Goal: Task Accomplishment & Management: Manage account settings

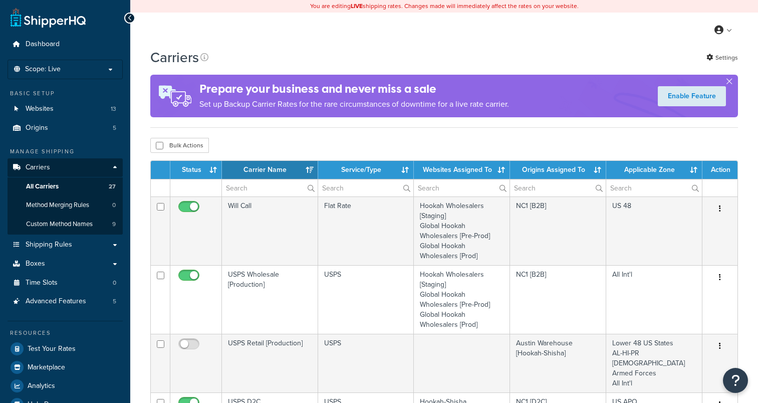
select select "15"
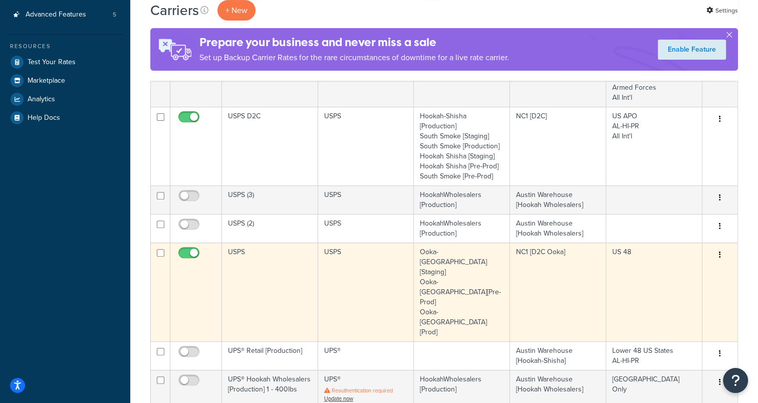
scroll to position [301, 0]
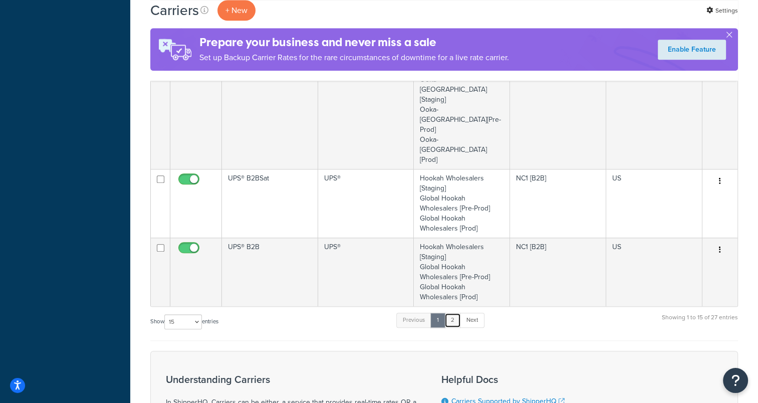
click at [457, 313] on link "2" at bounding box center [453, 320] width 17 height 15
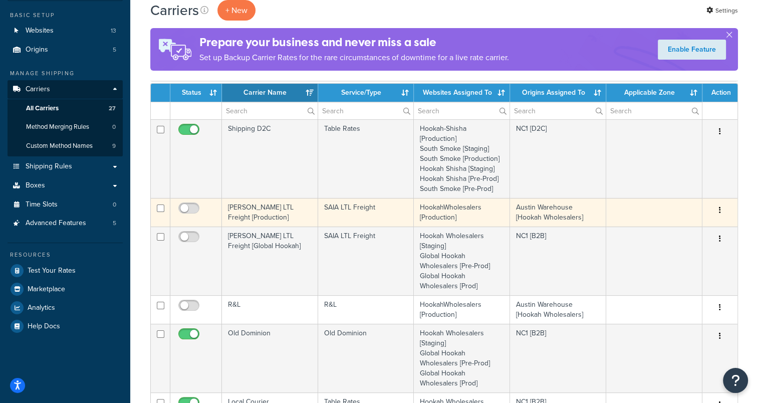
scroll to position [77, 0]
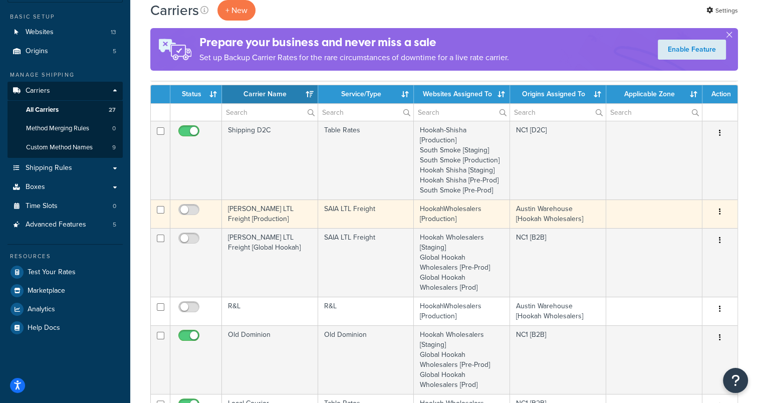
click at [266, 214] on td "[PERSON_NAME] LTL Freight [Production]" at bounding box center [270, 213] width 96 height 29
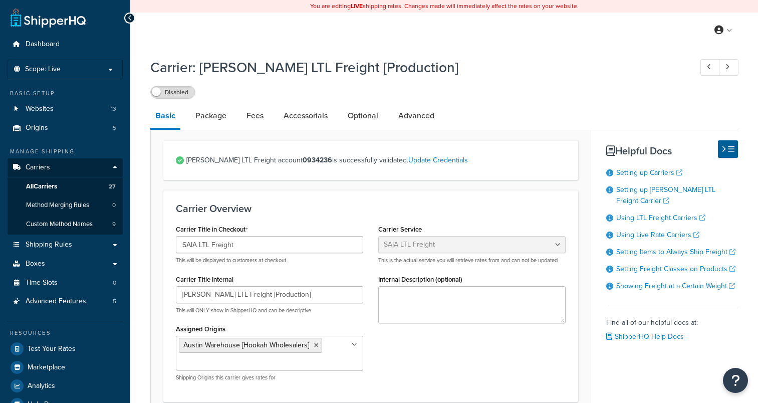
select select "saiaFreight"
click at [225, 120] on link "Package" at bounding box center [210, 116] width 41 height 24
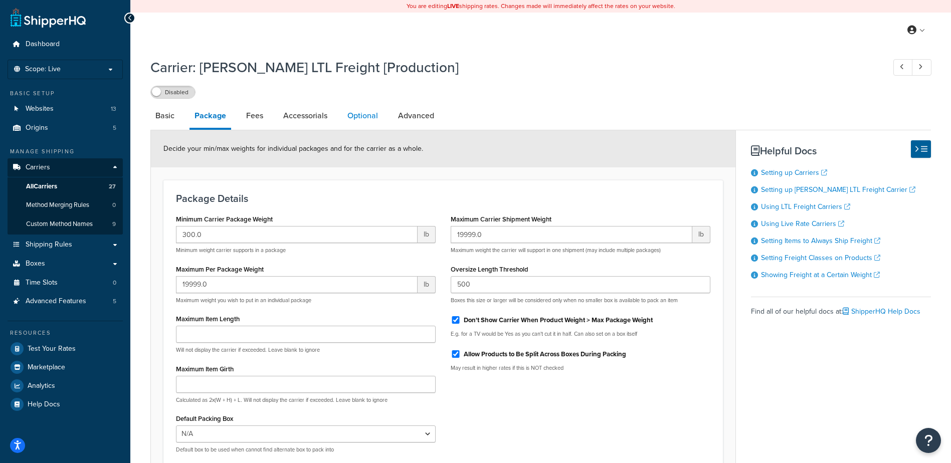
click at [363, 111] on link "Optional" at bounding box center [362, 116] width 41 height 24
select select "55"
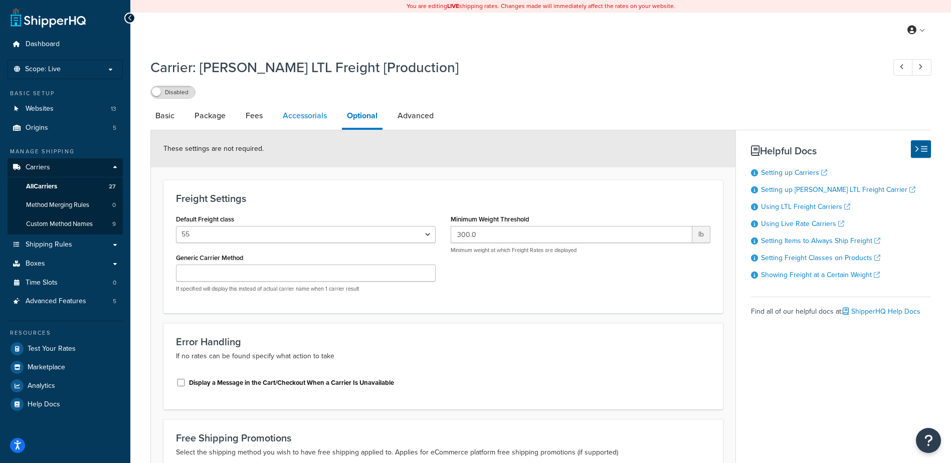
click at [300, 122] on link "Accessorials" at bounding box center [305, 116] width 54 height 24
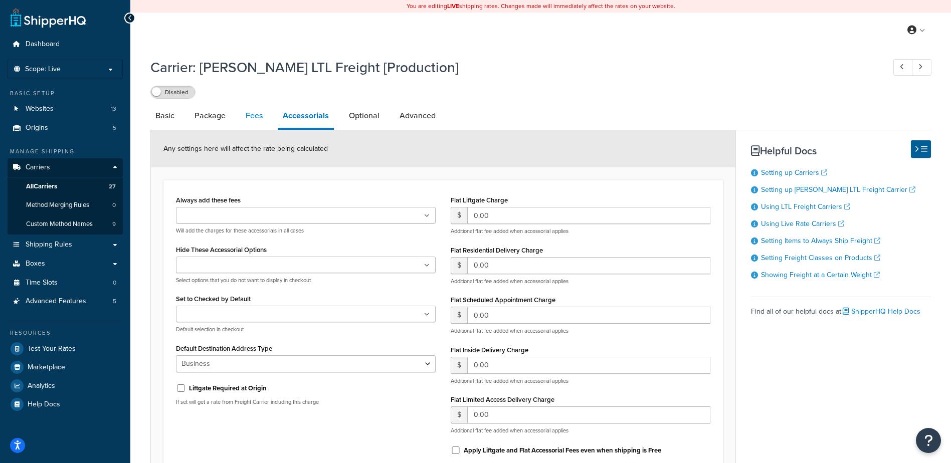
click at [257, 122] on link "Fees" at bounding box center [254, 116] width 27 height 24
select select "AFTER"
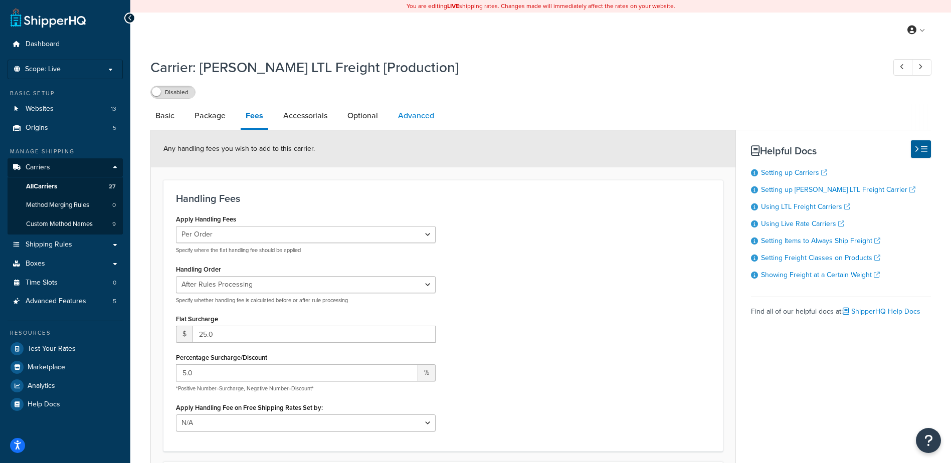
click at [411, 120] on link "Advanced" at bounding box center [416, 116] width 46 height 24
select select "false"
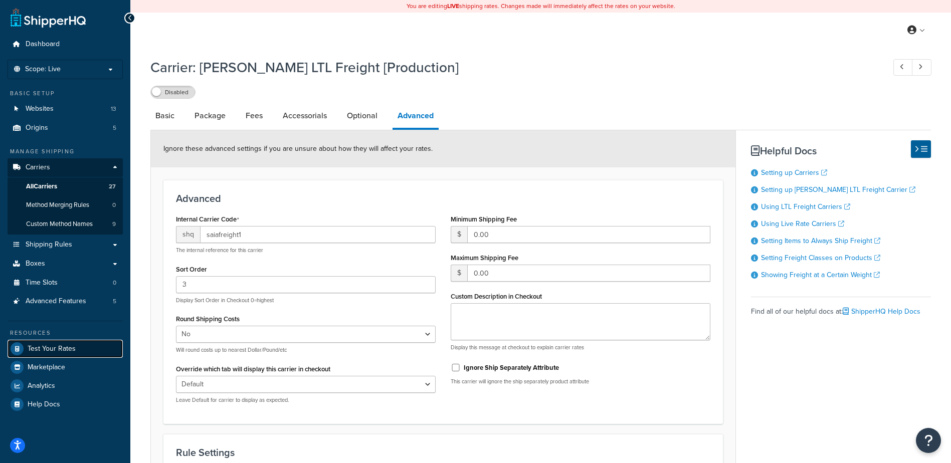
click at [69, 347] on span "Test Your Rates" at bounding box center [52, 349] width 48 height 9
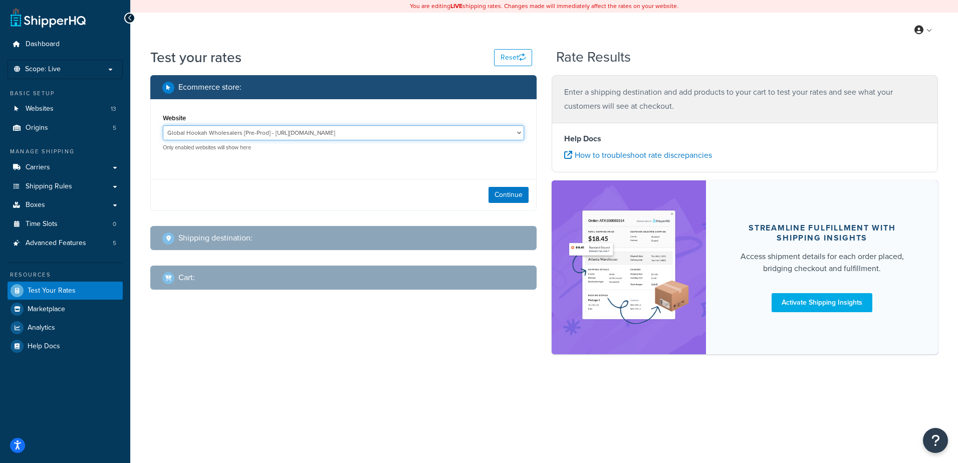
click at [435, 133] on select "Global Hookah Wholesalers [Pre-Prod] - https://mcstaging2.hookahwholesalers.com…" at bounding box center [343, 132] width 361 height 15
click at [345, 42] on div "My Profile Billing Global Settings Contact Us Logout" at bounding box center [544, 30] width 828 height 35
click at [377, 134] on select "Global Hookah Wholesalers [Pre-Prod] - https://mcstaging2.hookahwholesalers.com…" at bounding box center [343, 132] width 361 height 15
select select "772a32233afe4c4c42c6c43c42daaaf4"
click at [163, 126] on select "Global Hookah Wholesalers [Pre-Prod] - https://mcstaging2.hookahwholesalers.com…" at bounding box center [343, 132] width 361 height 15
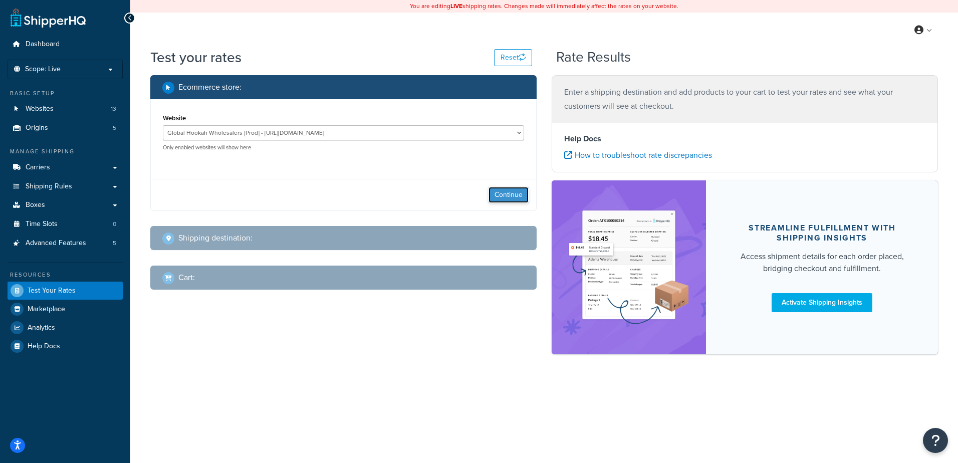
click at [517, 198] on button "Continue" at bounding box center [509, 195] width 40 height 16
select select "TX"
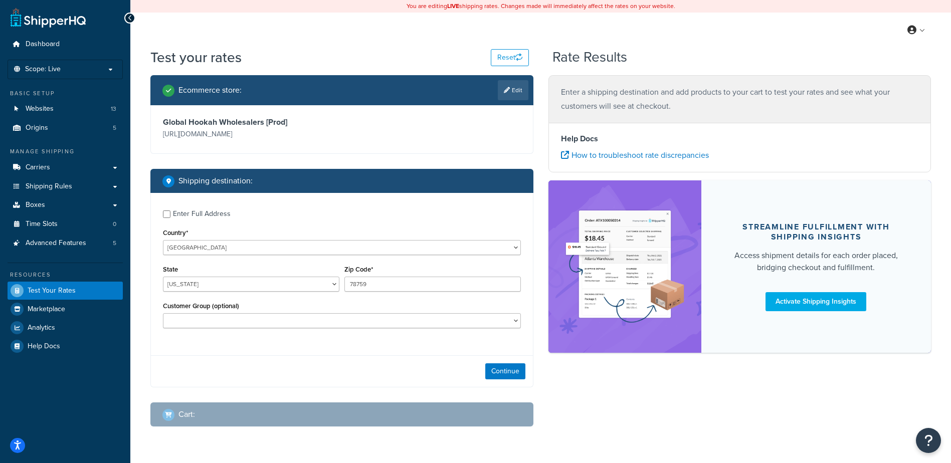
click at [162, 214] on div "Enter Full Address Country* United States United Kingdom Afghanistan Åland Isla…" at bounding box center [342, 270] width 382 height 155
click at [165, 216] on input "Enter Full Address" at bounding box center [167, 214] width 8 height 8
checkbox input "true"
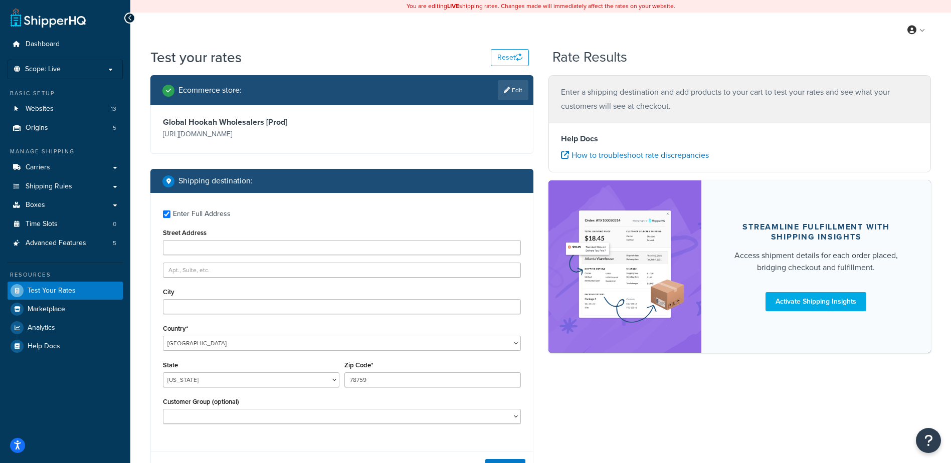
click at [266, 259] on div "Enter Full Address Street Address City Country* United States United Kingdom Af…" at bounding box center [342, 318] width 382 height 251
click at [264, 250] on input "Street Address" at bounding box center [342, 247] width 358 height 15
type input "2117 Chenevert St"
type input "Suite L"
type input "Houston"
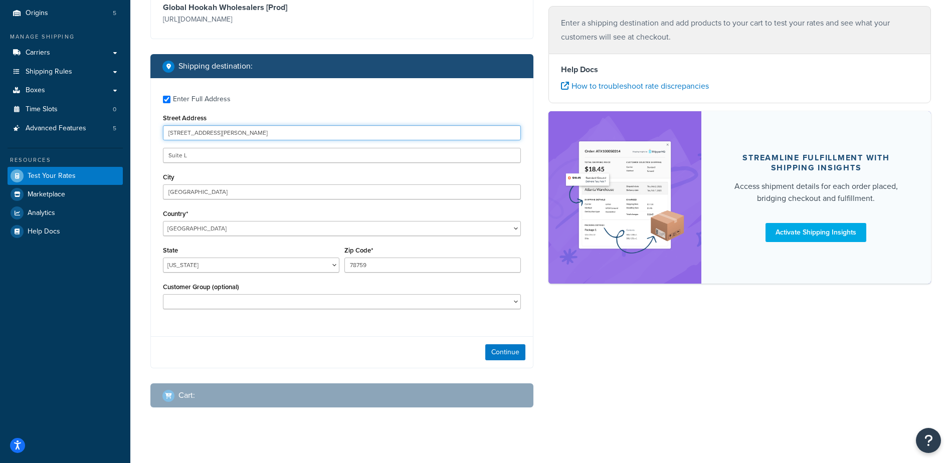
scroll to position [125, 0]
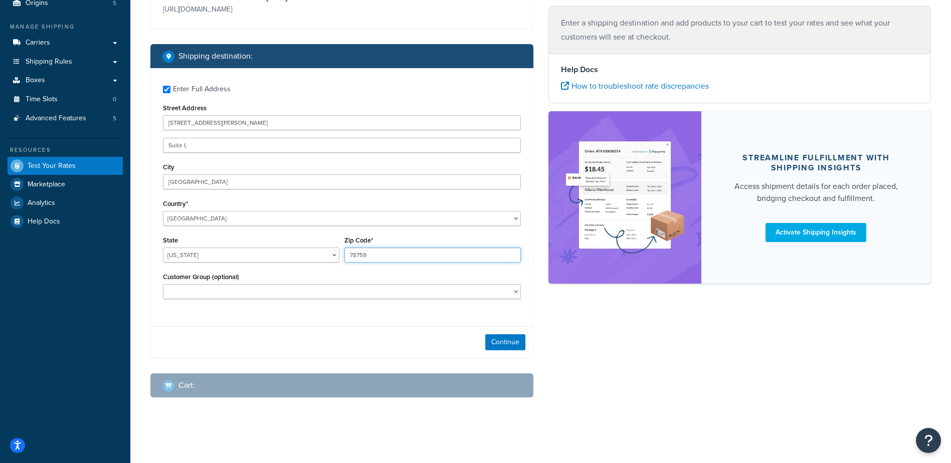
click at [361, 258] on input "78759" at bounding box center [432, 255] width 176 height 15
click at [493, 343] on button "Continue" at bounding box center [505, 342] width 40 height 16
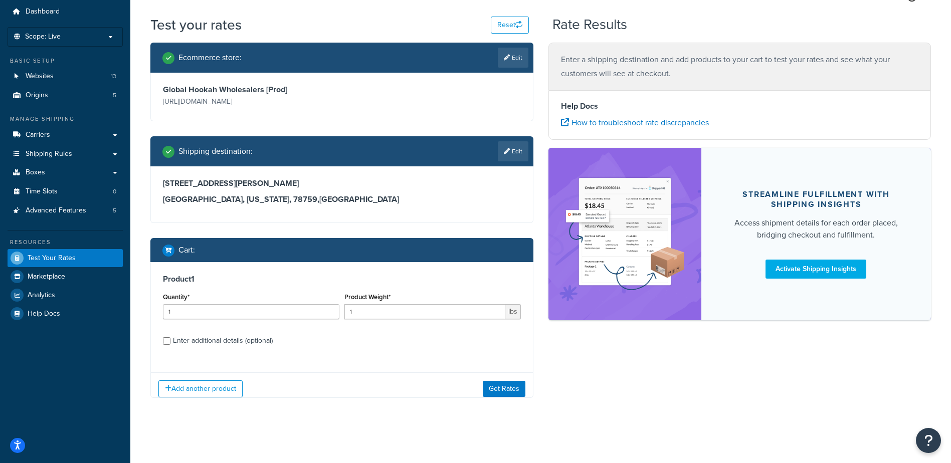
scroll to position [41, 0]
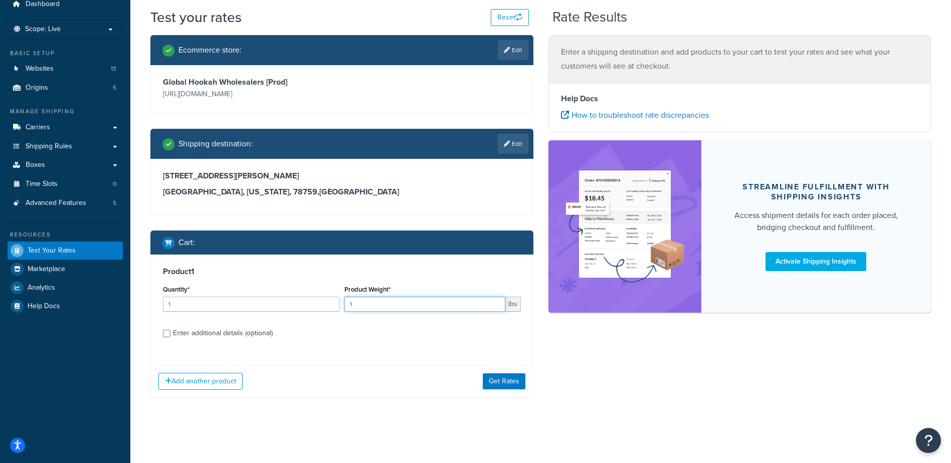
click at [398, 307] on input "1" at bounding box center [424, 304] width 161 height 15
type input "150"
click at [514, 380] on button "Get Rates" at bounding box center [504, 381] width 43 height 16
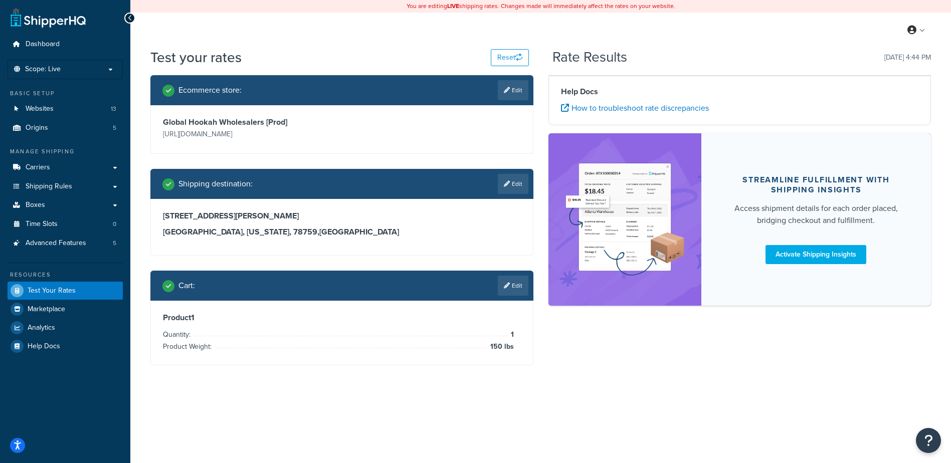
scroll to position [0, 0]
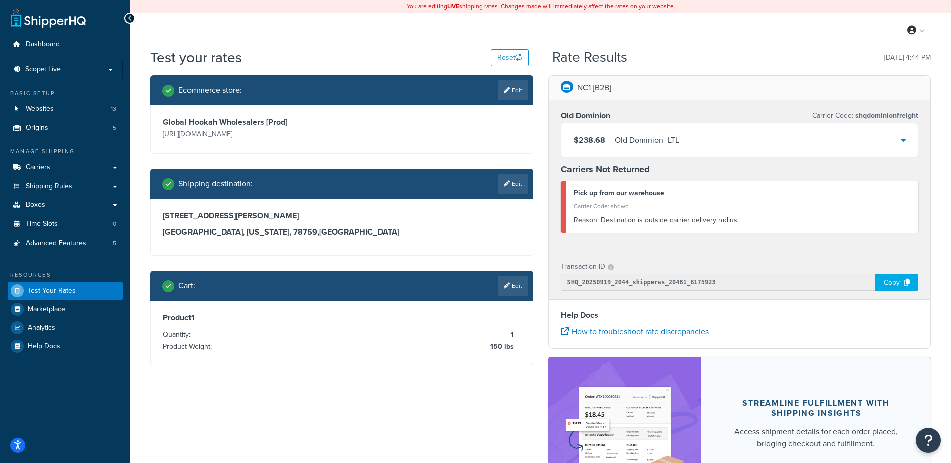
click at [758, 141] on div "$238.68 Old Dominion - LTL" at bounding box center [739, 140] width 357 height 34
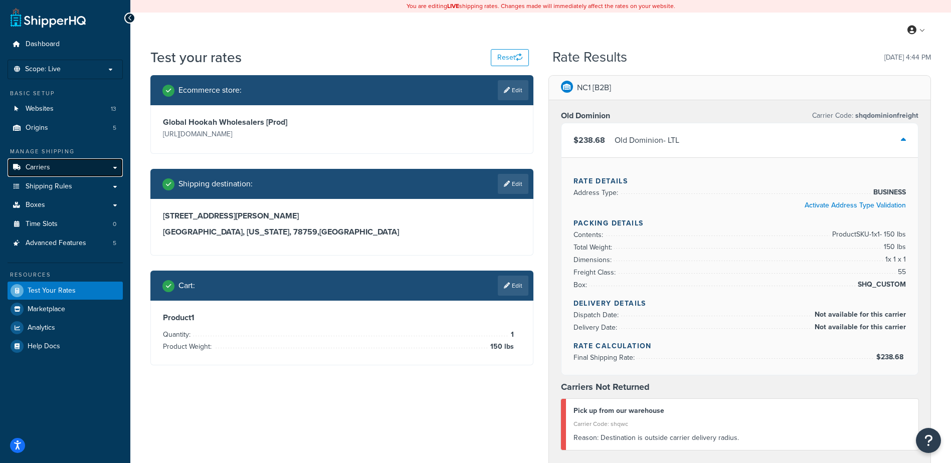
click at [100, 162] on link "Carriers" at bounding box center [65, 167] width 115 height 19
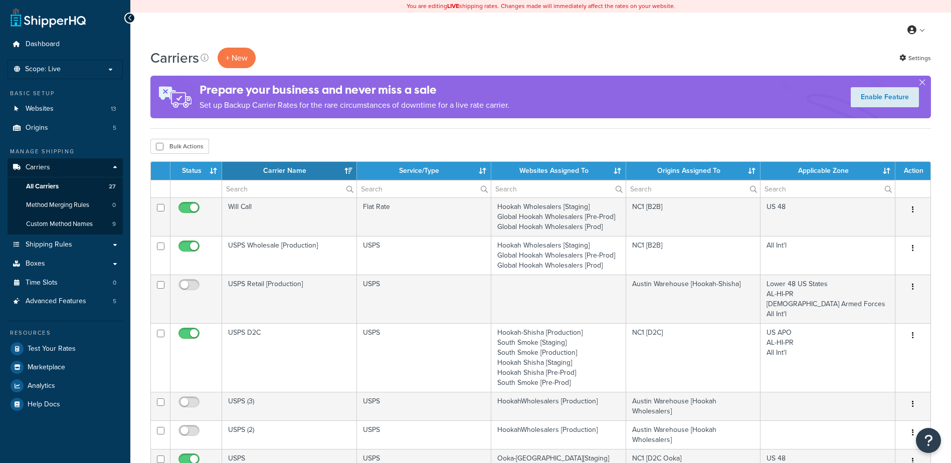
select select "15"
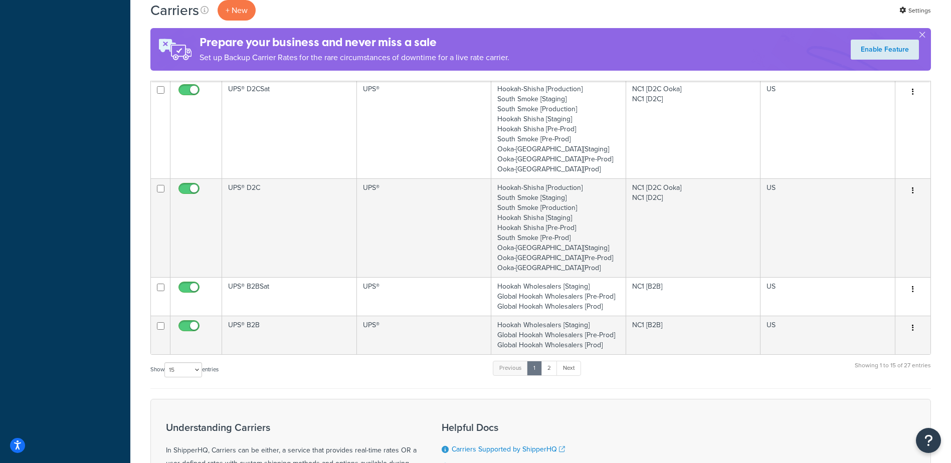
scroll to position [551, 0]
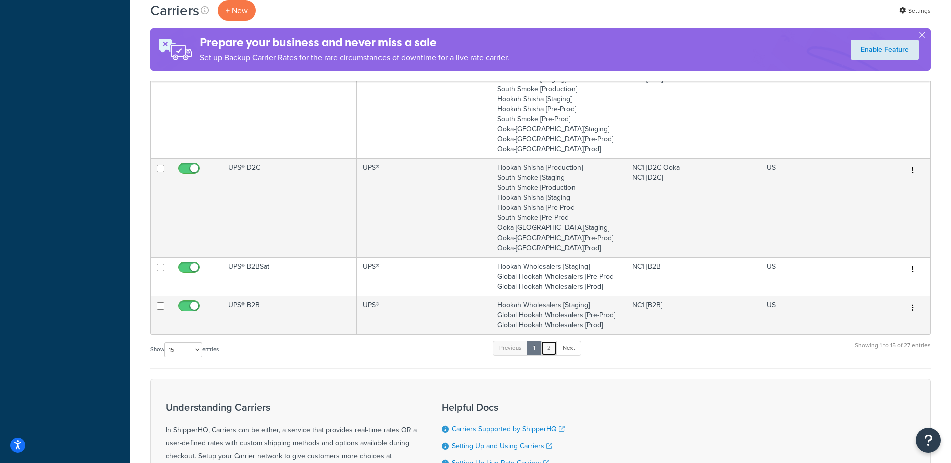
click at [554, 351] on link "2" at bounding box center [549, 348] width 17 height 15
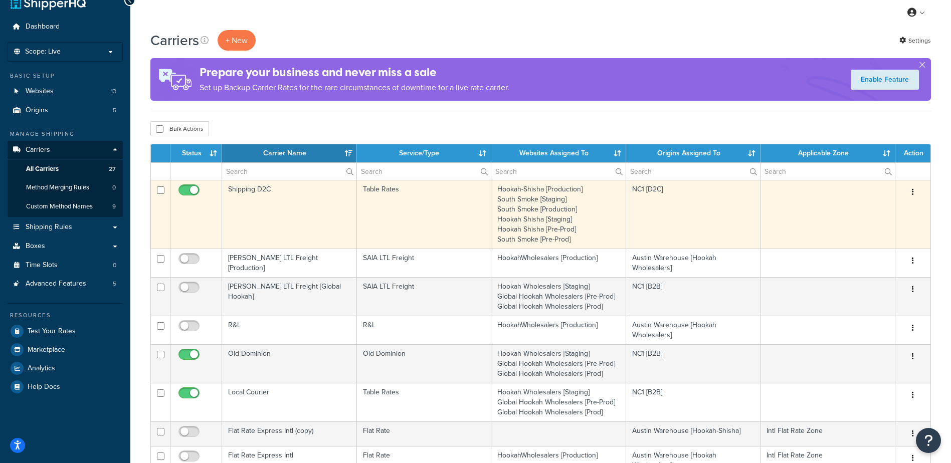
scroll to position [0, 0]
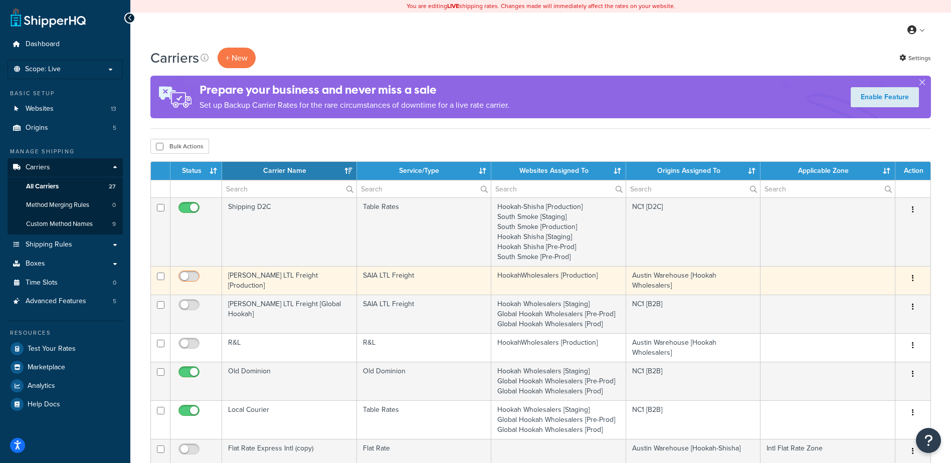
click at [191, 279] on input "checkbox" at bounding box center [190, 279] width 28 height 13
checkbox input "true"
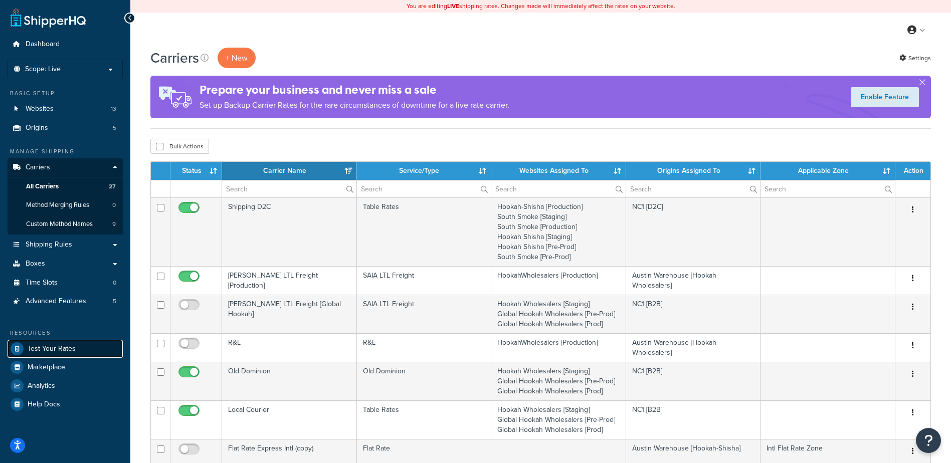
click at [54, 352] on span "Test Your Rates" at bounding box center [52, 349] width 48 height 9
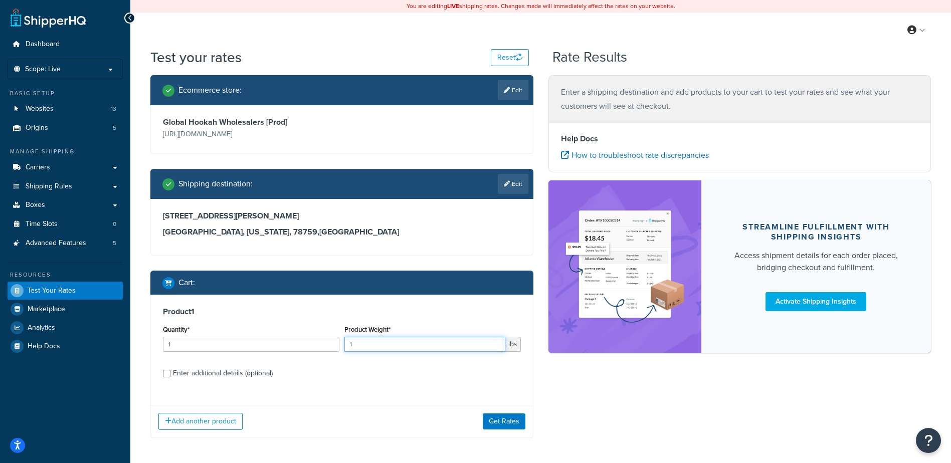
click at [421, 343] on input "1" at bounding box center [424, 344] width 161 height 15
type input "150"
click at [509, 420] on button "Get Rates" at bounding box center [504, 421] width 43 height 16
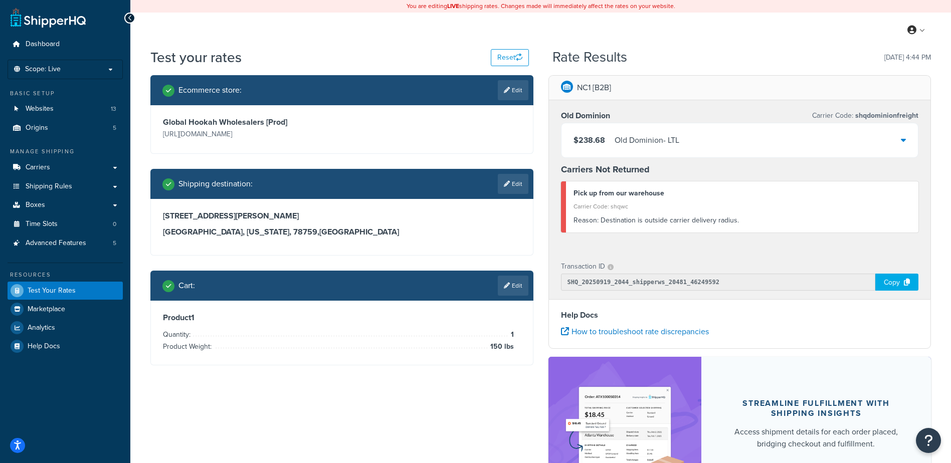
click at [905, 141] on icon at bounding box center [903, 140] width 5 height 8
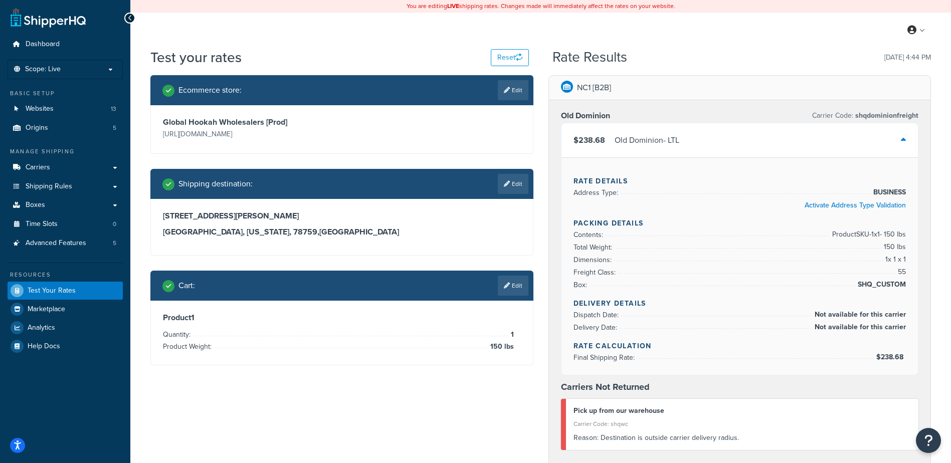
click at [905, 141] on icon at bounding box center [903, 140] width 5 height 8
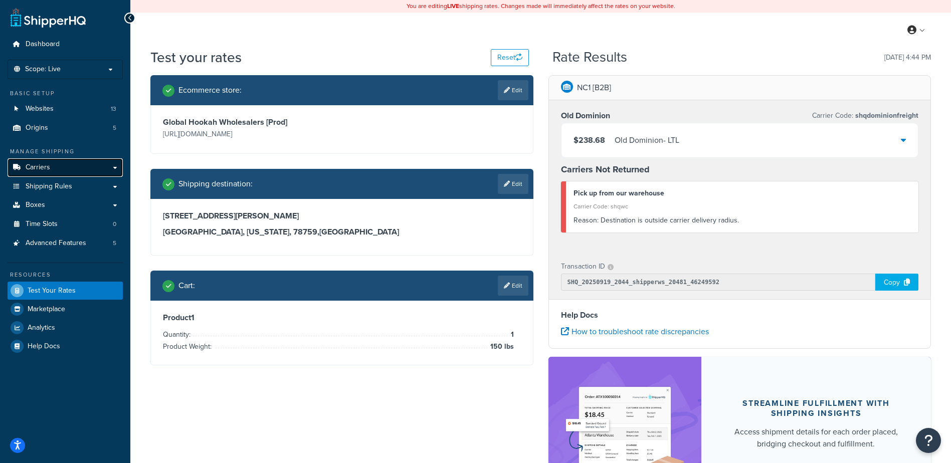
click at [65, 163] on link "Carriers" at bounding box center [65, 167] width 115 height 19
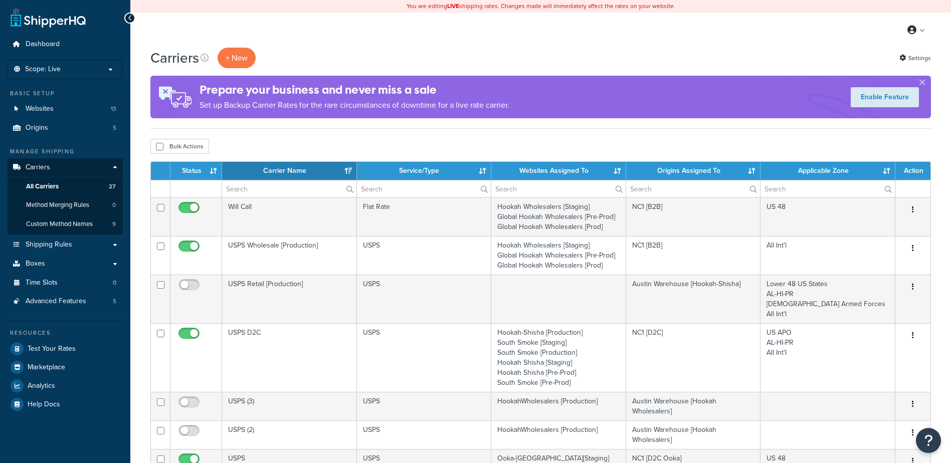
select select "15"
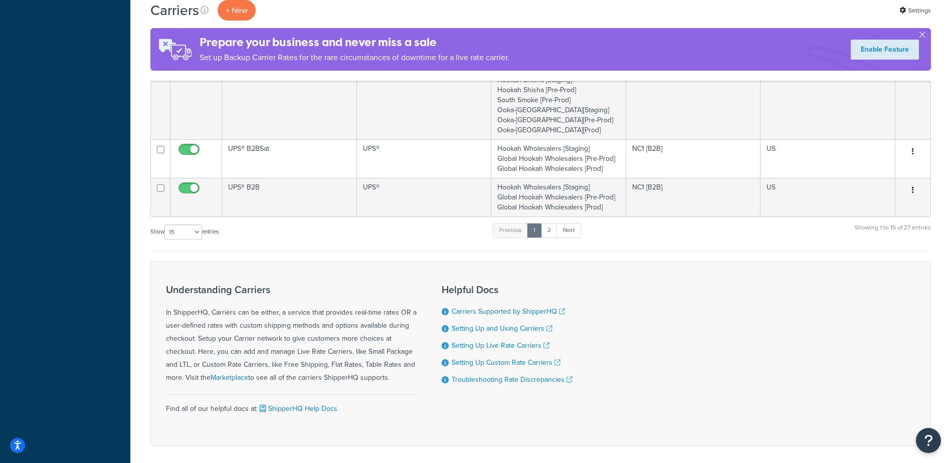
scroll to position [713, 0]
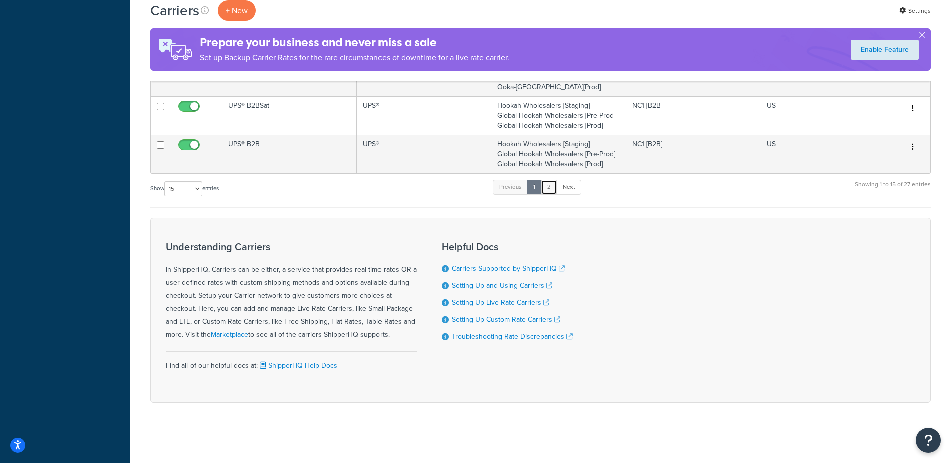
click at [554, 190] on link "2" at bounding box center [549, 187] width 17 height 15
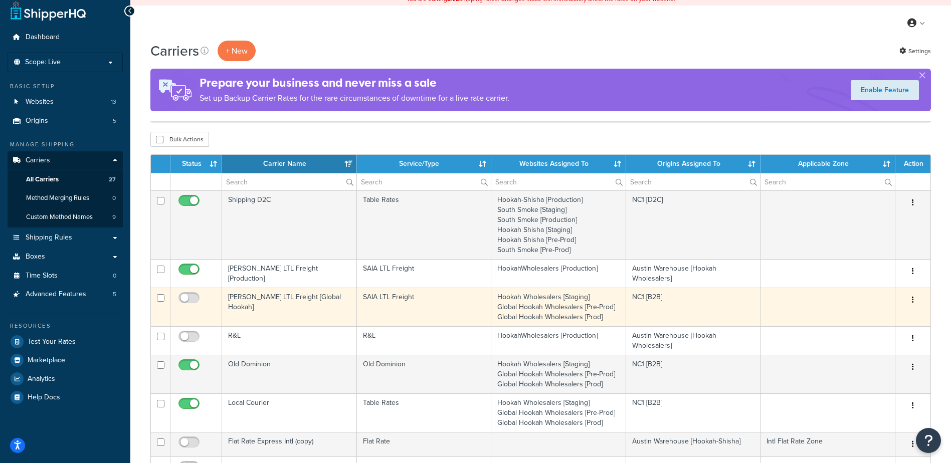
scroll to position [6, 0]
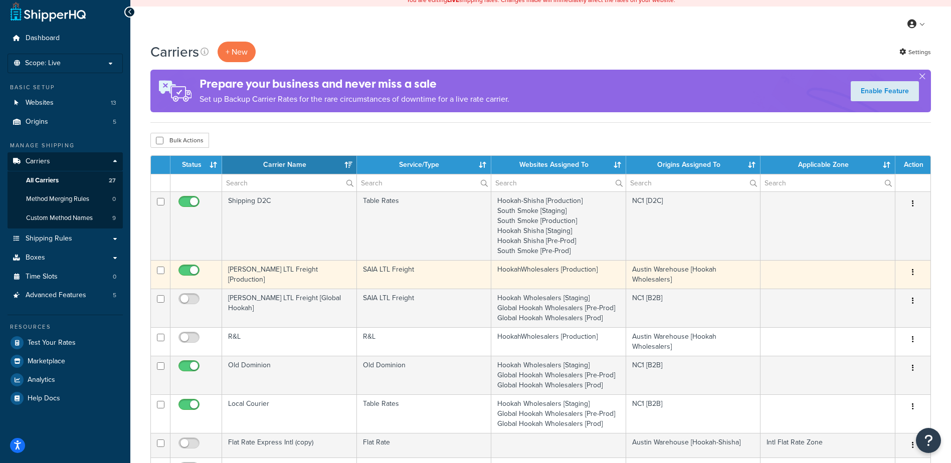
click at [182, 270] on input "checkbox" at bounding box center [190, 273] width 28 height 13
checkbox input "false"
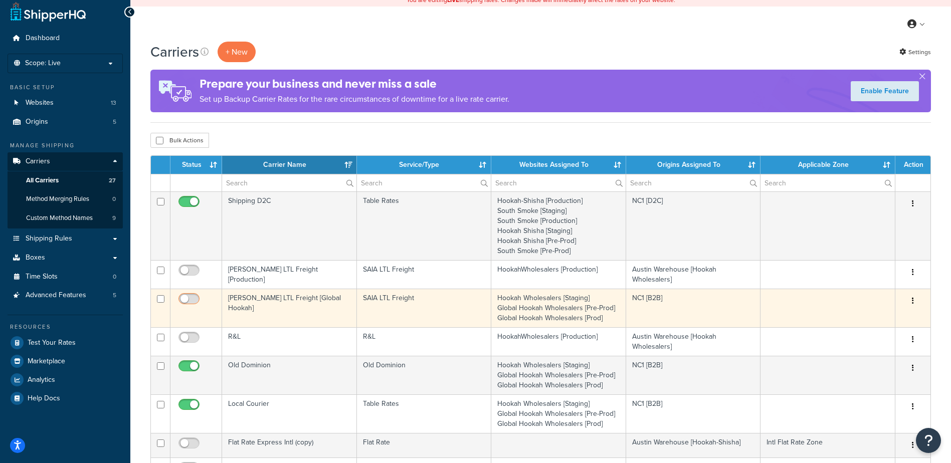
click at [186, 297] on input "checkbox" at bounding box center [190, 301] width 28 height 13
checkbox input "true"
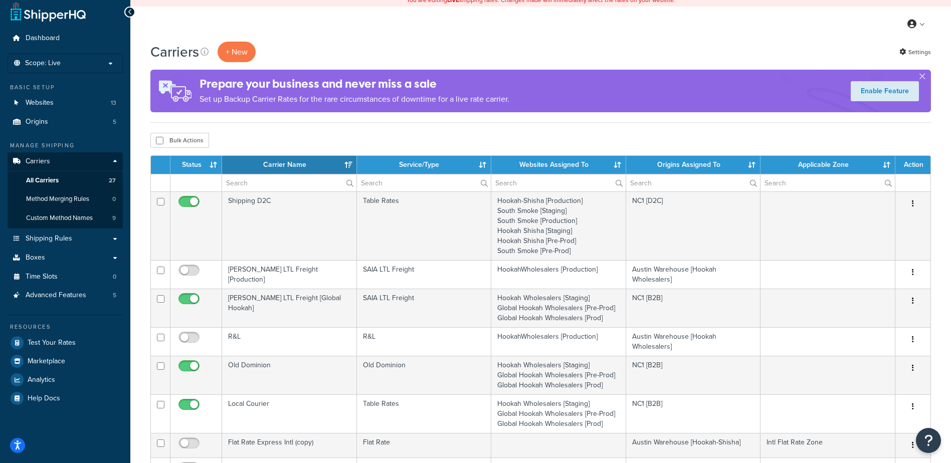
click at [353, 57] on div "Carriers + New Settings" at bounding box center [540, 52] width 780 height 21
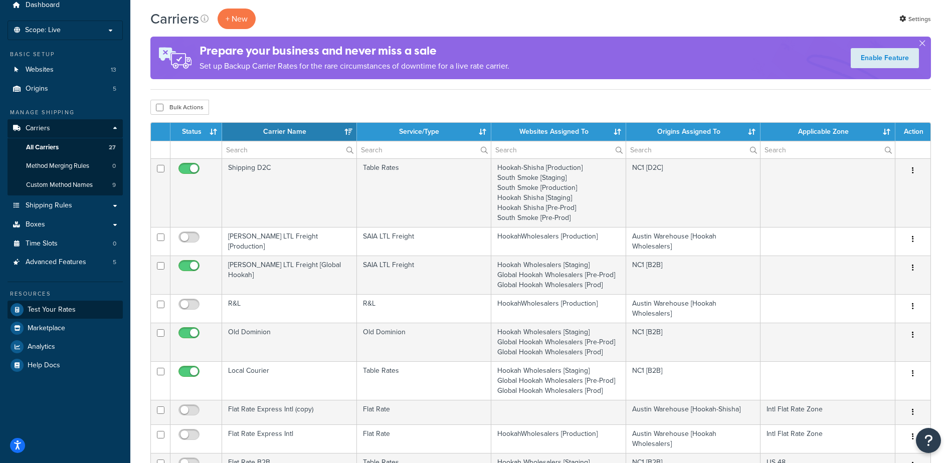
scroll to position [56, 0]
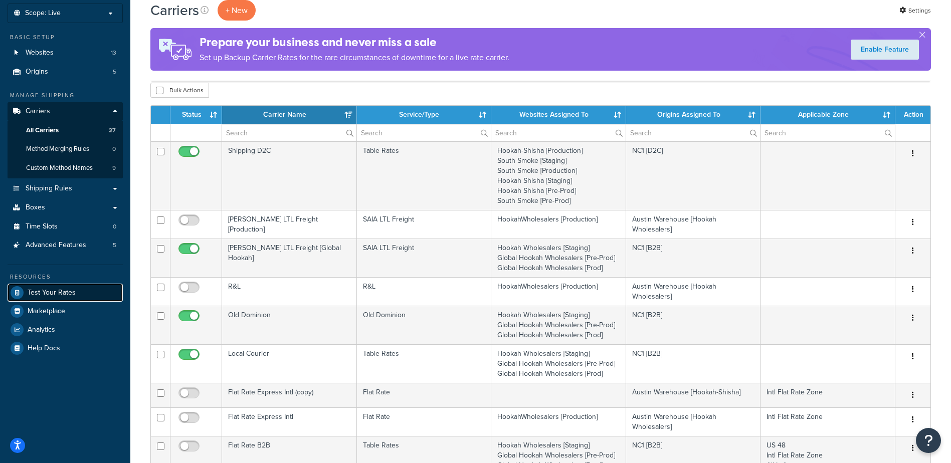
click at [54, 292] on span "Test Your Rates" at bounding box center [52, 293] width 48 height 9
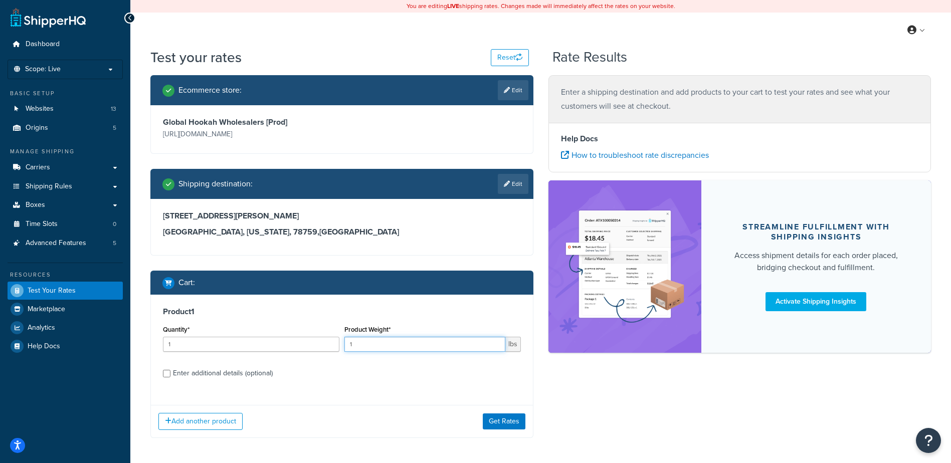
click at [418, 343] on input "1" at bounding box center [424, 344] width 161 height 15
type input "150"
click at [496, 420] on button "Get Rates" at bounding box center [504, 421] width 43 height 16
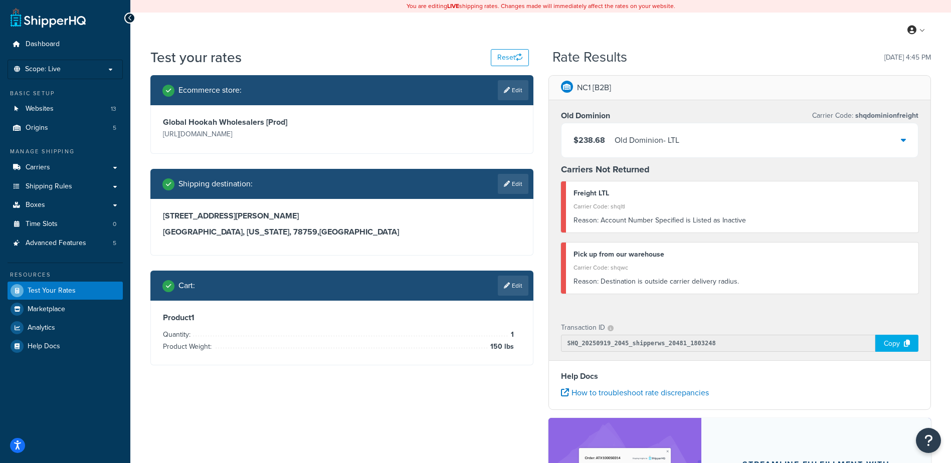
click at [650, 205] on div "Carrier Code: shqltl" at bounding box center [742, 206] width 338 height 14
click at [820, 116] on p "Carrier Code: shqdominionfreight" at bounding box center [865, 116] width 106 height 14
click at [901, 137] on icon at bounding box center [903, 140] width 5 height 8
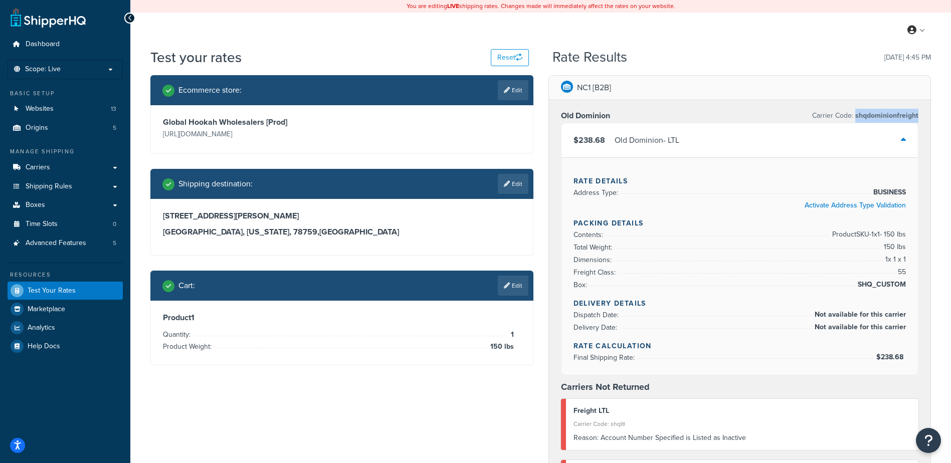
drag, startPoint x: 923, startPoint y: 115, endPoint x: 855, endPoint y: 119, distance: 67.8
click at [855, 119] on div "Old Dominion Carrier Code: shqdominionfreight $238.68 Old Dominion - LTL Rate D…" at bounding box center [740, 314] width 382 height 429
copy span "shqdominionfreight"
click at [726, 61] on div "Rate Results 09/19/2025, 4:45 PM" at bounding box center [741, 58] width 378 height 16
click at [512, 292] on link "Edit" at bounding box center [513, 286] width 31 height 20
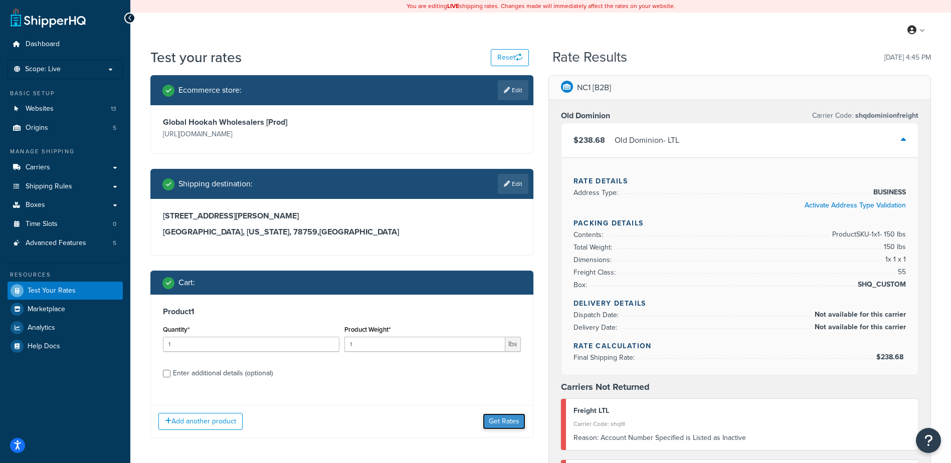
click at [501, 422] on button "Get Rates" at bounding box center [504, 421] width 43 height 16
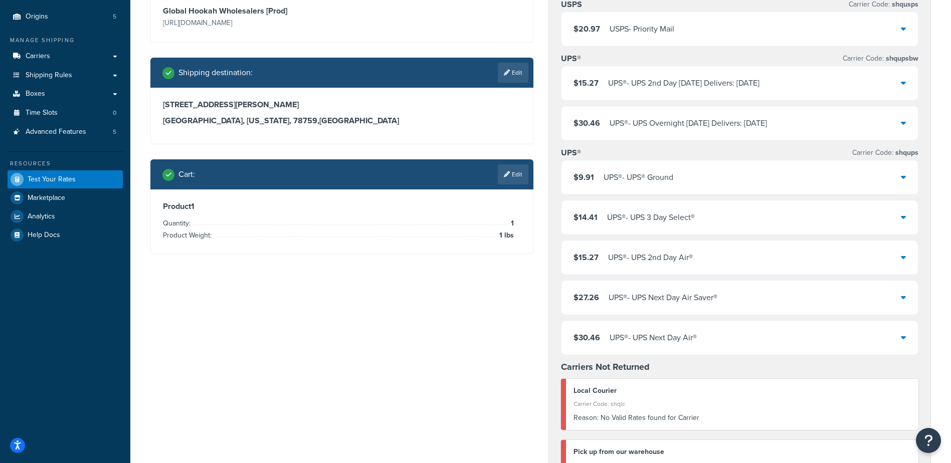
scroll to position [100, 0]
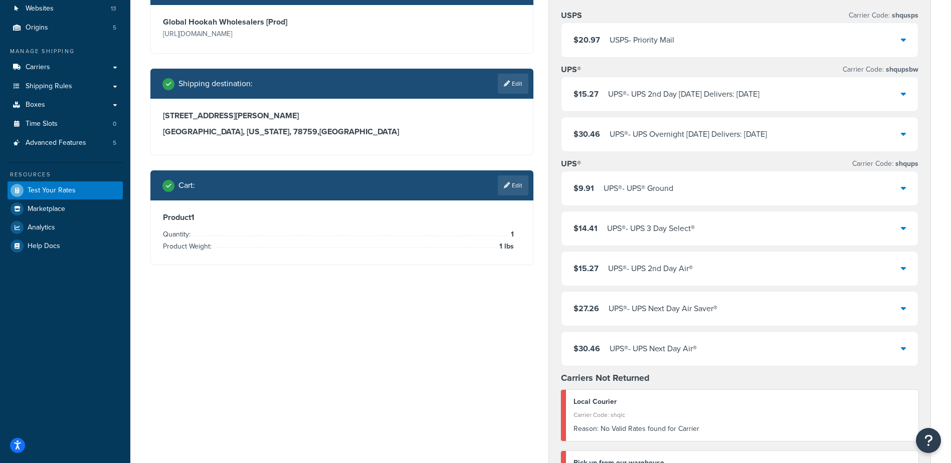
click at [722, 196] on div "$9.91 UPS® - UPS® Ground" at bounding box center [739, 188] width 357 height 34
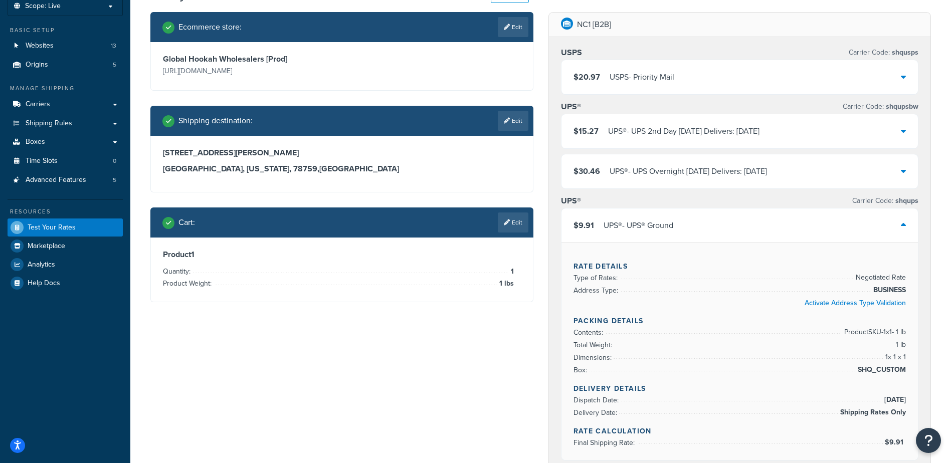
scroll to position [0, 0]
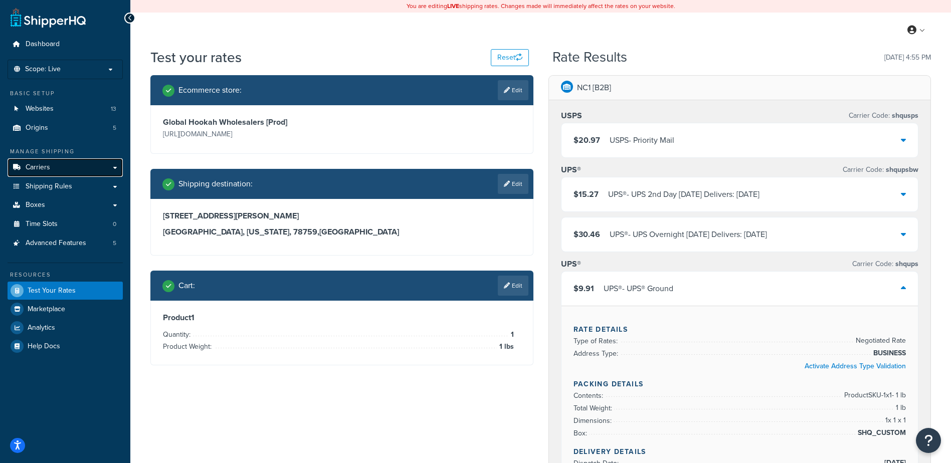
click at [77, 171] on link "Carriers" at bounding box center [65, 167] width 115 height 19
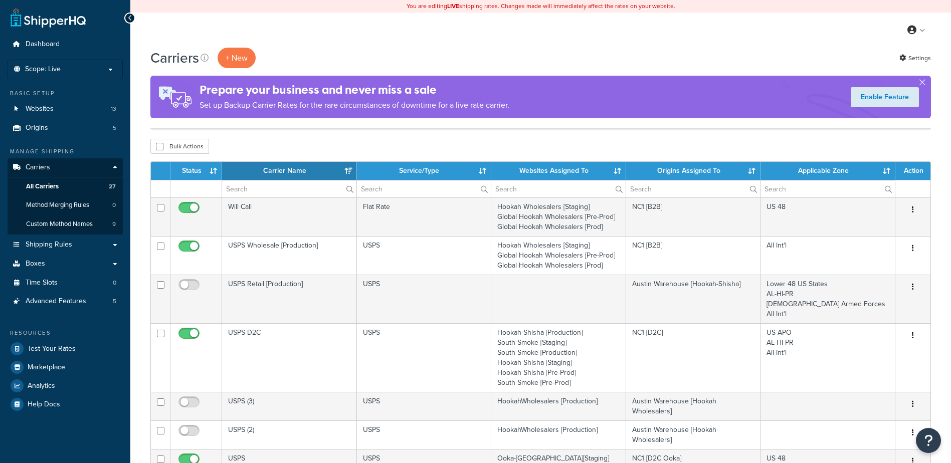
select select "15"
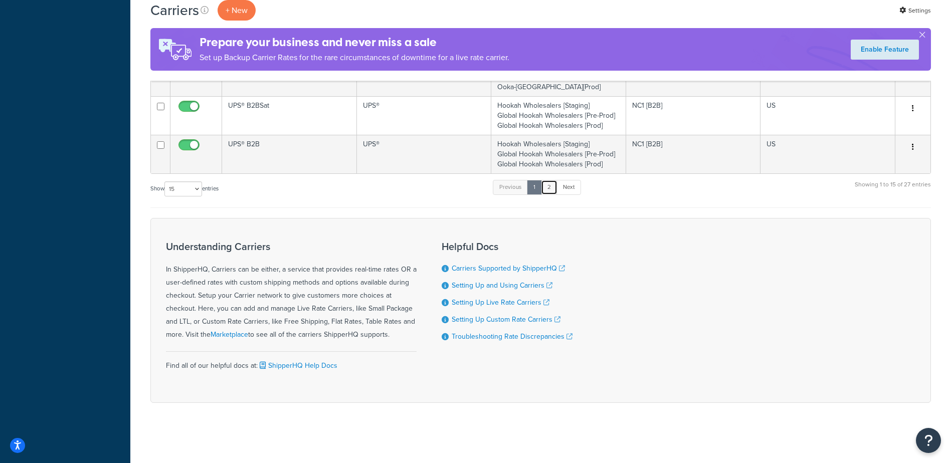
click at [555, 193] on link "2" at bounding box center [549, 187] width 17 height 15
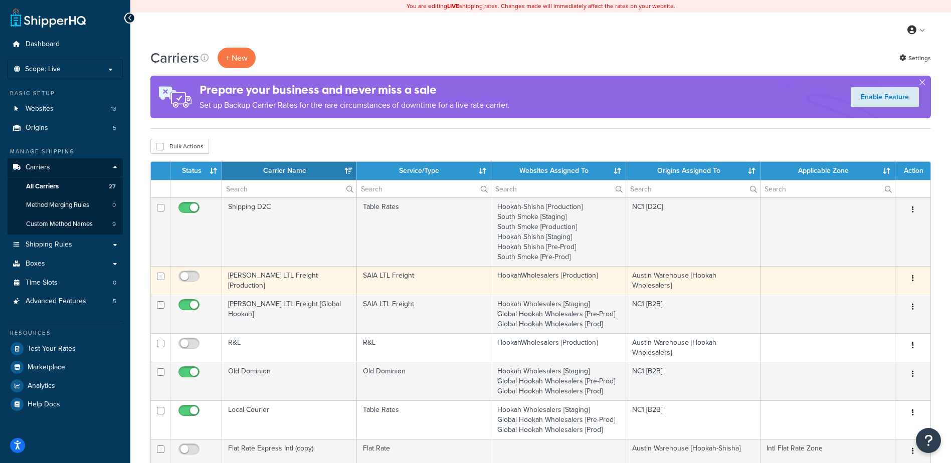
click at [288, 275] on td "[PERSON_NAME] LTL Freight [Production]" at bounding box center [289, 280] width 135 height 29
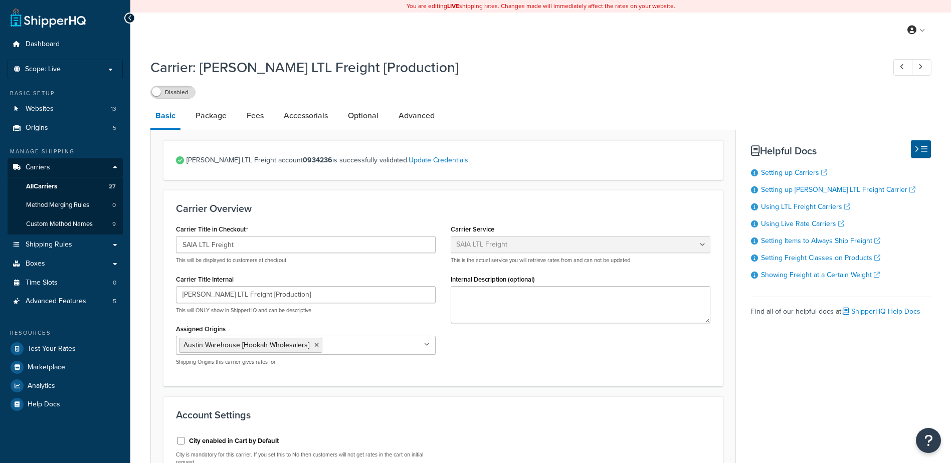
select select "saiaFreight"
click at [413, 107] on link "Advanced" at bounding box center [416, 116] width 46 height 24
select select "false"
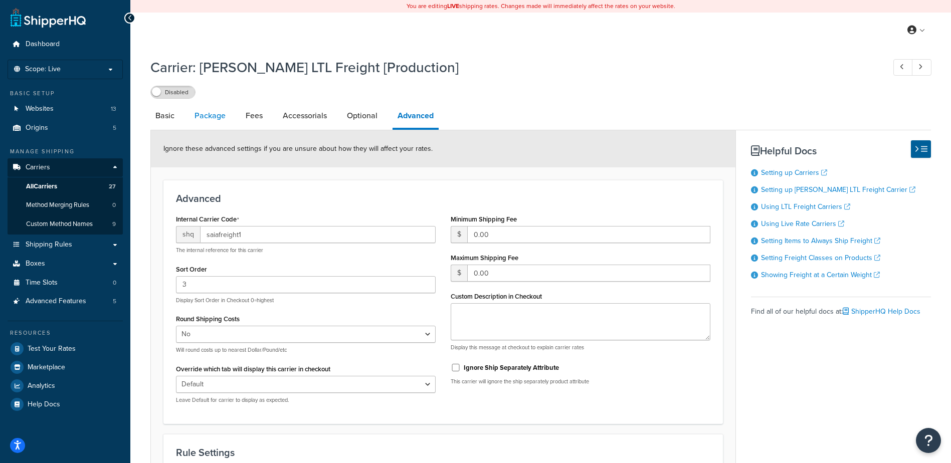
click at [207, 118] on link "Package" at bounding box center [209, 116] width 41 height 24
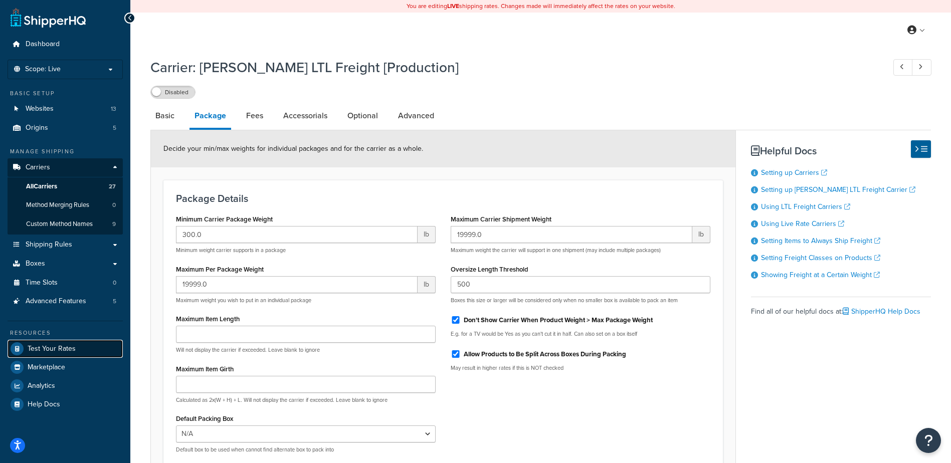
click at [65, 349] on span "Test Your Rates" at bounding box center [52, 349] width 48 height 9
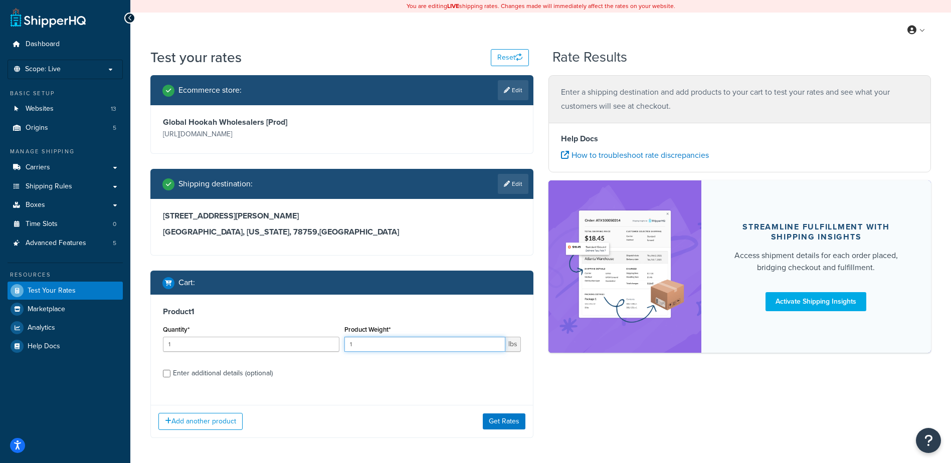
click at [409, 347] on input "1" at bounding box center [424, 344] width 161 height 15
click at [501, 414] on button "Get Rates" at bounding box center [504, 421] width 43 height 16
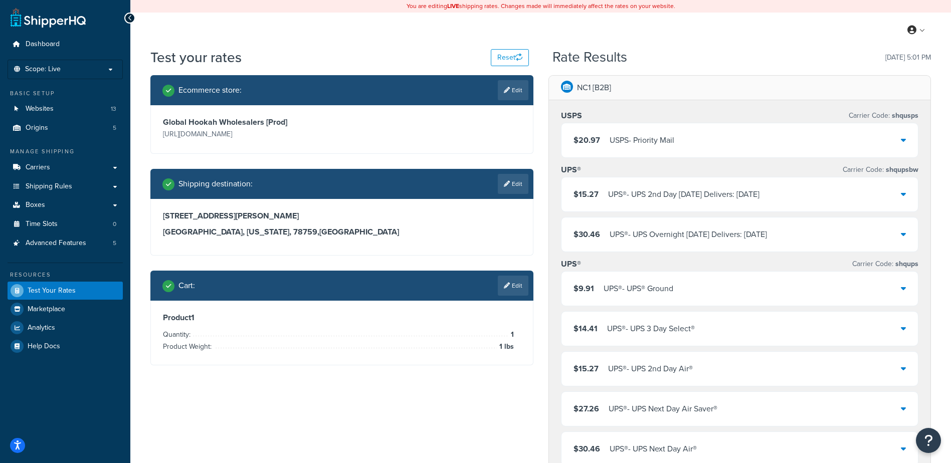
click at [904, 140] on icon at bounding box center [903, 140] width 5 height 8
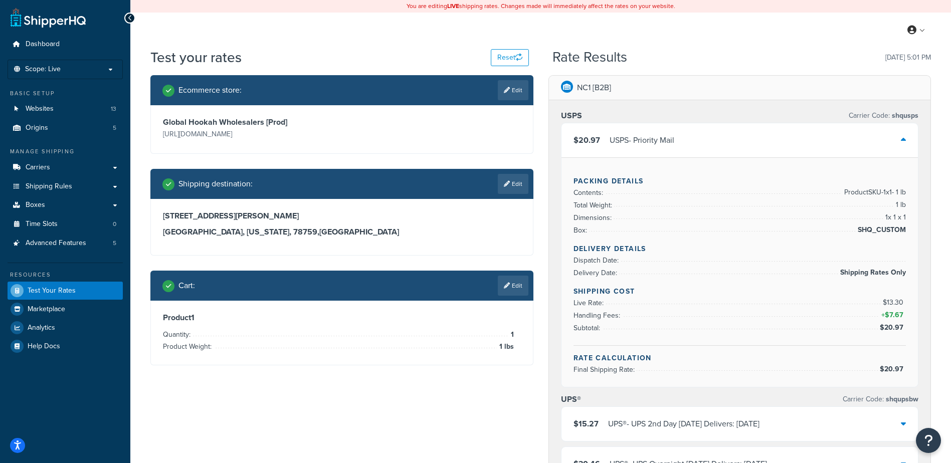
click at [852, 140] on div "$20.97 USPS - Priority Mail" at bounding box center [739, 140] width 357 height 34
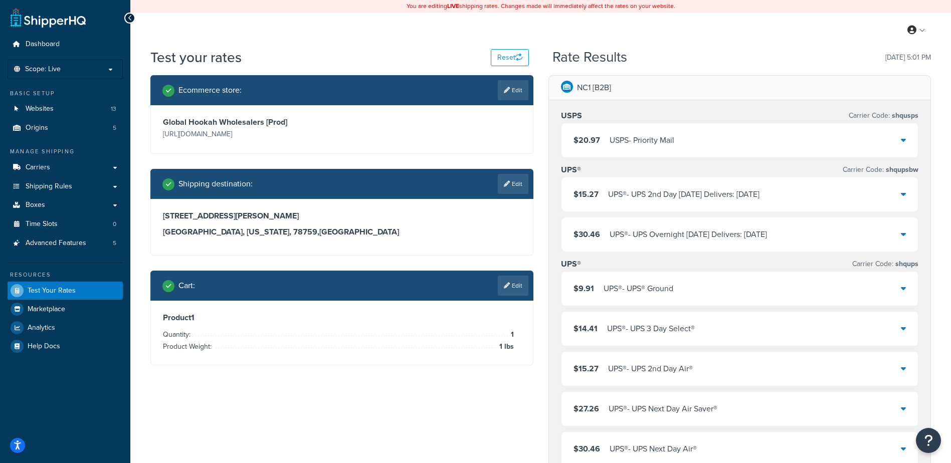
click at [731, 280] on div "$9.91 UPS® - UPS® Ground" at bounding box center [739, 289] width 357 height 34
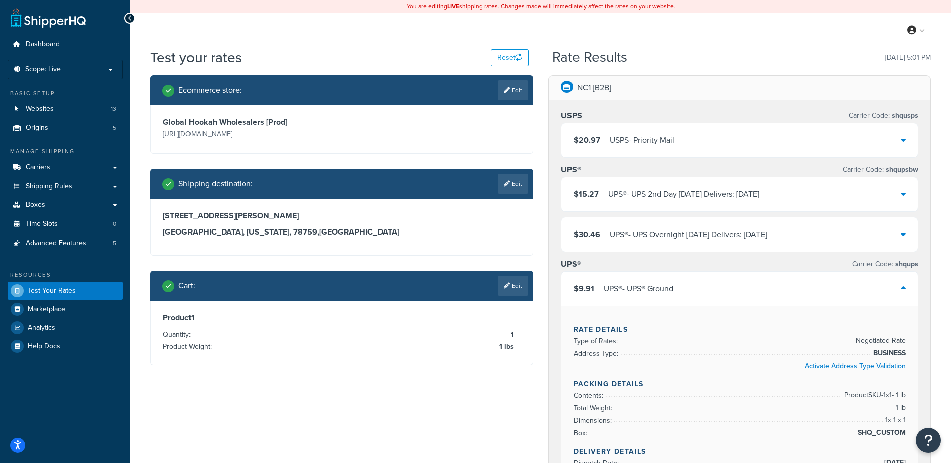
drag, startPoint x: 896, startPoint y: 268, endPoint x: 743, endPoint y: 269, distance: 152.9
click at [743, 269] on div "UPS® Carrier Code: shqups" at bounding box center [740, 264] width 358 height 14
click at [33, 169] on span "Carriers" at bounding box center [38, 167] width 25 height 9
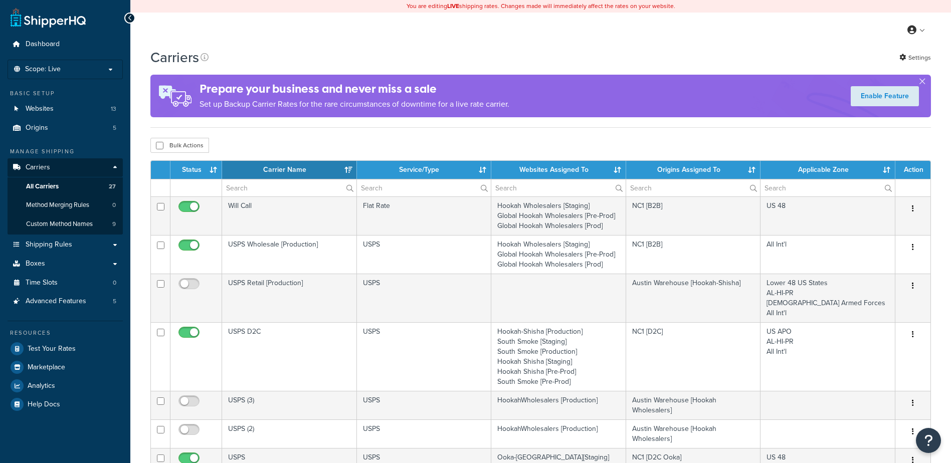
select select "15"
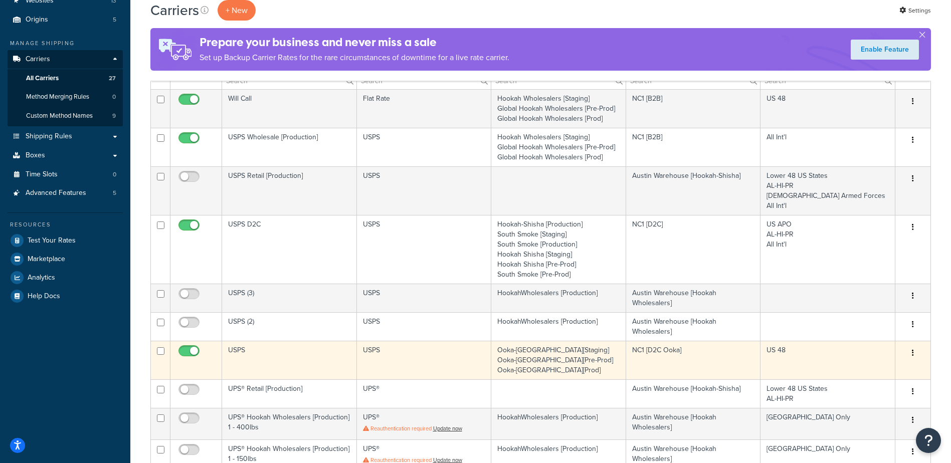
scroll to position [100, 0]
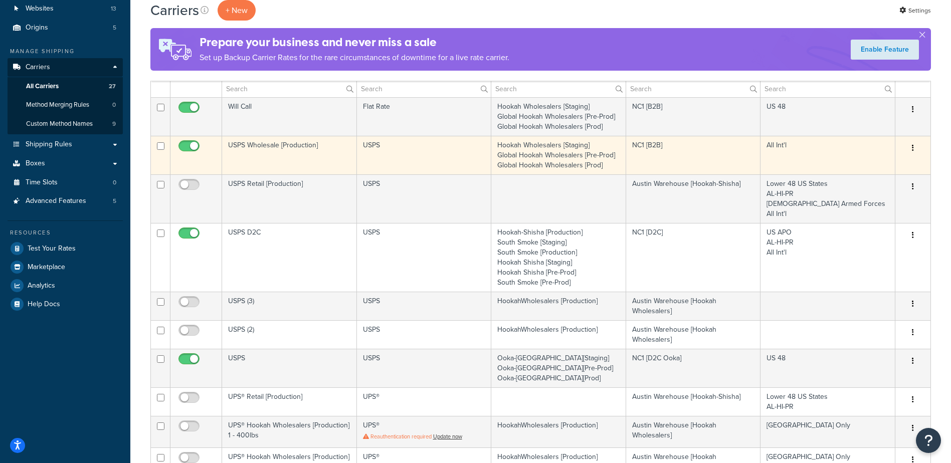
click at [274, 144] on td "USPS Wholesale [Production]" at bounding box center [289, 155] width 135 height 39
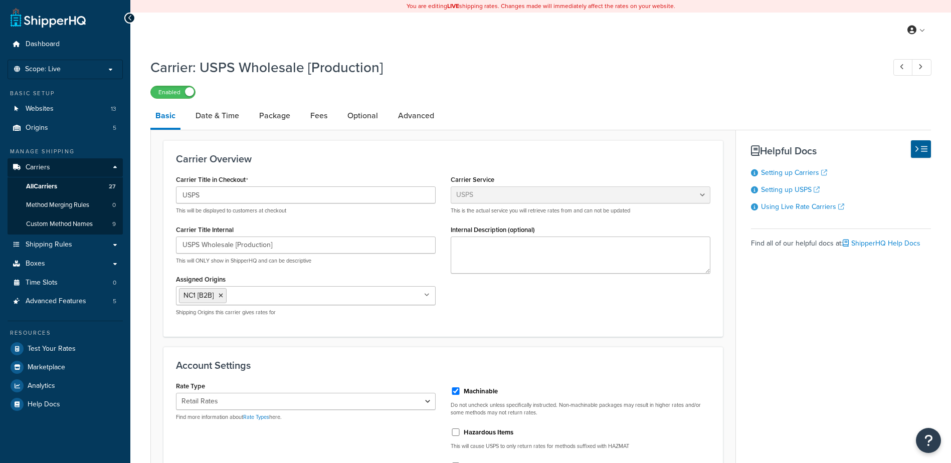
select select "usps"
click at [370, 116] on link "Optional" at bounding box center [362, 116] width 41 height 24
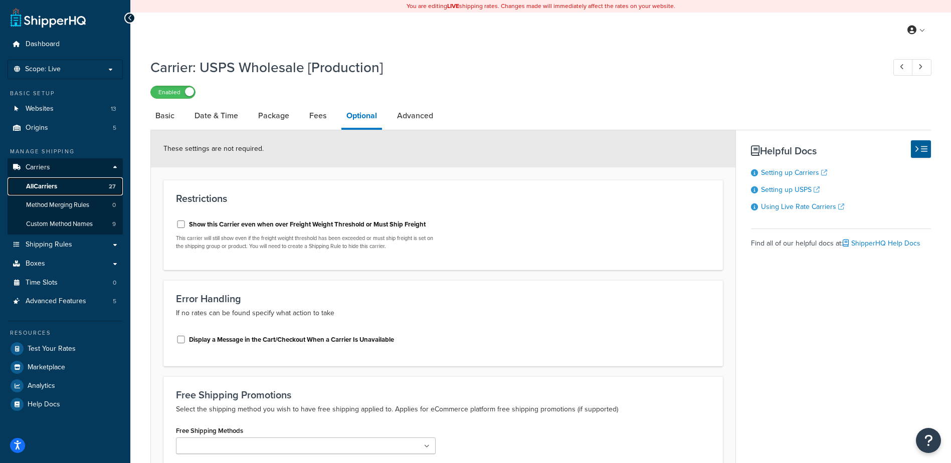
click at [59, 186] on link "All Carriers 27" at bounding box center [65, 186] width 115 height 19
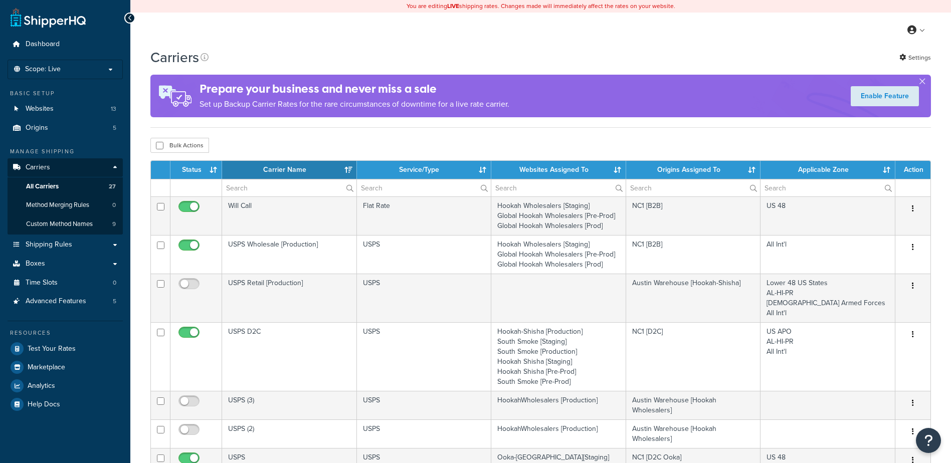
select select "15"
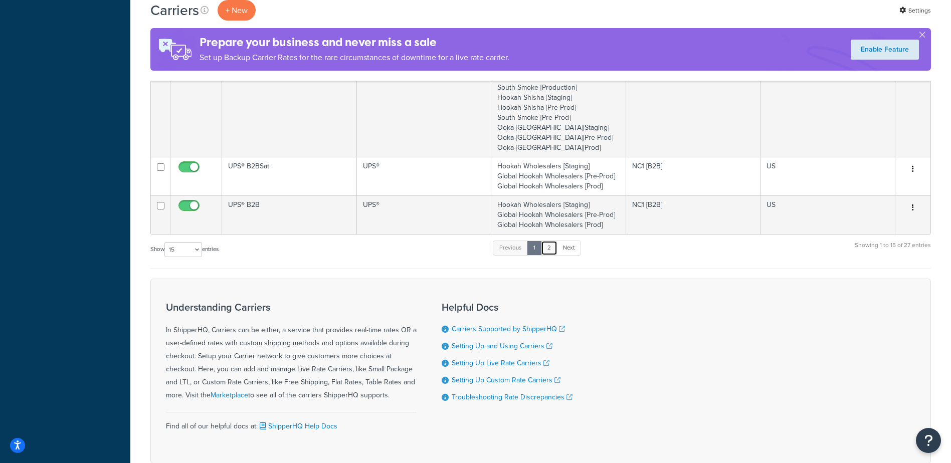
click at [554, 251] on link "2" at bounding box center [549, 248] width 17 height 15
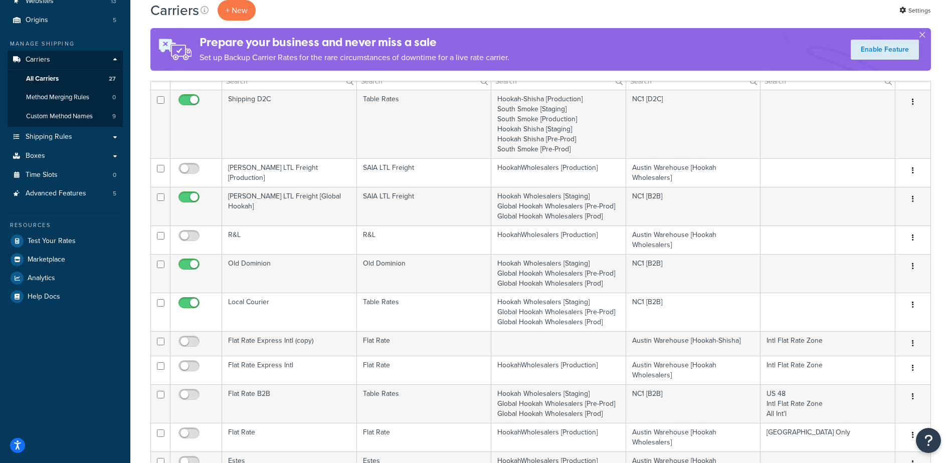
scroll to position [106, 0]
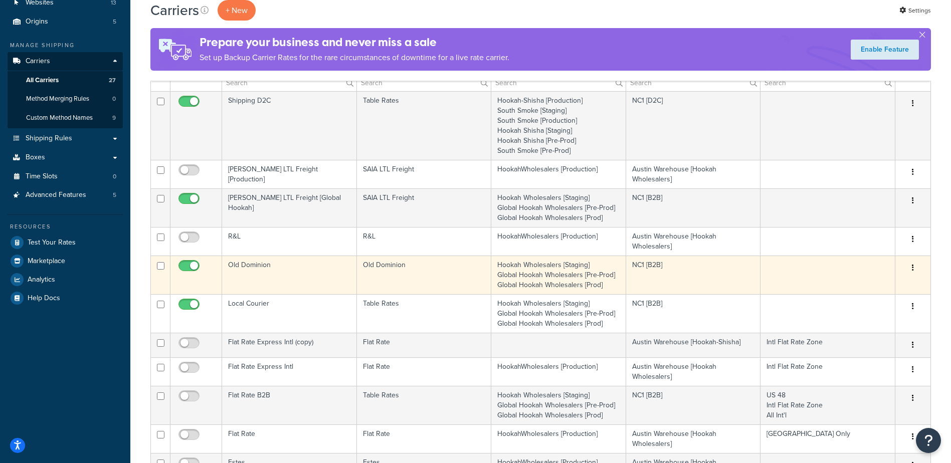
click at [278, 265] on td "Old Dominion" at bounding box center [289, 275] width 135 height 39
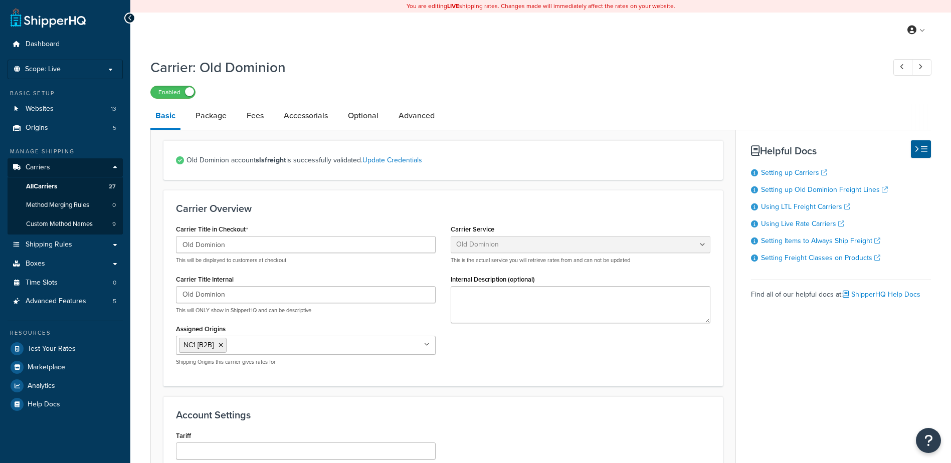
select select "dominionFreight"
click at [369, 116] on link "Optional" at bounding box center [363, 116] width 41 height 24
select select "55"
select select "507"
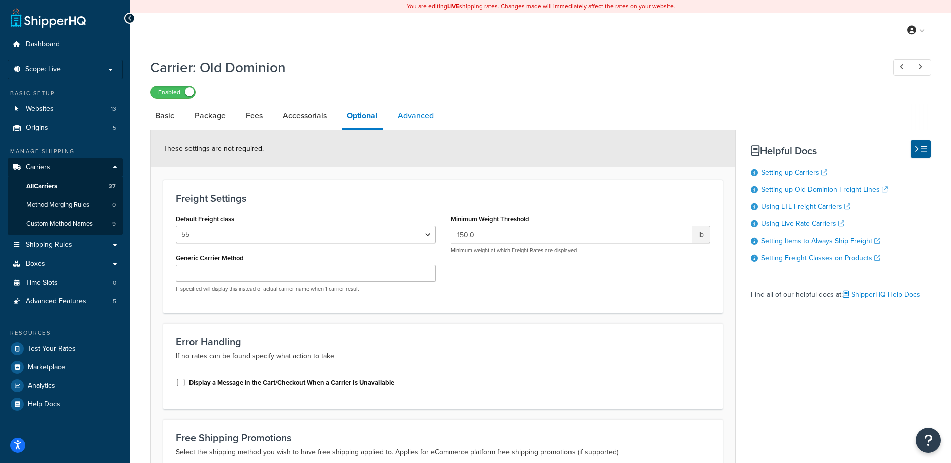
click at [399, 115] on link "Advanced" at bounding box center [415, 116] width 46 height 24
select select "false"
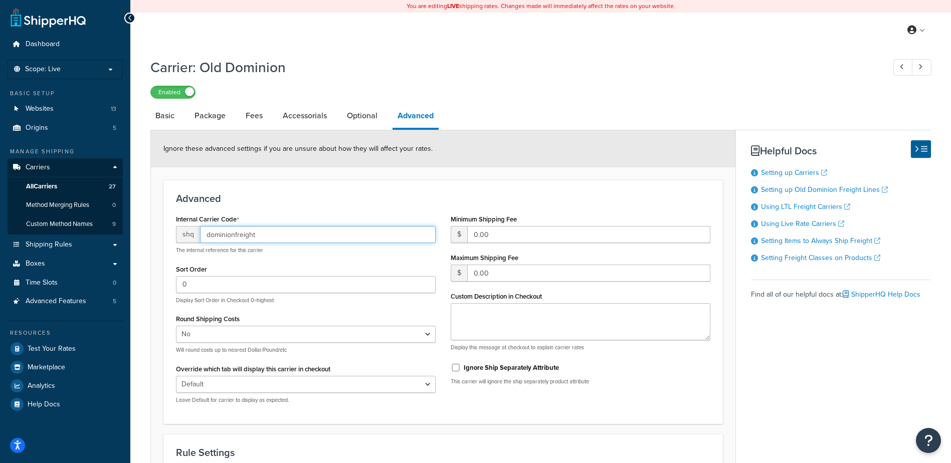
drag, startPoint x: 261, startPoint y: 237, endPoint x: 202, endPoint y: 235, distance: 59.2
click at [202, 235] on input "dominionfreight" at bounding box center [318, 234] width 236 height 17
drag, startPoint x: 416, startPoint y: 184, endPoint x: 404, endPoint y: 191, distance: 13.9
click at [416, 184] on div "Advanced Internal Carrier Code shq dominionfreight The internal reference for t…" at bounding box center [442, 302] width 559 height 244
click at [58, 352] on span "Test Your Rates" at bounding box center [52, 349] width 48 height 9
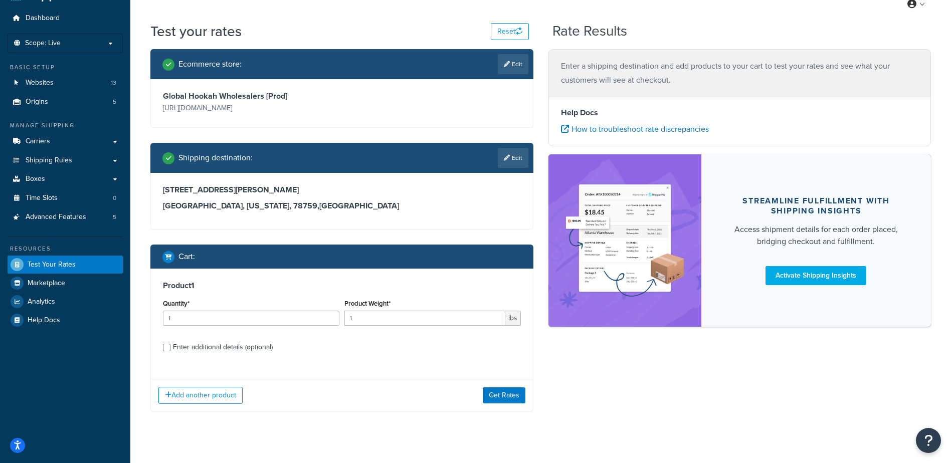
scroll to position [41, 0]
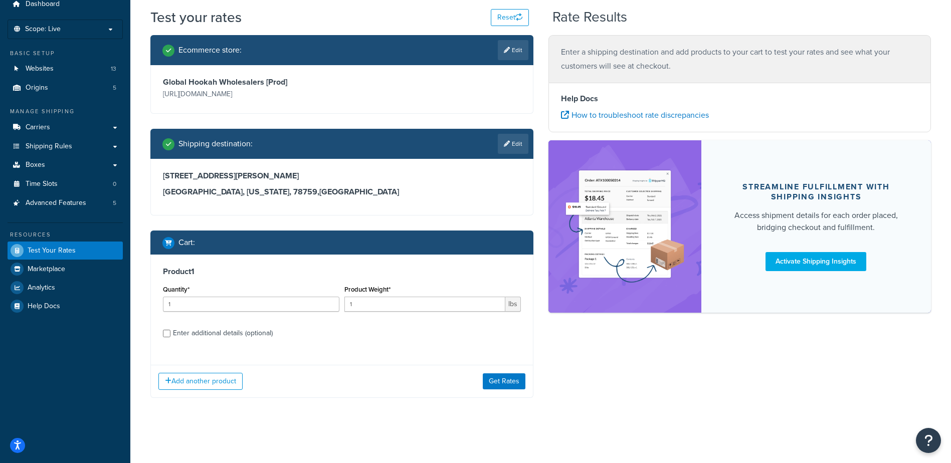
click at [395, 315] on div "Product Weight* 1 lbs" at bounding box center [432, 301] width 181 height 37
click at [396, 307] on input "1" at bounding box center [424, 304] width 161 height 15
type input "150"
click at [511, 384] on button "Get Rates" at bounding box center [504, 381] width 43 height 16
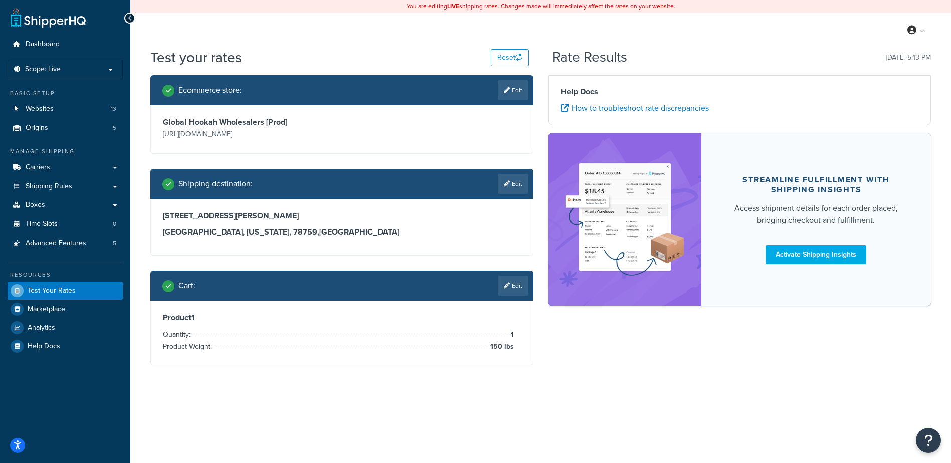
scroll to position [0, 0]
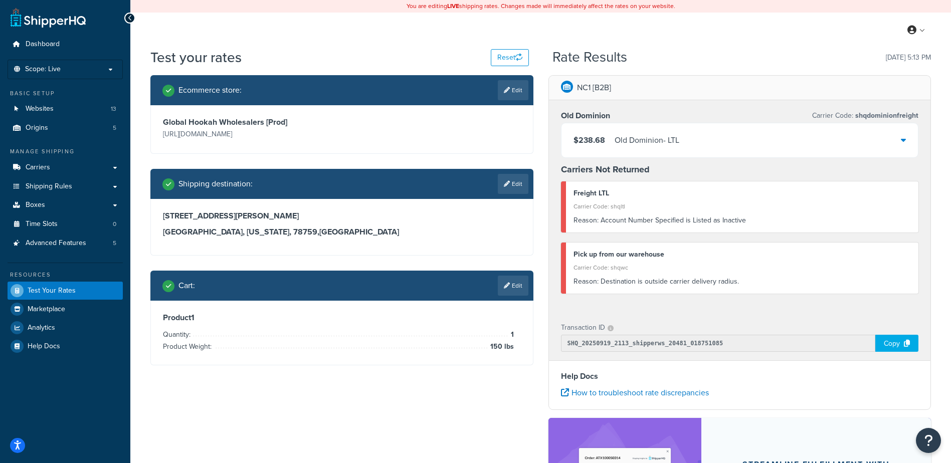
click at [902, 137] on icon at bounding box center [903, 140] width 5 height 8
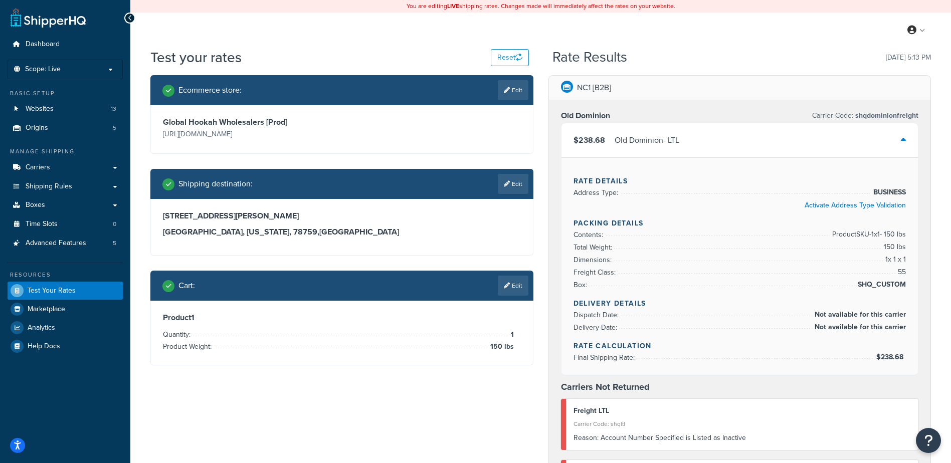
click at [902, 137] on icon at bounding box center [903, 140] width 5 height 8
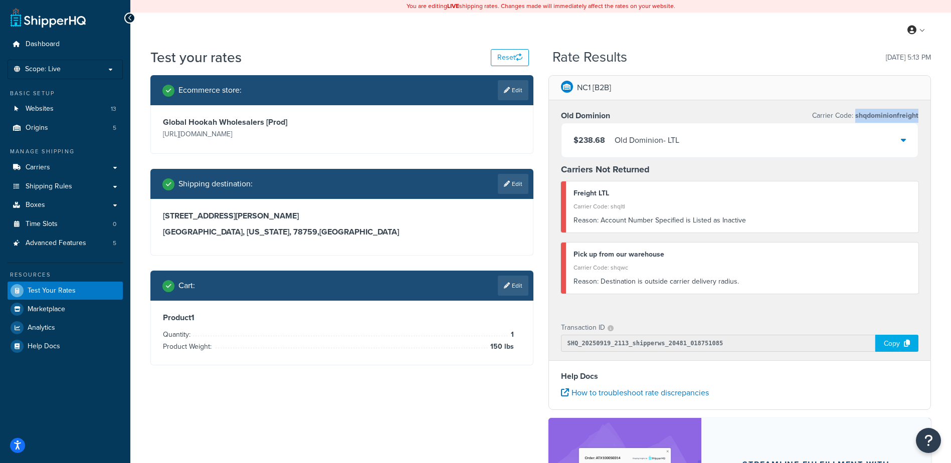
drag, startPoint x: 922, startPoint y: 116, endPoint x: 857, endPoint y: 119, distance: 64.7
click at [857, 119] on div "Old Dominion Carrier Code: shqdominionfreight $238.68 Old Dominion - LTL Carrie…" at bounding box center [740, 206] width 382 height 212
copy span "shqdominionfreight"
click at [57, 165] on link "Carriers" at bounding box center [65, 167] width 115 height 19
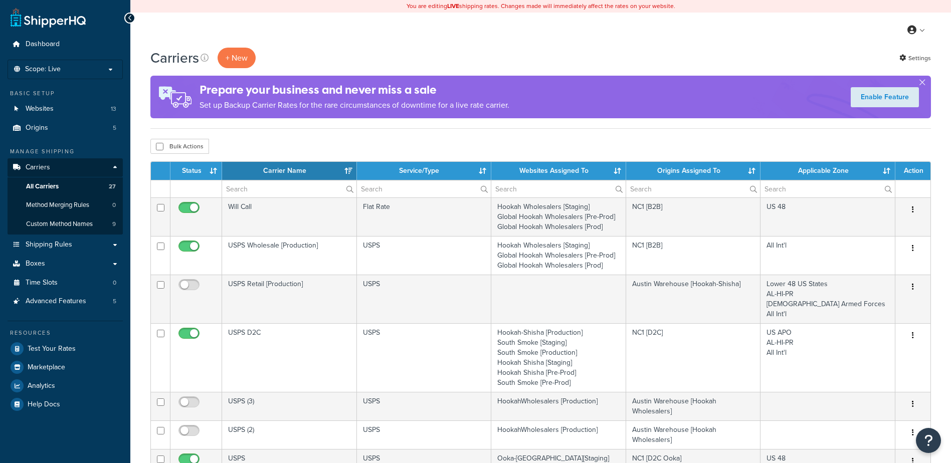
select select "15"
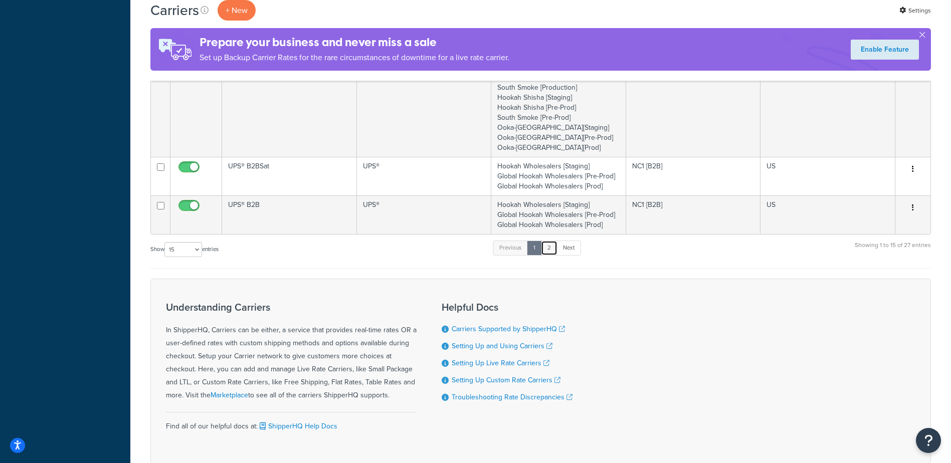
click at [553, 254] on link "2" at bounding box center [549, 248] width 17 height 15
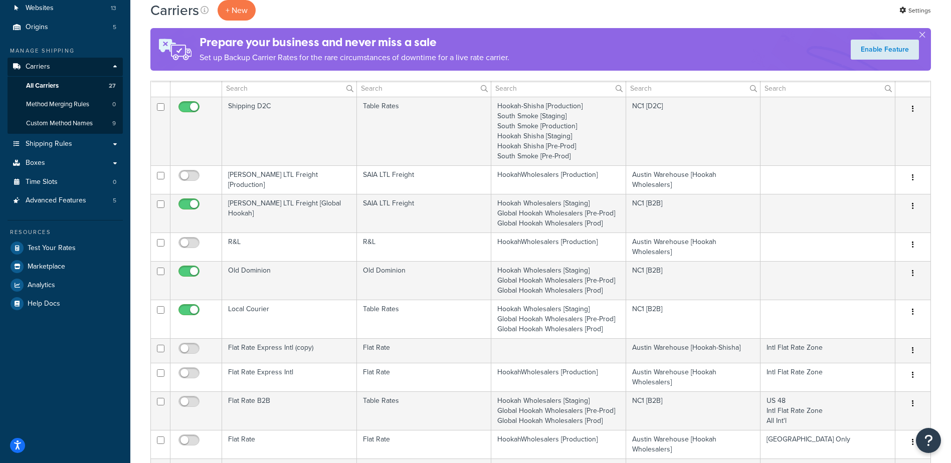
scroll to position [100, 0]
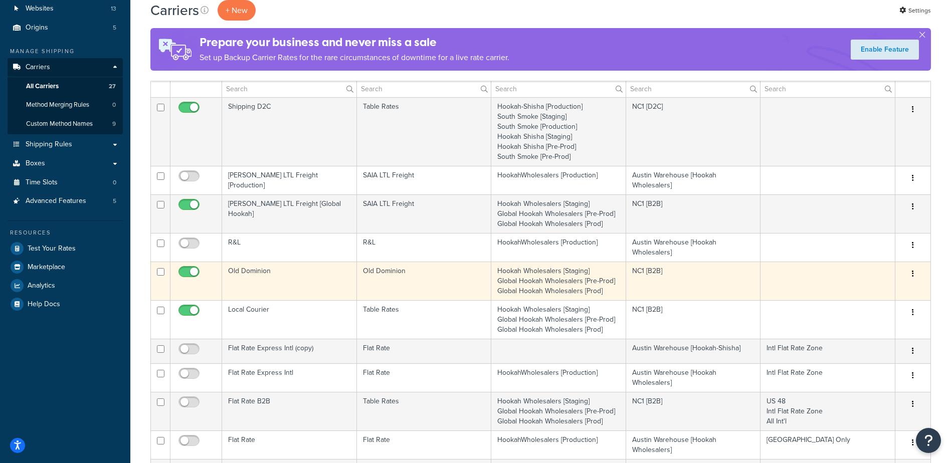
click at [255, 268] on td "Old Dominion" at bounding box center [289, 281] width 135 height 39
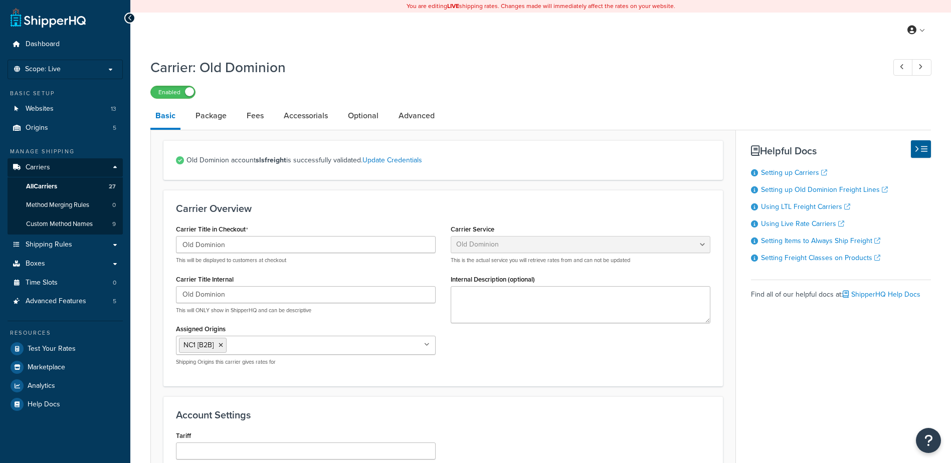
select select "dominionFreight"
click at [405, 119] on link "Advanced" at bounding box center [416, 116] width 46 height 24
select select "false"
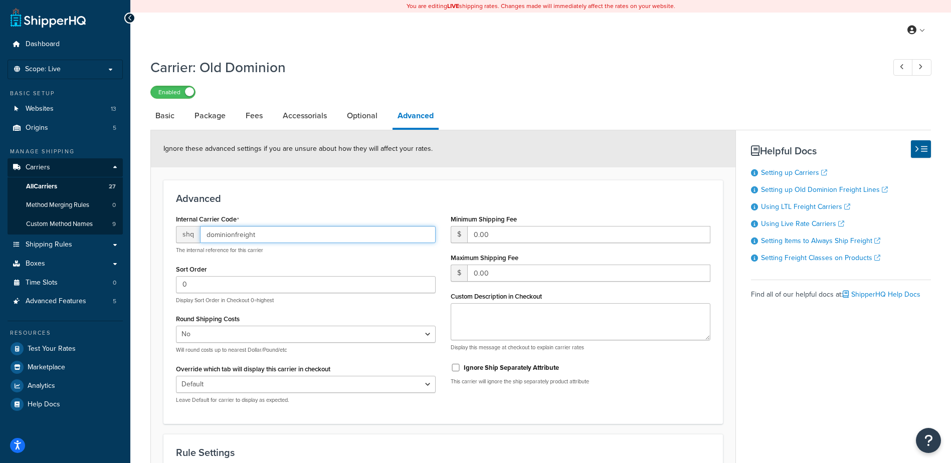
click at [273, 239] on input "dominionfreight" at bounding box center [318, 234] width 236 height 17
click at [295, 258] on div "Internal Carrier Code shq dominionfreight The internal reference for this carri…" at bounding box center [305, 311] width 275 height 199
drag, startPoint x: 269, startPoint y: 236, endPoint x: 198, endPoint y: 239, distance: 71.2
click at [198, 239] on div "shq dominionfreight" at bounding box center [306, 234] width 260 height 17
drag, startPoint x: 475, startPoint y: 197, endPoint x: 515, endPoint y: 212, distance: 42.8
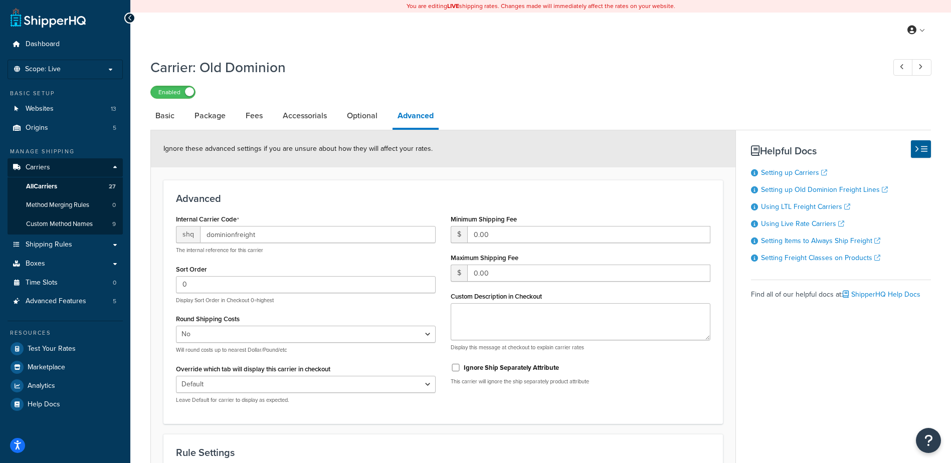
click at [475, 197] on h3 "Advanced" at bounding box center [443, 198] width 534 height 11
drag, startPoint x: 257, startPoint y: 236, endPoint x: 204, endPoint y: 232, distance: 53.2
click at [204, 232] on input "dominionfreight" at bounding box center [318, 234] width 236 height 17
type input "dft"
click at [298, 184] on div "Advanced Internal Carrier Code shq dft The internal reference for this carrier …" at bounding box center [442, 302] width 559 height 244
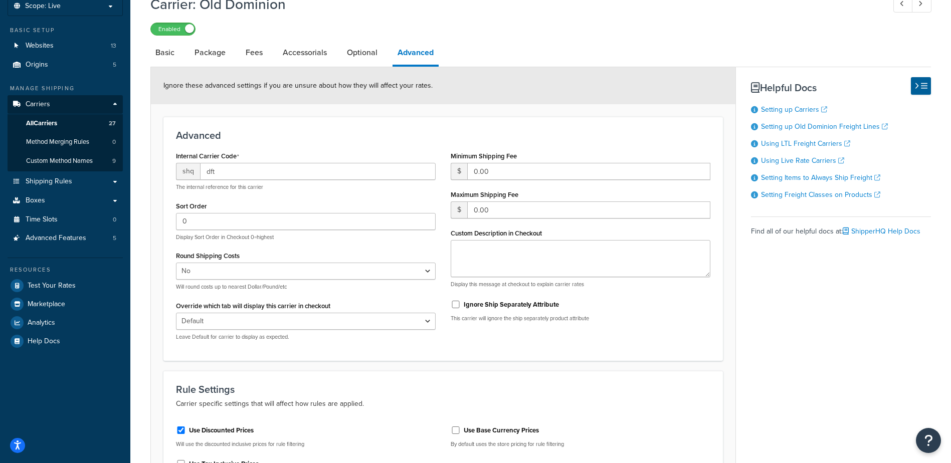
scroll to position [195, 0]
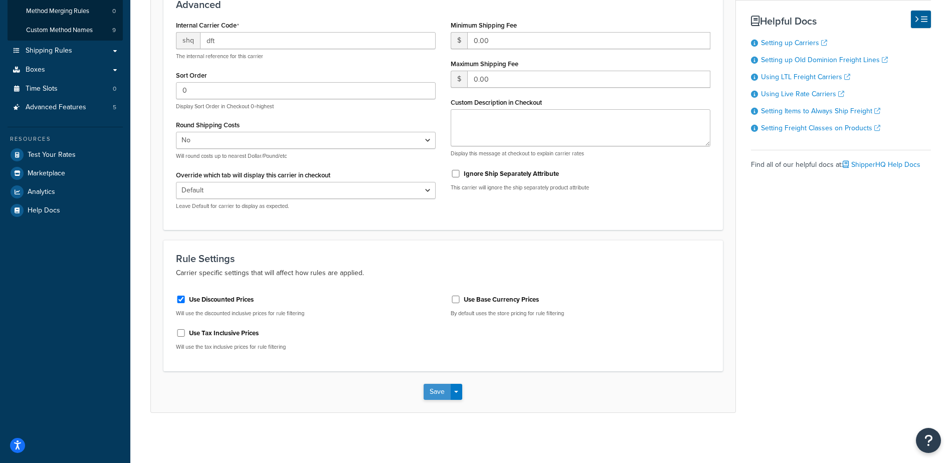
click at [442, 391] on button "Save" at bounding box center [436, 392] width 27 height 16
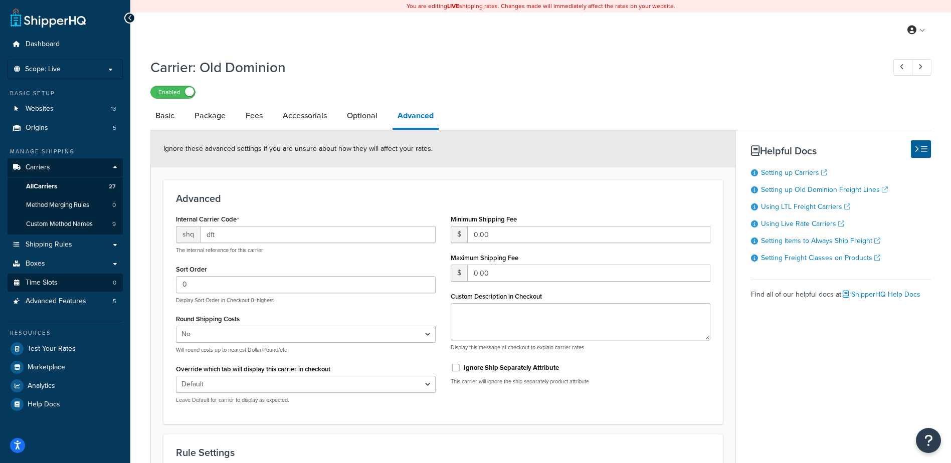
scroll to position [145, 0]
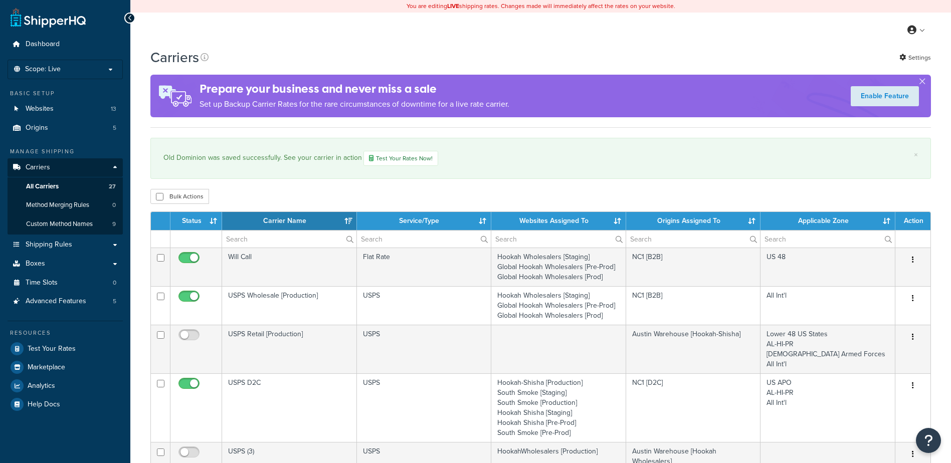
select select "15"
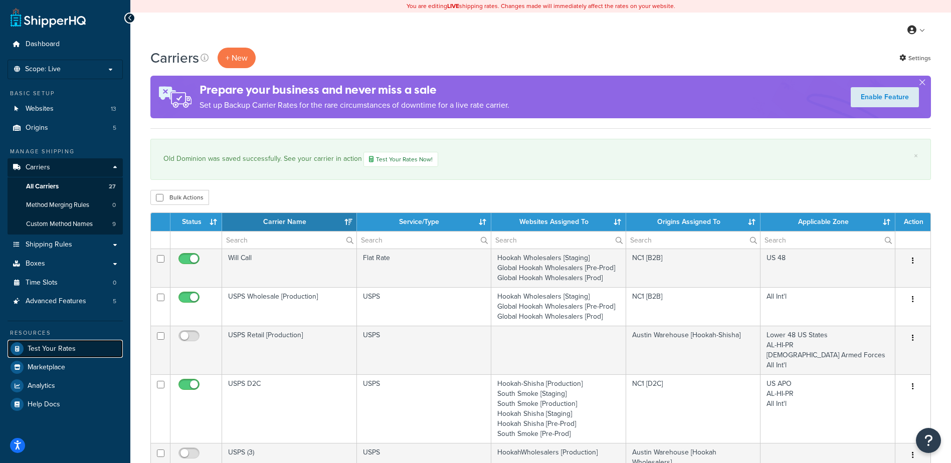
click at [58, 351] on span "Test Your Rates" at bounding box center [52, 349] width 48 height 9
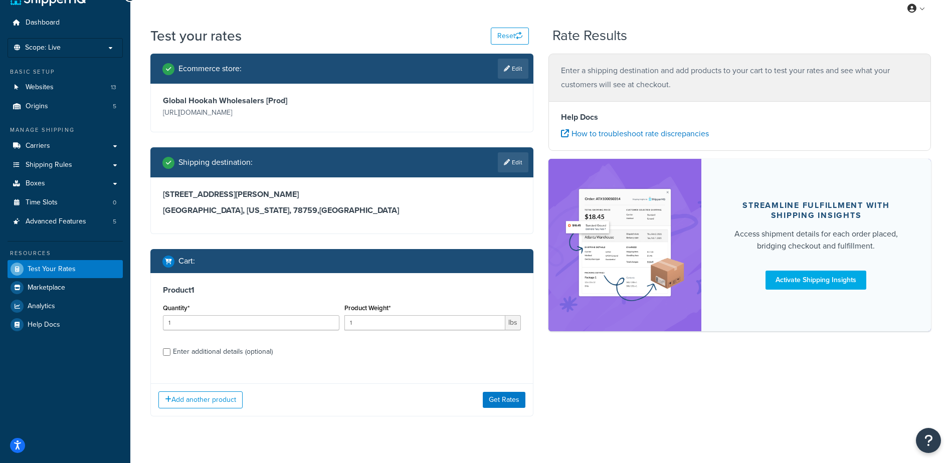
scroll to position [41, 0]
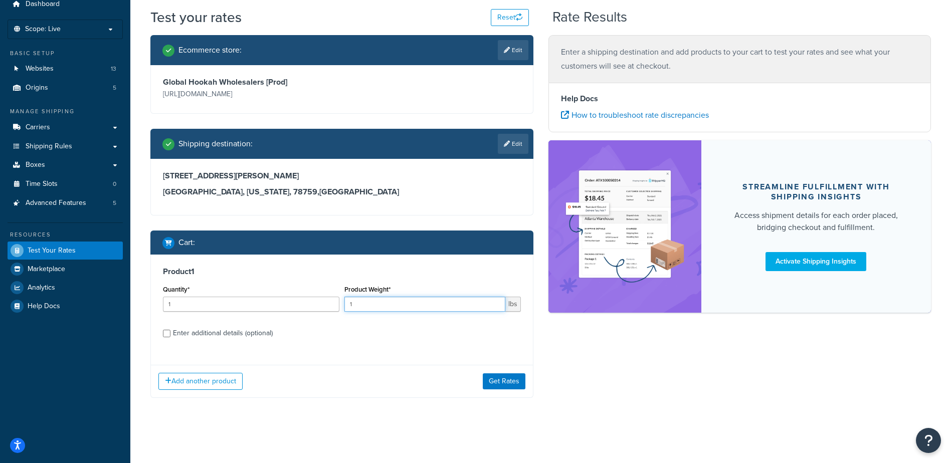
click at [450, 311] on input "1" at bounding box center [424, 304] width 161 height 15
type input "150"
click at [506, 378] on button "Get Rates" at bounding box center [504, 381] width 43 height 16
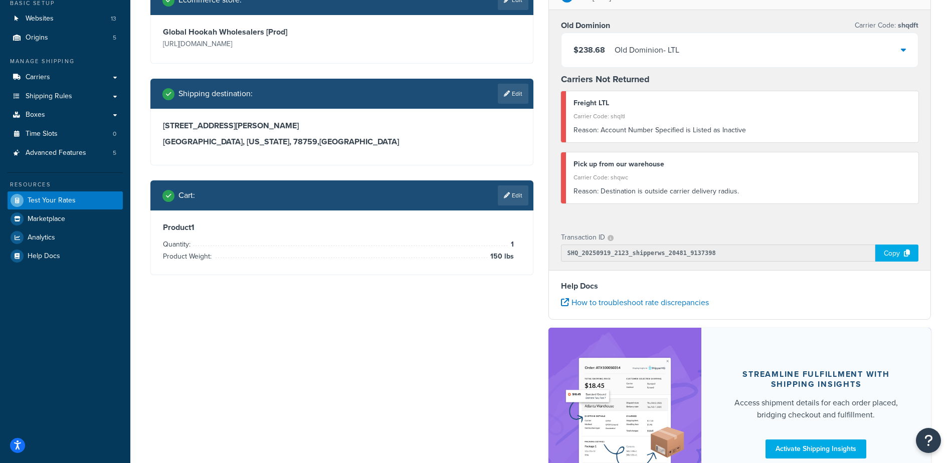
scroll to position [100, 0]
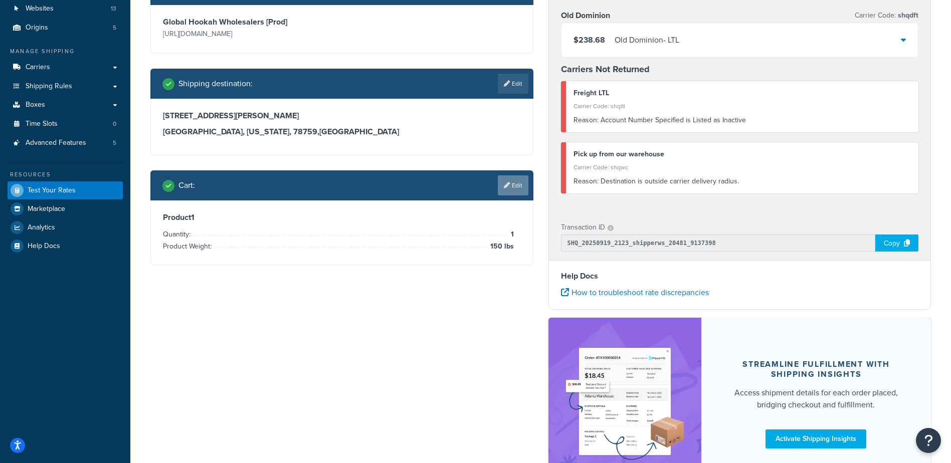
click at [513, 187] on link "Edit" at bounding box center [513, 185] width 31 height 20
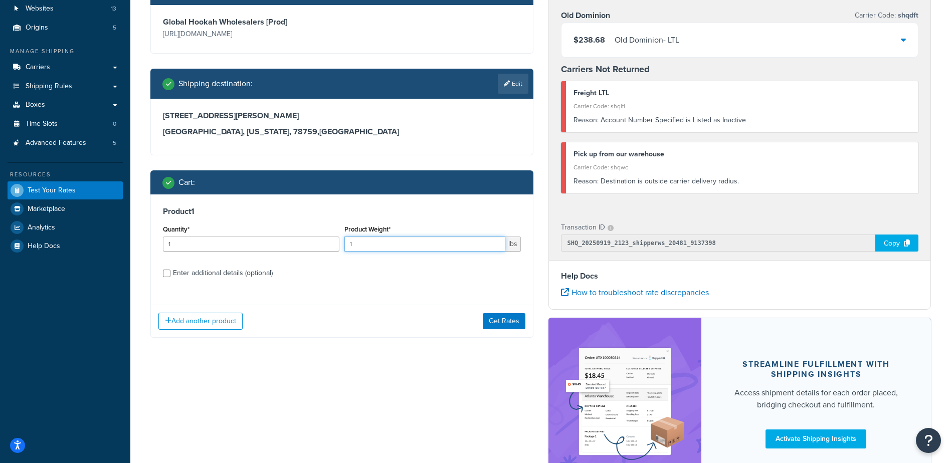
click at [399, 240] on input "1" at bounding box center [424, 244] width 161 height 15
type input "150"
click at [513, 323] on button "Get Rates" at bounding box center [504, 321] width 43 height 16
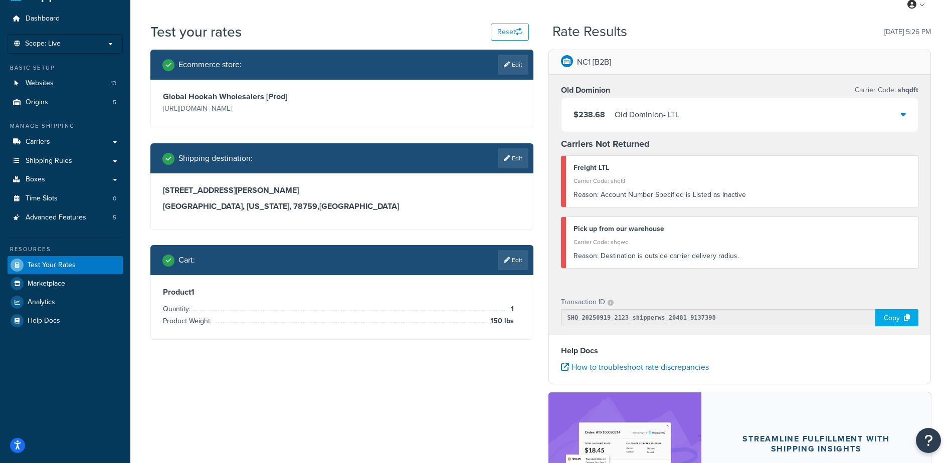
scroll to position [50, 0]
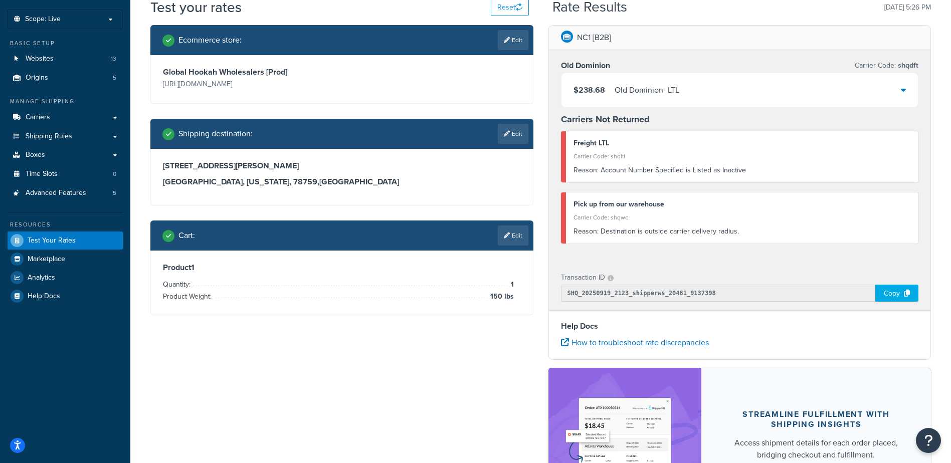
click at [432, 239] on div "Cart : Edit" at bounding box center [345, 236] width 366 height 20
click at [506, 232] on link "Edit" at bounding box center [513, 236] width 31 height 20
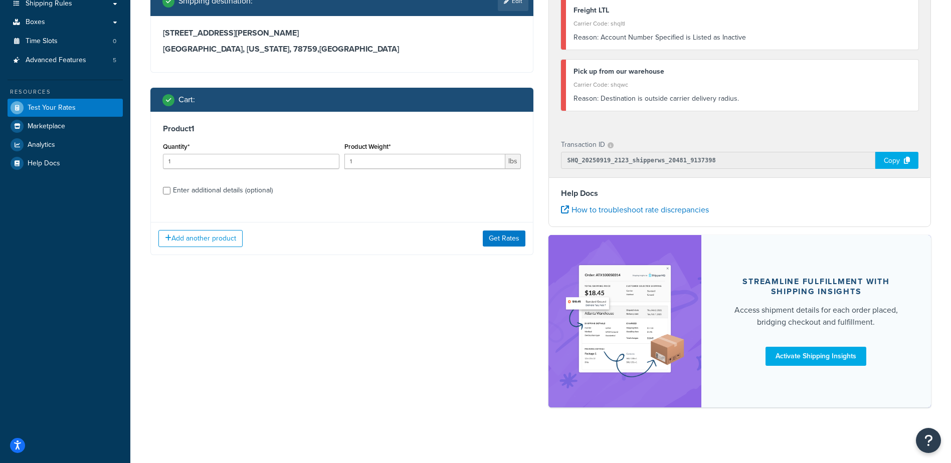
scroll to position [188, 0]
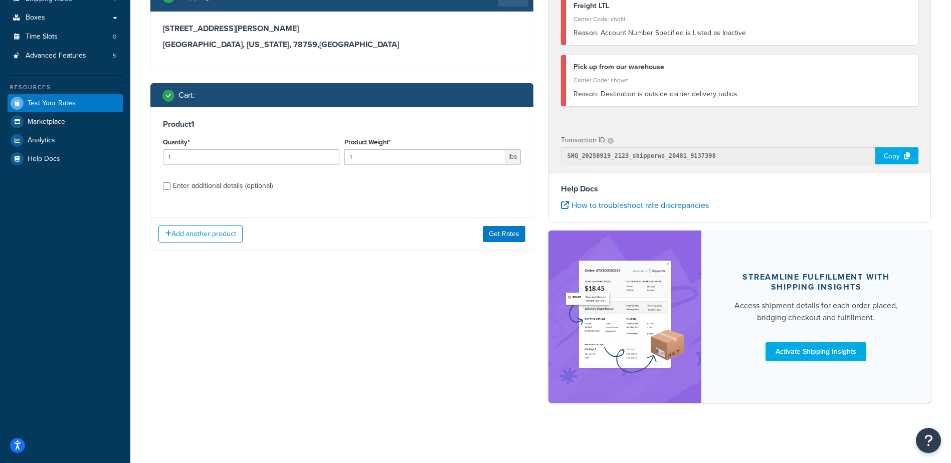
click at [513, 225] on div "Add another product Get Rates" at bounding box center [342, 233] width 382 height 33
click at [511, 233] on button "Get Rates" at bounding box center [504, 234] width 43 height 16
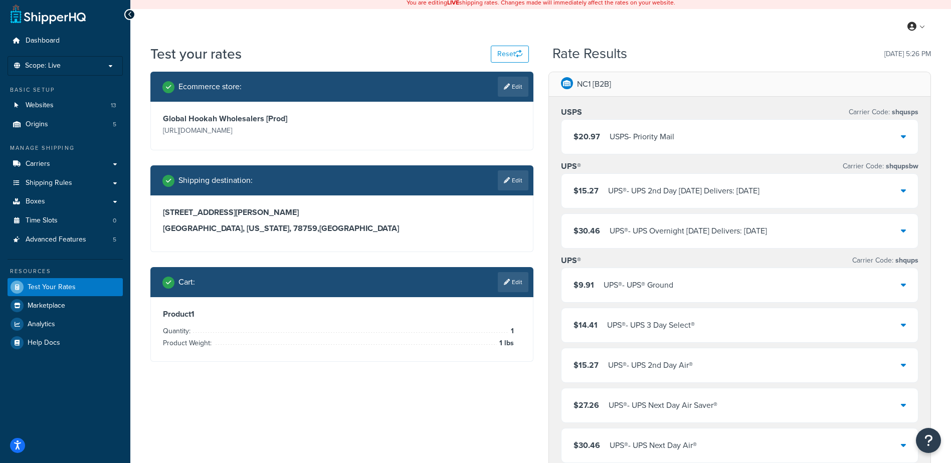
scroll to position [0, 0]
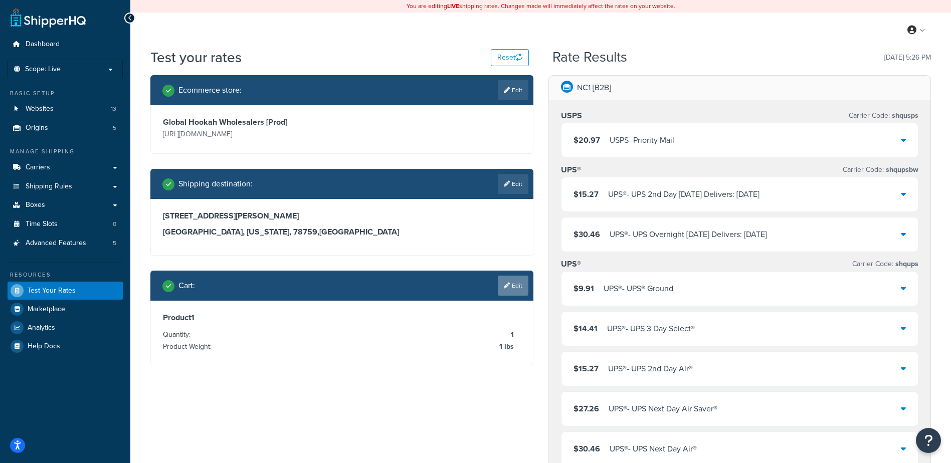
click at [506, 283] on icon at bounding box center [507, 286] width 6 height 6
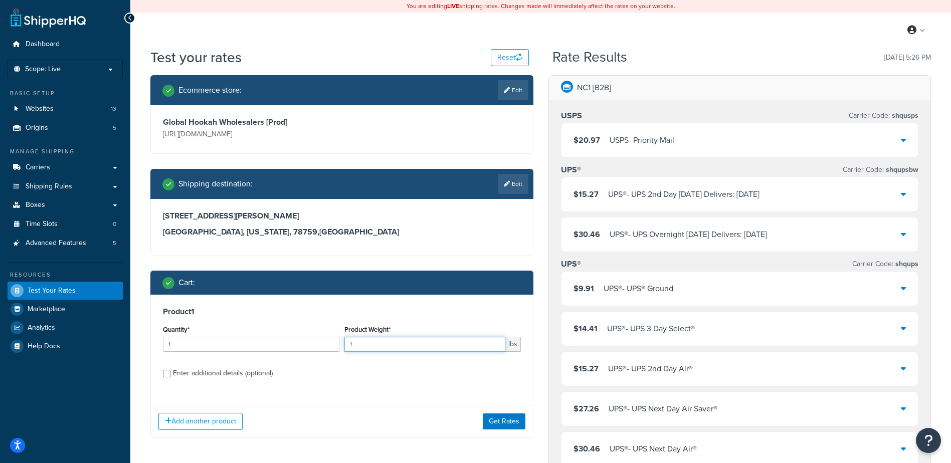
click at [375, 343] on input "1" at bounding box center [424, 344] width 161 height 15
type input "150"
click at [500, 421] on button "Get Rates" at bounding box center [504, 421] width 43 height 16
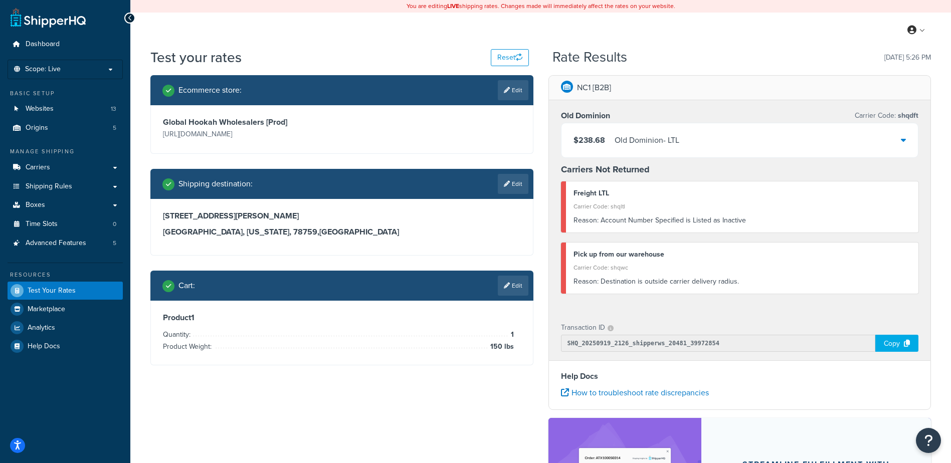
click at [804, 143] on div "$238.68 Old Dominion - LTL" at bounding box center [739, 140] width 357 height 34
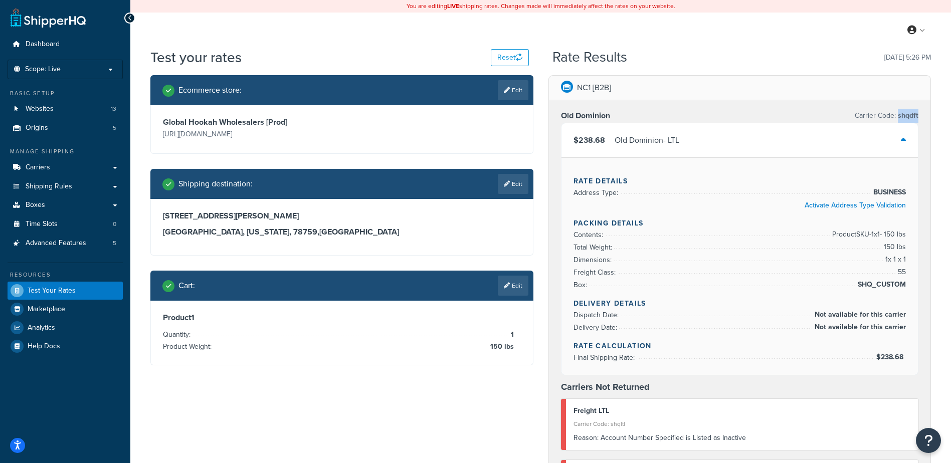
drag, startPoint x: 923, startPoint y: 115, endPoint x: 898, endPoint y: 120, distance: 26.0
click at [898, 120] on div "Old Dominion Carrier Code: shqdft $238.68 Old Dominion - LTL Rate Details Addre…" at bounding box center [740, 314] width 382 height 429
copy span "shqdft"
click at [69, 170] on link "Carriers" at bounding box center [65, 167] width 115 height 19
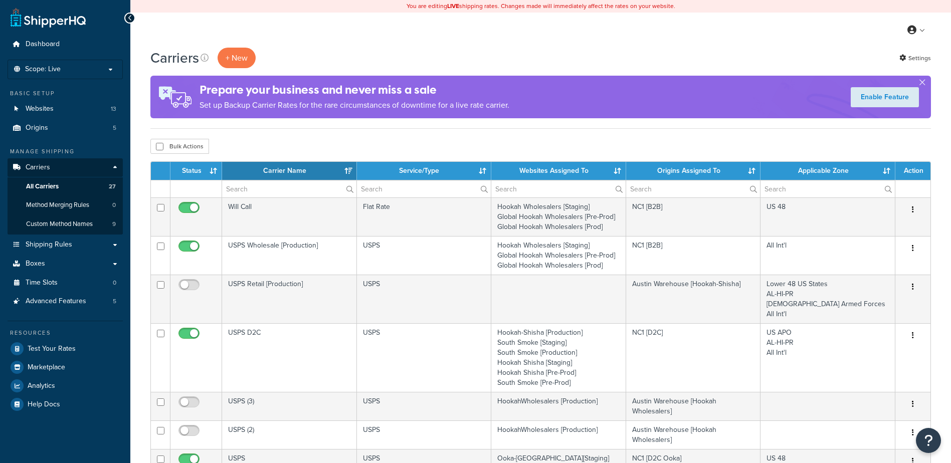
select select "15"
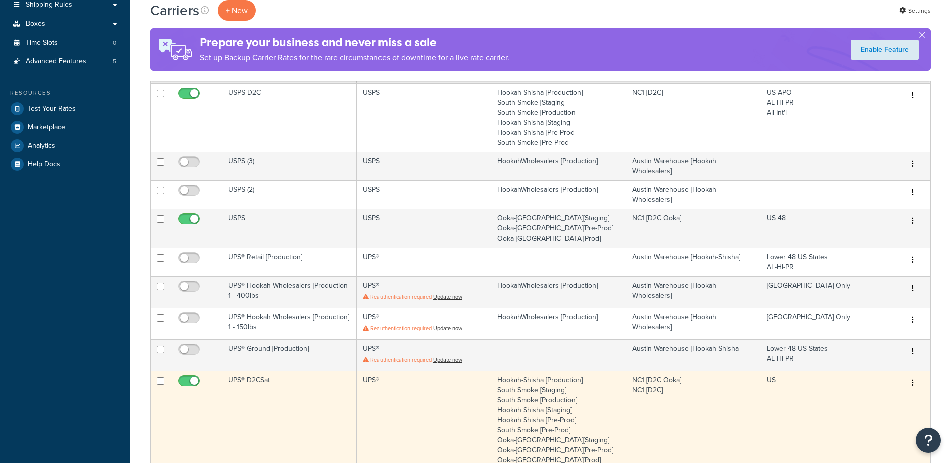
scroll to position [295, 0]
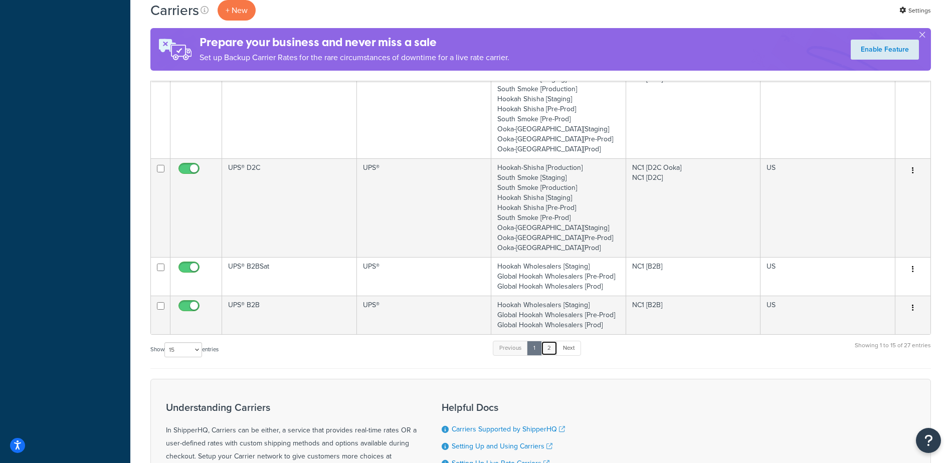
click at [550, 352] on link "2" at bounding box center [549, 348] width 17 height 15
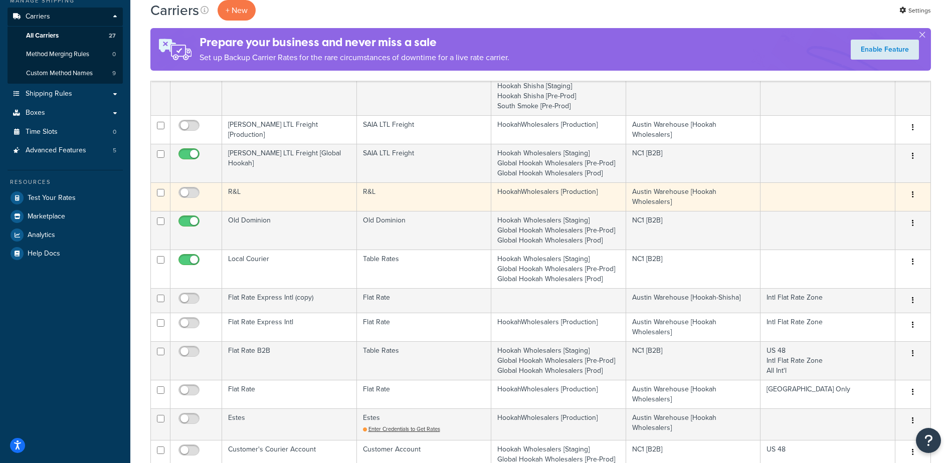
scroll to position [56, 0]
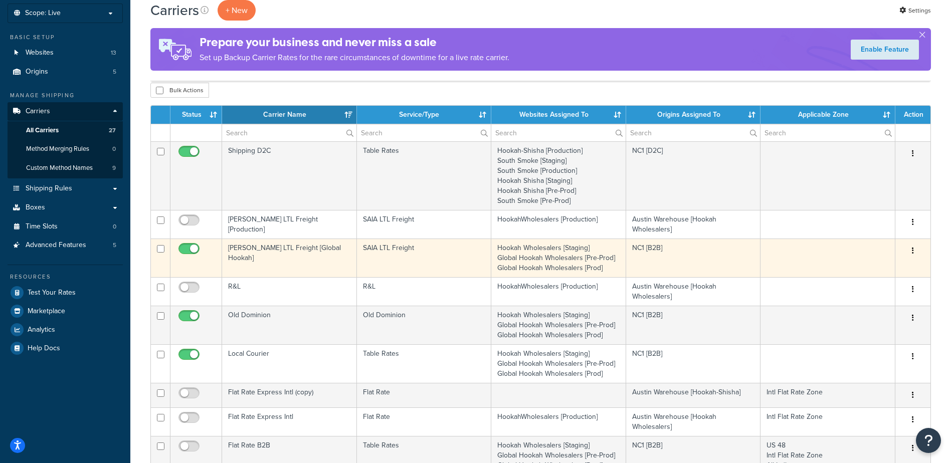
click at [273, 245] on td "SAIA LTL Freight [Global Hookah]" at bounding box center [289, 258] width 135 height 39
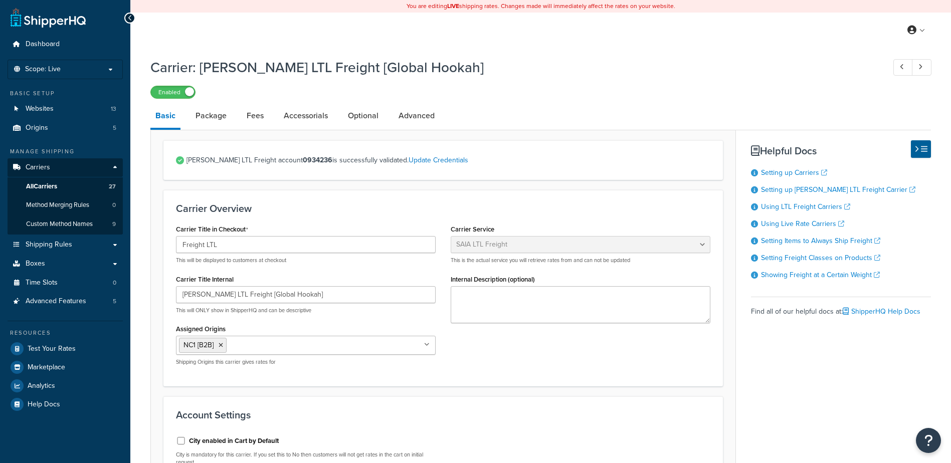
select select "saiaFreight"
click at [363, 116] on link "Optional" at bounding box center [363, 116] width 41 height 24
select select "55"
select select "7100"
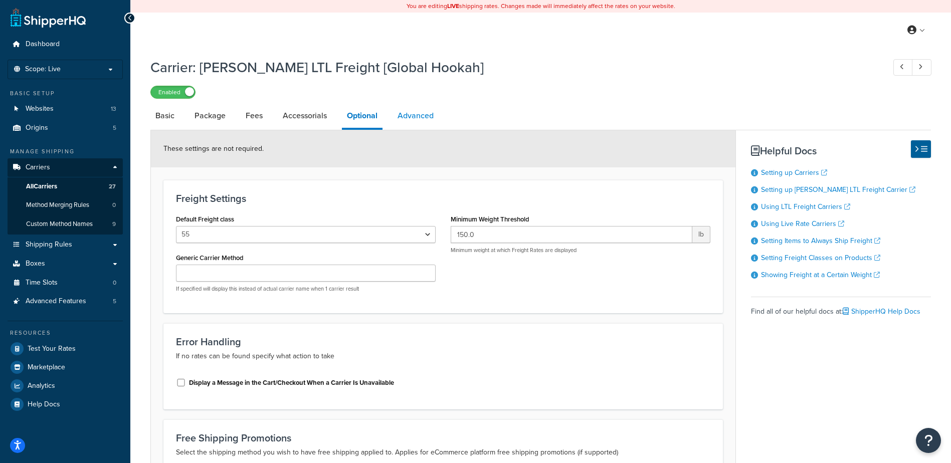
click at [408, 113] on link "Advanced" at bounding box center [415, 116] width 46 height 24
select select "false"
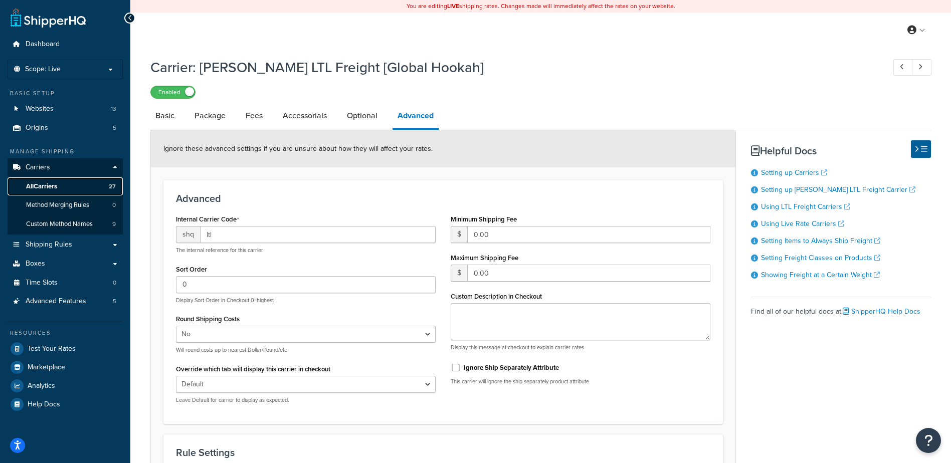
click at [76, 191] on link "All Carriers 27" at bounding box center [65, 186] width 115 height 19
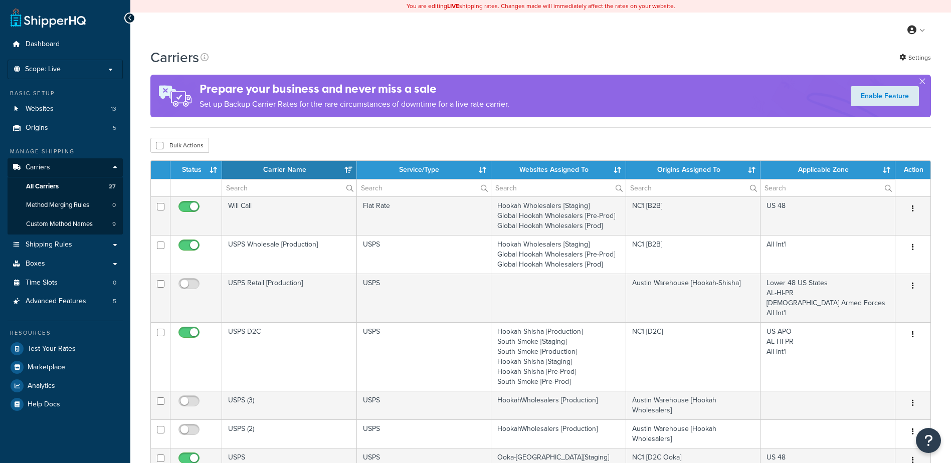
select select "15"
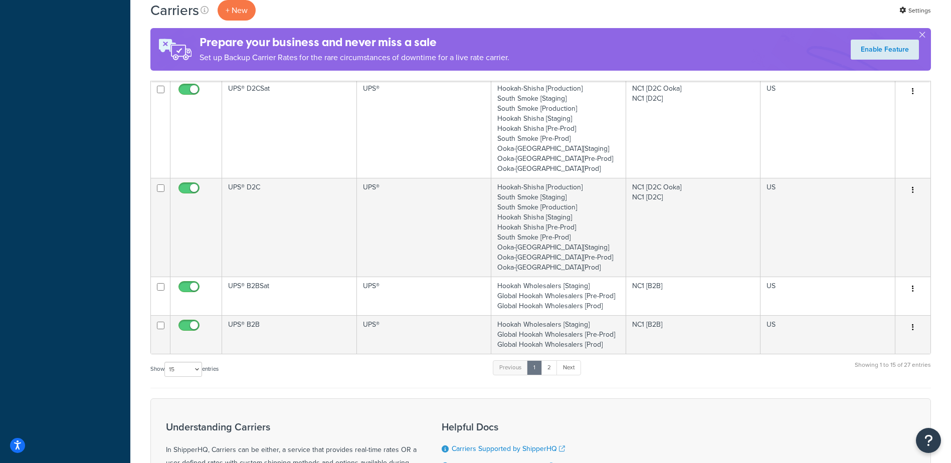
scroll to position [551, 0]
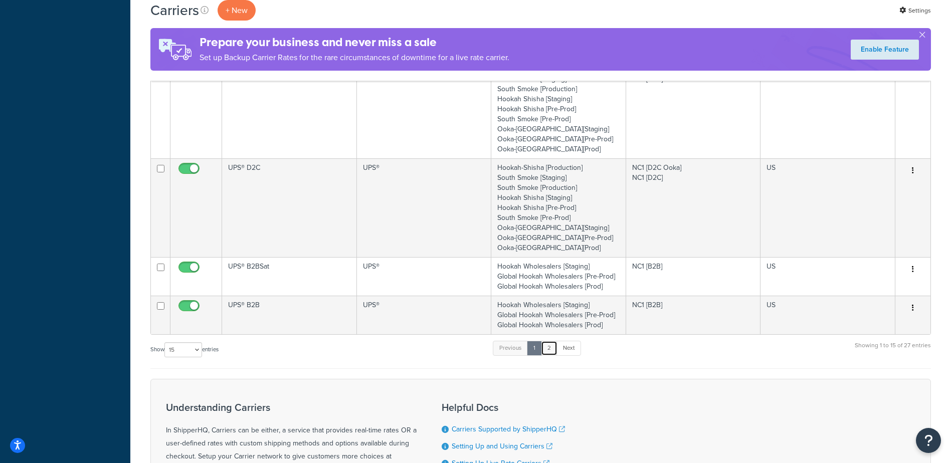
click at [547, 347] on link "2" at bounding box center [549, 348] width 17 height 15
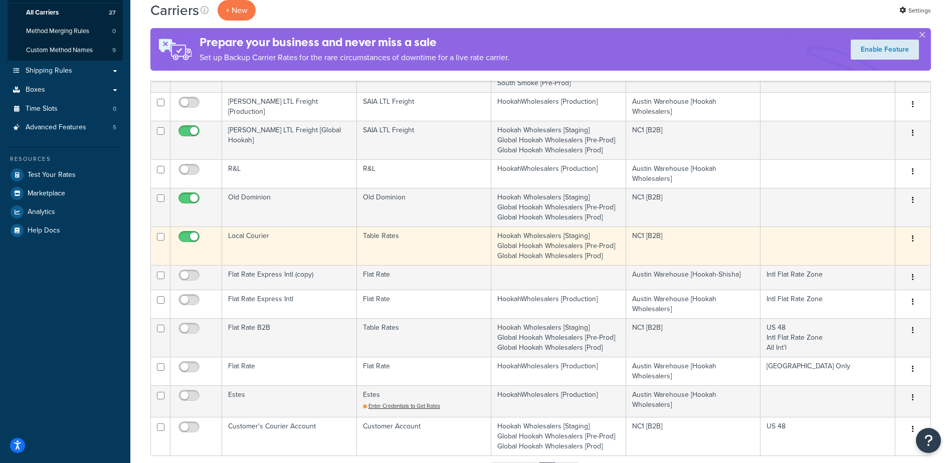
scroll to position [156, 0]
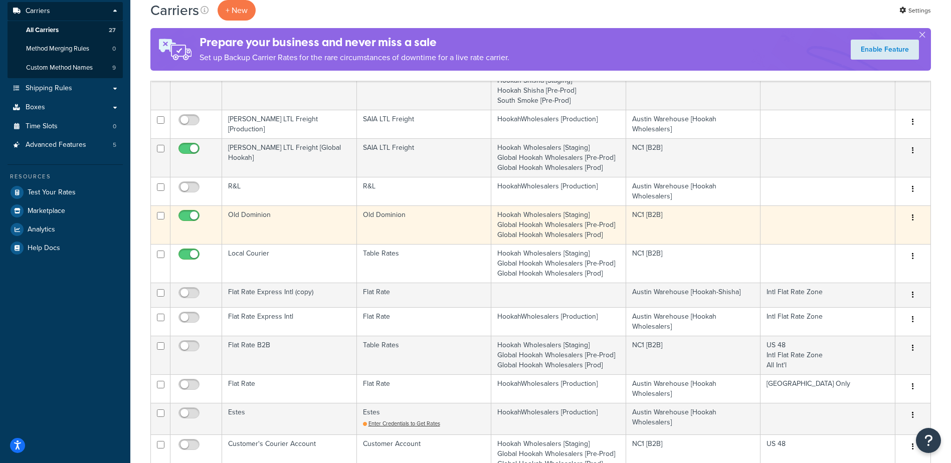
click at [261, 219] on td "Old Dominion" at bounding box center [289, 224] width 135 height 39
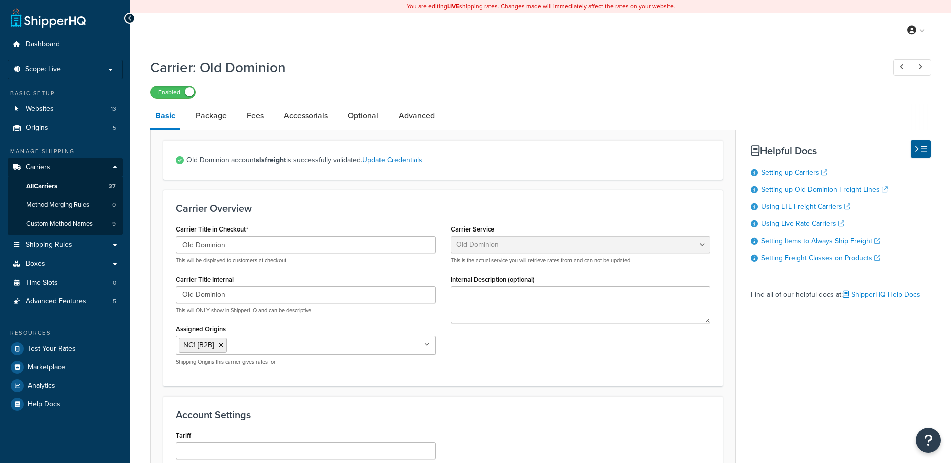
select select "dominionFreight"
click at [402, 118] on link "Advanced" at bounding box center [416, 116] width 46 height 24
select select "false"
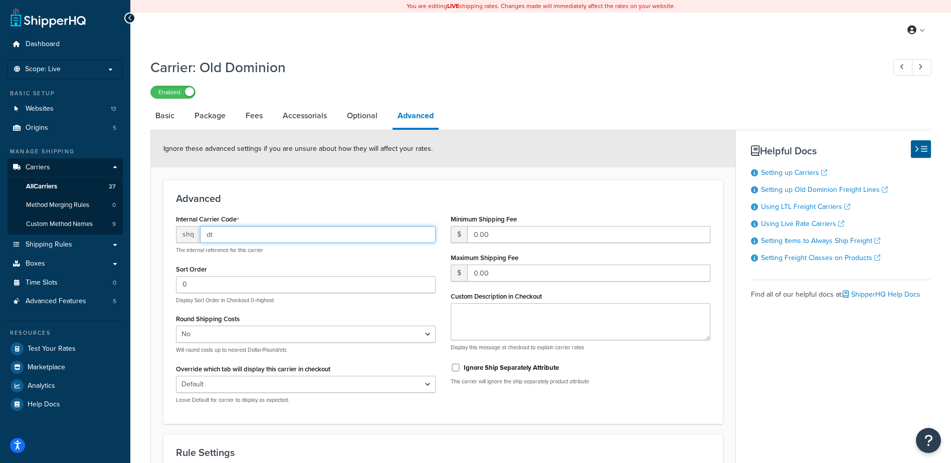
type input "dt"
click at [314, 199] on h3 "Advanced" at bounding box center [443, 198] width 534 height 11
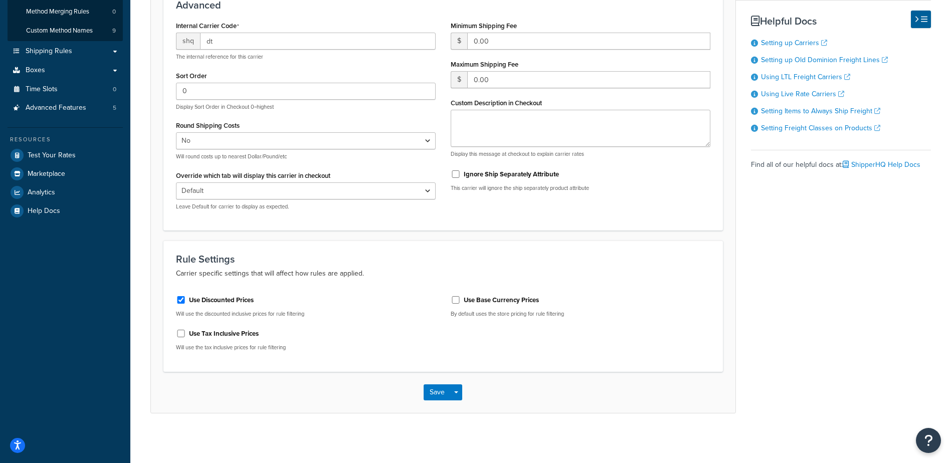
scroll to position [195, 0]
click at [443, 394] on button "Save" at bounding box center [436, 392] width 27 height 16
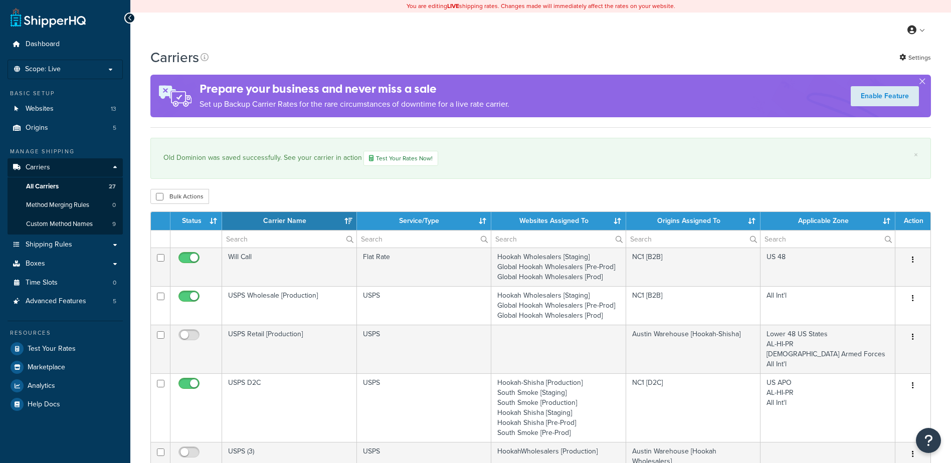
select select "15"
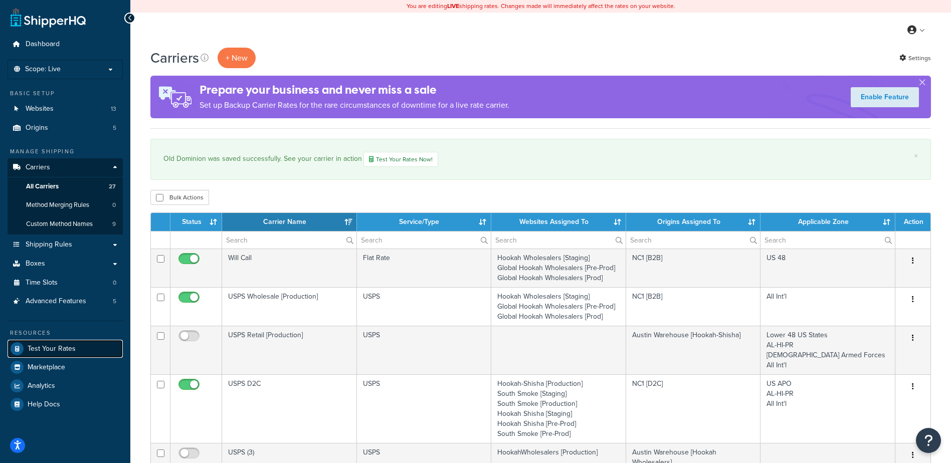
click at [62, 345] on span "Test Your Rates" at bounding box center [52, 349] width 48 height 9
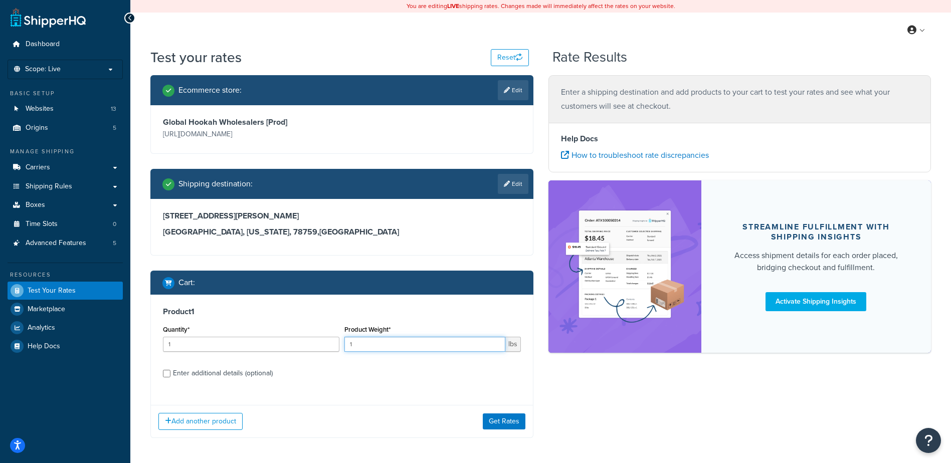
click at [401, 339] on input "1" at bounding box center [424, 344] width 161 height 15
type input "150"
click at [504, 416] on button "Get Rates" at bounding box center [504, 421] width 43 height 16
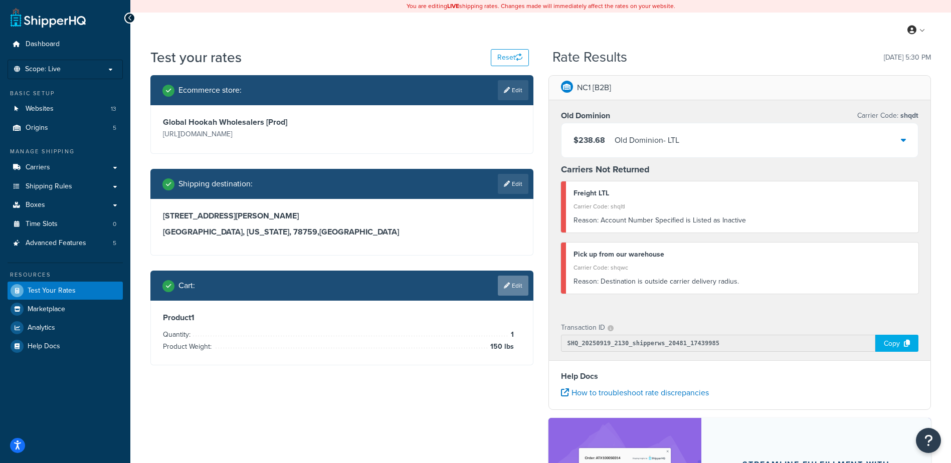
click at [522, 286] on link "Edit" at bounding box center [513, 286] width 31 height 20
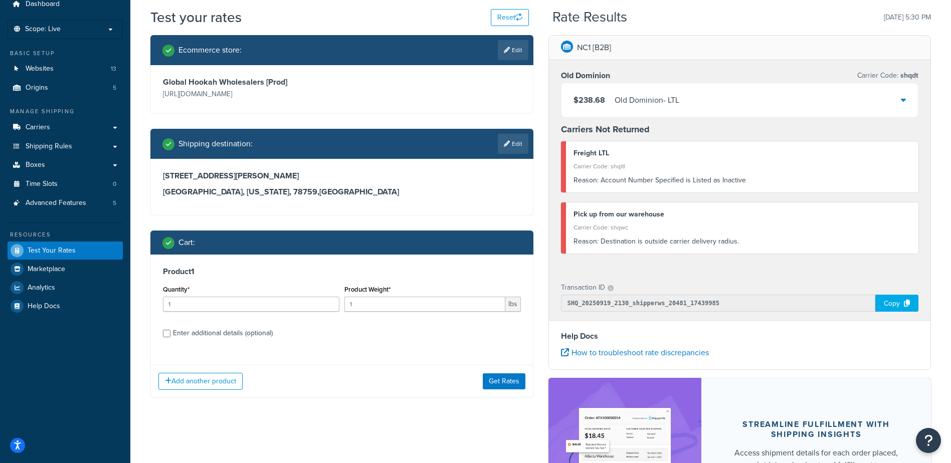
scroll to position [100, 0]
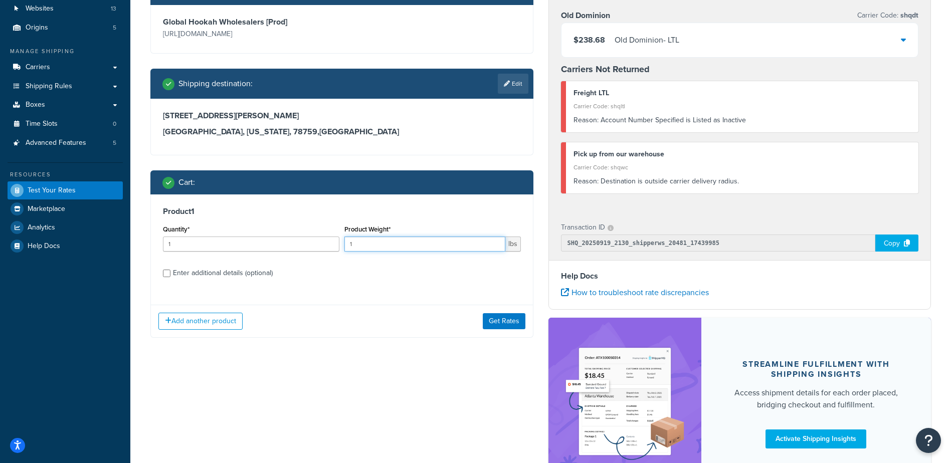
click at [374, 245] on input "1" at bounding box center [424, 244] width 161 height 15
type input "150"
click at [500, 323] on button "Get Rates" at bounding box center [504, 321] width 43 height 16
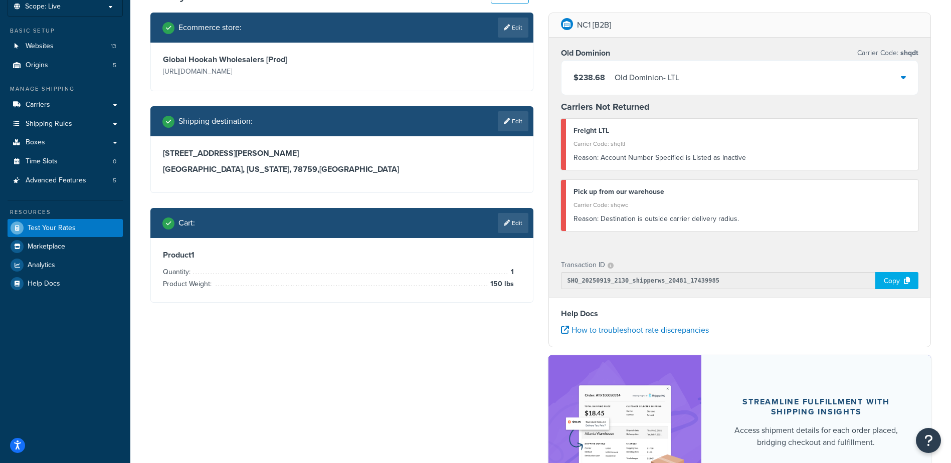
scroll to position [0, 0]
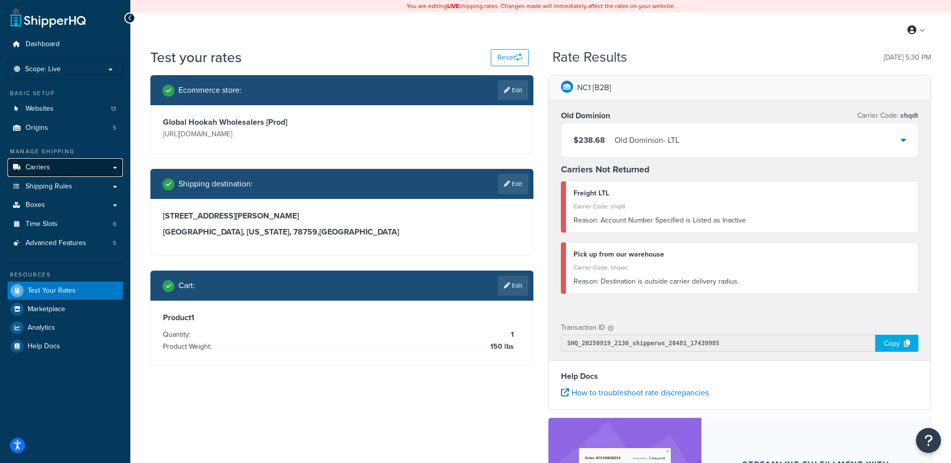
click at [48, 163] on span "Carriers" at bounding box center [38, 167] width 25 height 9
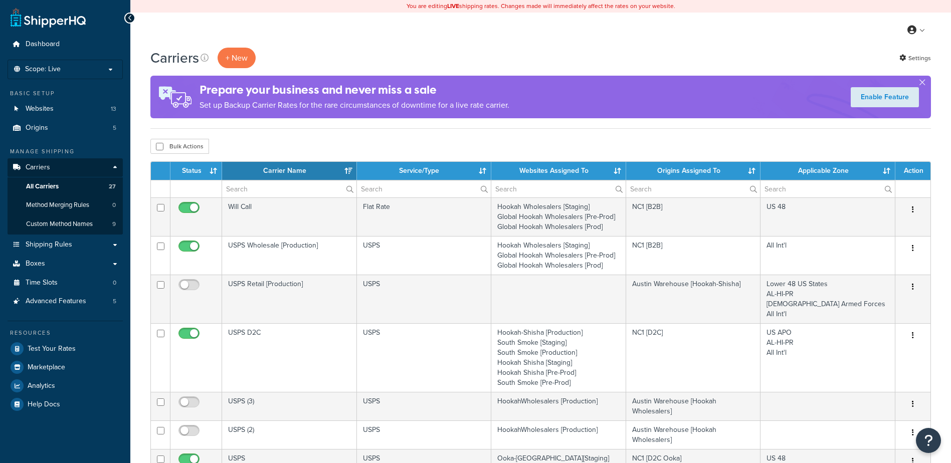
select select "15"
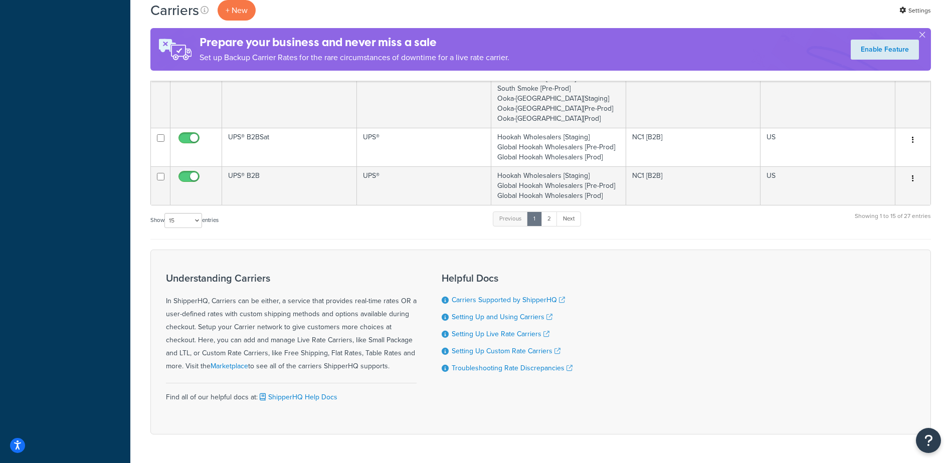
scroll to position [702, 0]
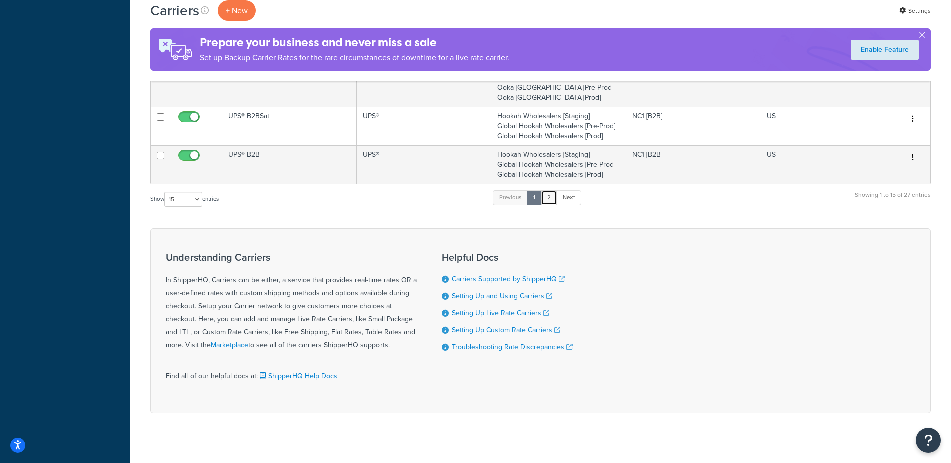
click at [551, 200] on link "2" at bounding box center [549, 197] width 17 height 15
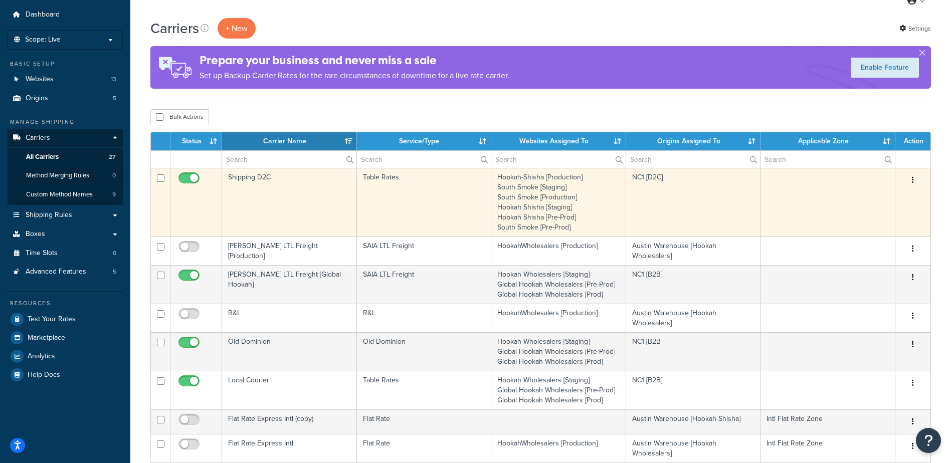
scroll to position [6, 0]
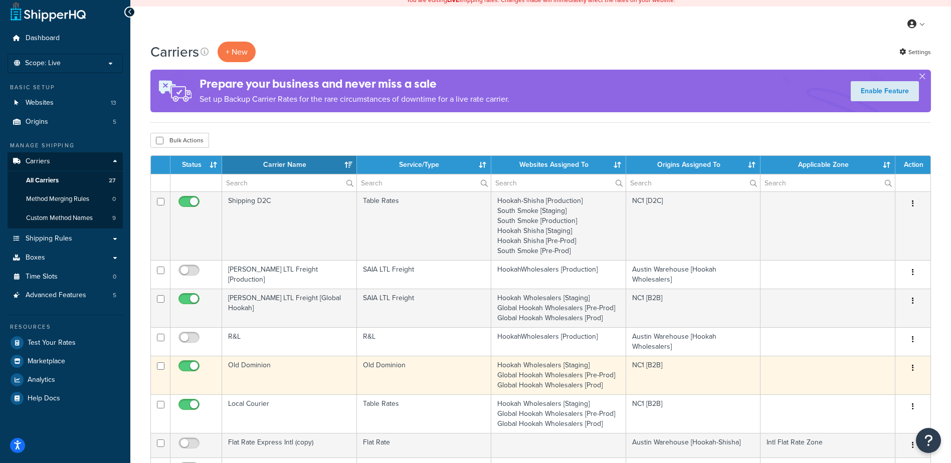
click at [246, 372] on td "Old Dominion" at bounding box center [289, 375] width 135 height 39
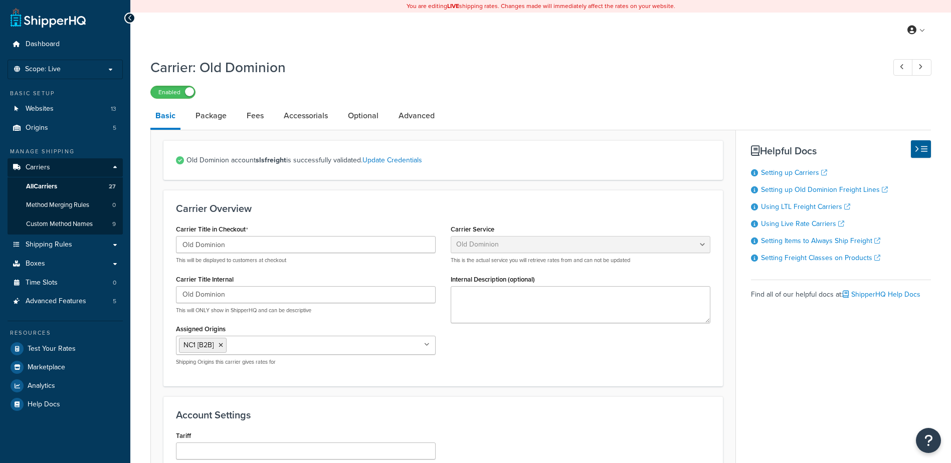
select select "dominionFreight"
click at [359, 110] on link "Optional" at bounding box center [363, 116] width 41 height 24
select select "55"
select select "507"
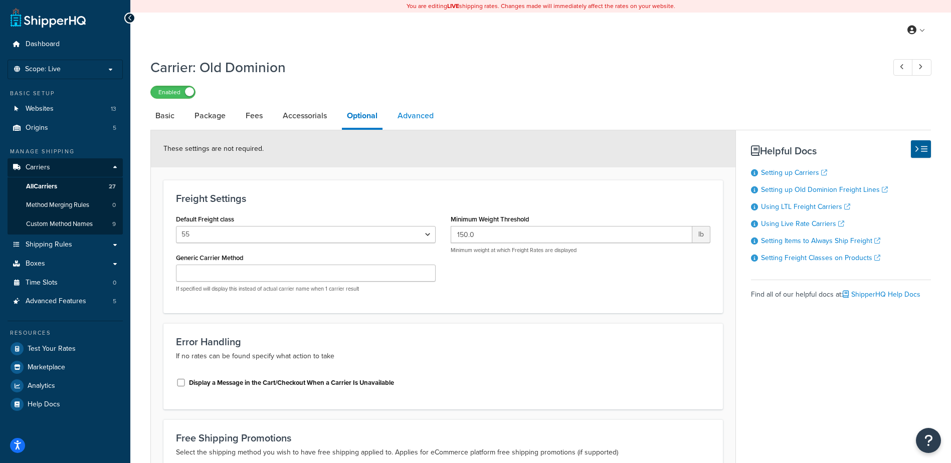
click at [421, 119] on link "Advanced" at bounding box center [415, 116] width 46 height 24
select select "false"
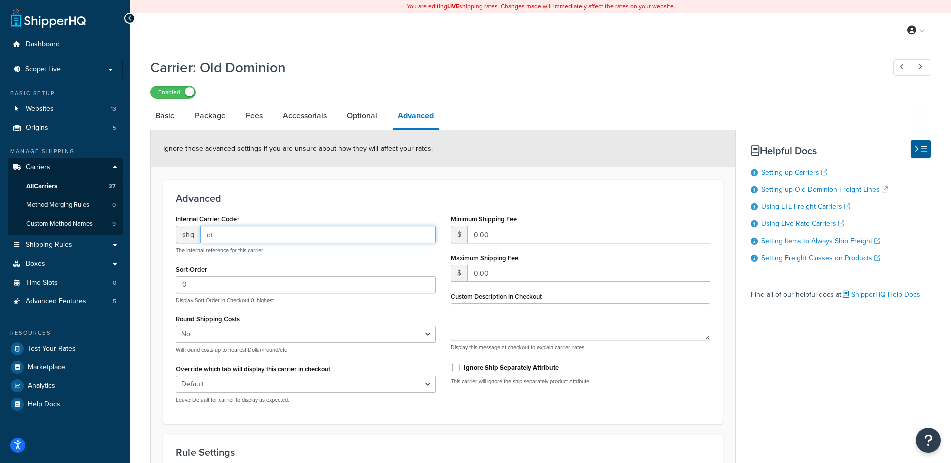
click at [227, 236] on input "dt" at bounding box center [318, 234] width 236 height 17
type input "d"
click at [303, 192] on div "Advanced Internal Carrier Code shq d The internal reference for this carrier So…" at bounding box center [442, 302] width 559 height 244
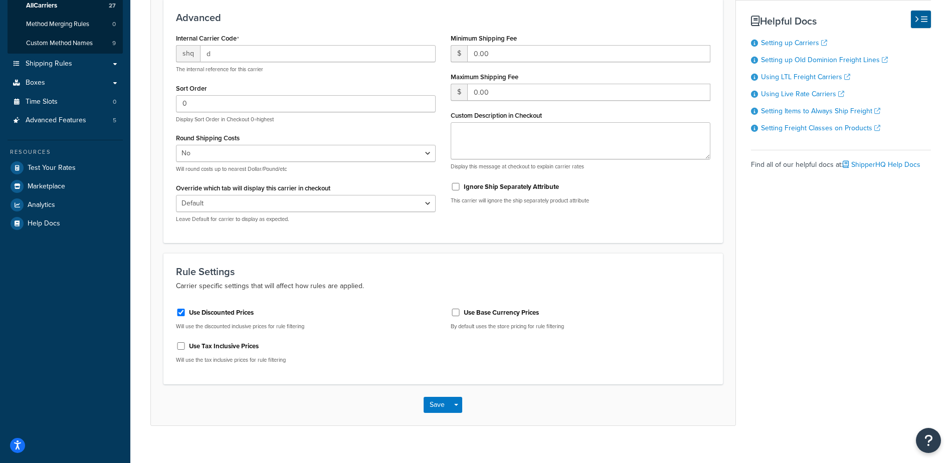
scroll to position [195, 0]
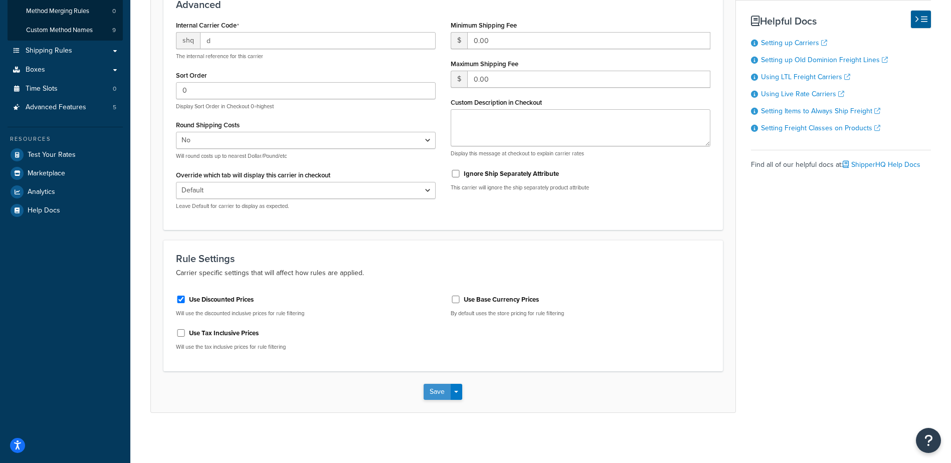
click at [428, 390] on button "Save" at bounding box center [436, 392] width 27 height 16
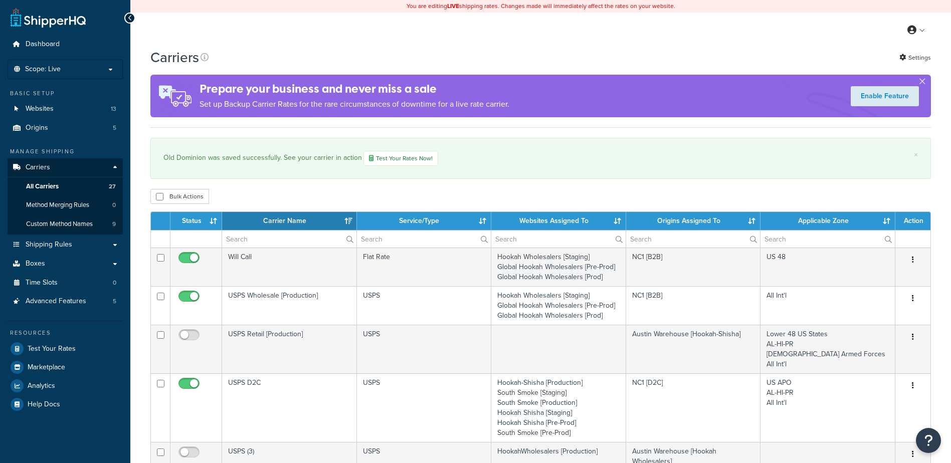
select select "15"
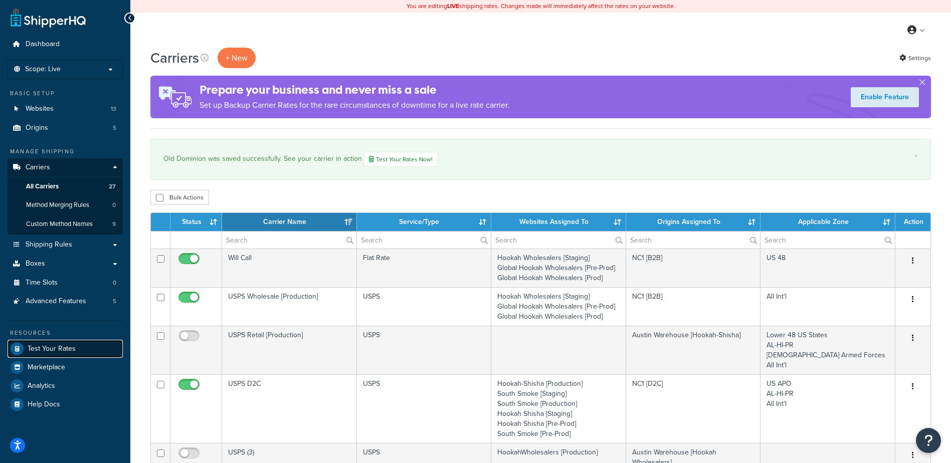
click at [69, 343] on link "Test Your Rates" at bounding box center [65, 349] width 115 height 18
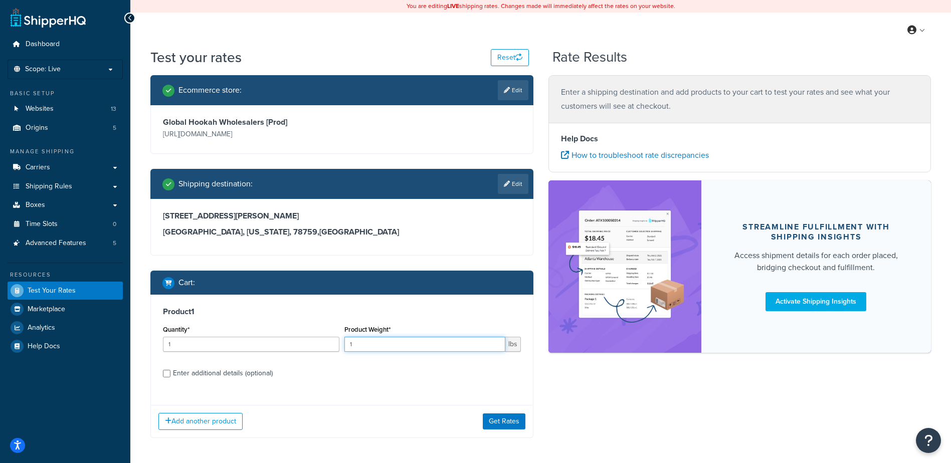
click at [403, 342] on input "1" at bounding box center [424, 344] width 161 height 15
type input "150"
click at [496, 414] on button "Get Rates" at bounding box center [504, 421] width 43 height 16
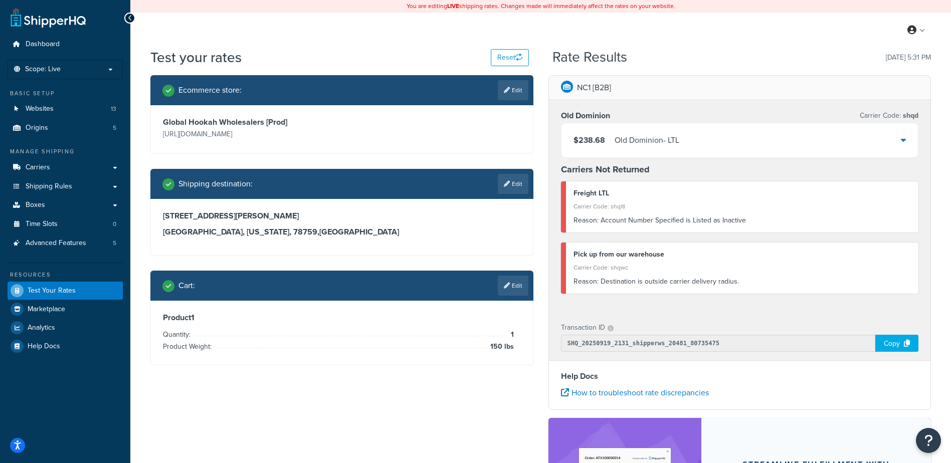
click at [901, 139] on icon at bounding box center [903, 140] width 5 height 8
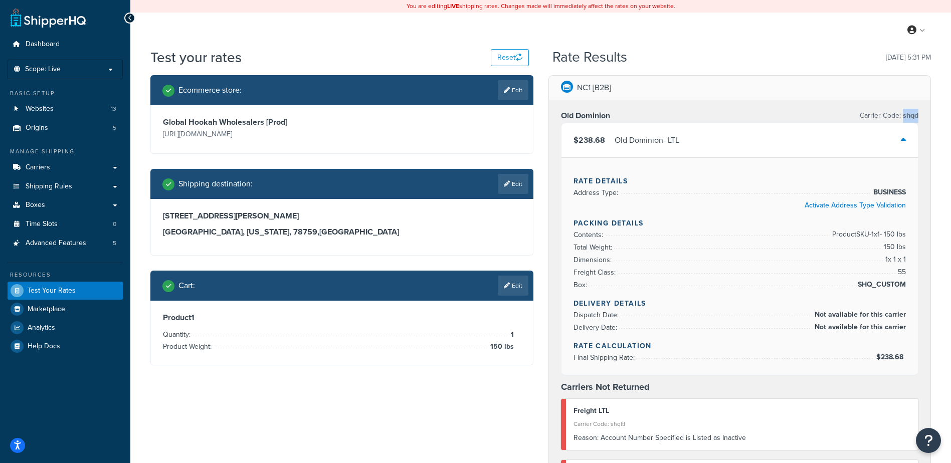
drag, startPoint x: 920, startPoint y: 116, endPoint x: 903, endPoint y: 121, distance: 17.8
click at [903, 121] on div "Old Dominion Carrier Code: shqd $238.68 Old Dominion - LTL Rate Details Address…" at bounding box center [740, 314] width 382 height 429
copy span "shqd"
click at [352, 392] on div "Ecommerce store : Edit Global Hookah Wholesalers [Prod] https://hookahwholesale…" at bounding box center [540, 446] width 795 height 743
drag, startPoint x: 51, startPoint y: 165, endPoint x: 59, endPoint y: 167, distance: 8.3
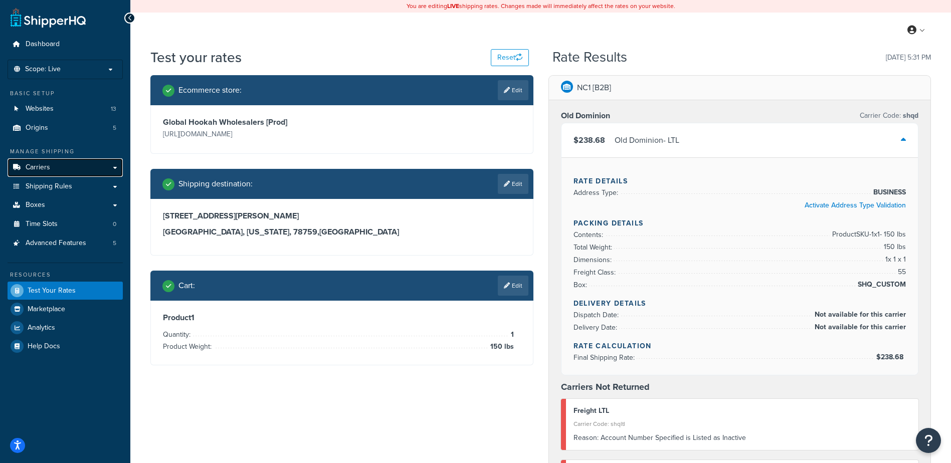
click at [51, 165] on link "Carriers" at bounding box center [65, 167] width 115 height 19
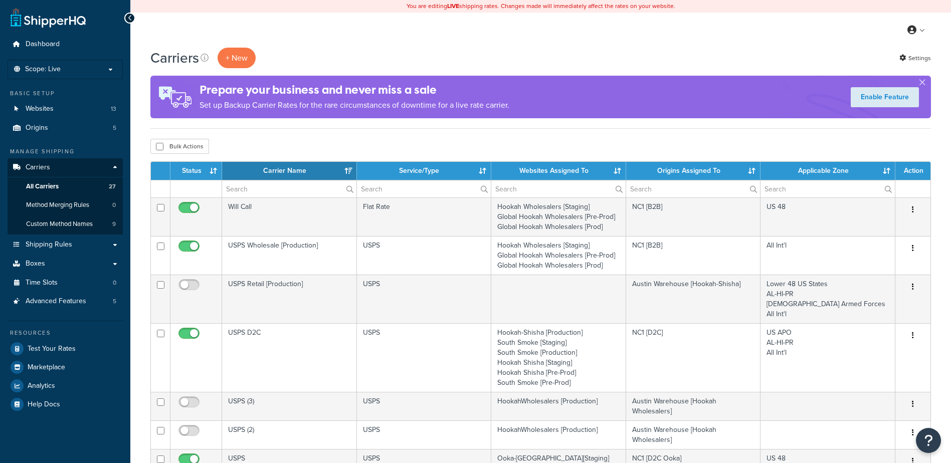
select select "15"
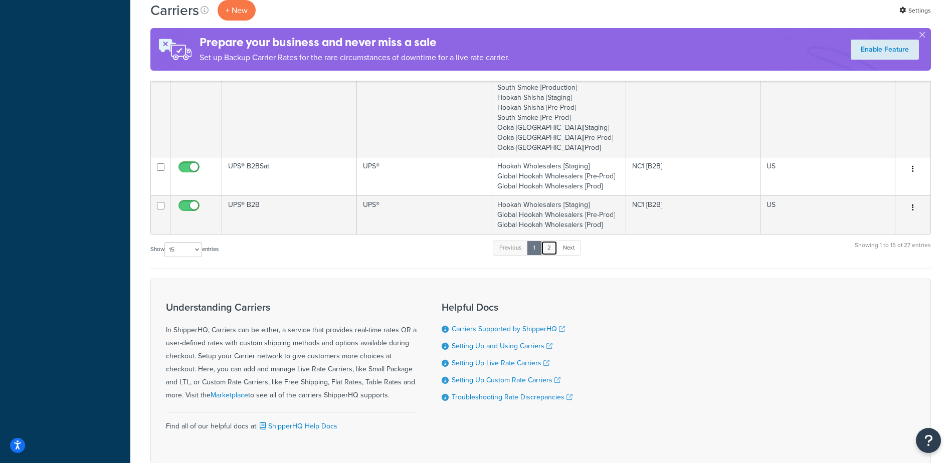
click at [554, 252] on link "2" at bounding box center [549, 248] width 17 height 15
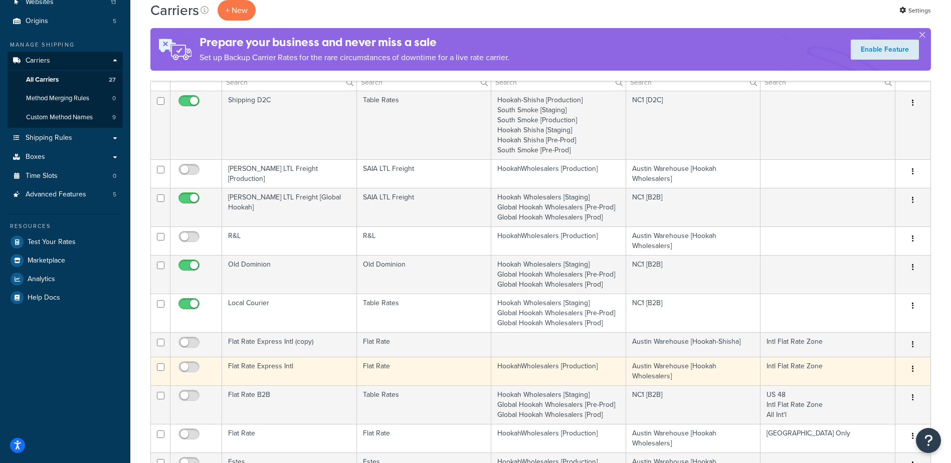
scroll to position [106, 0]
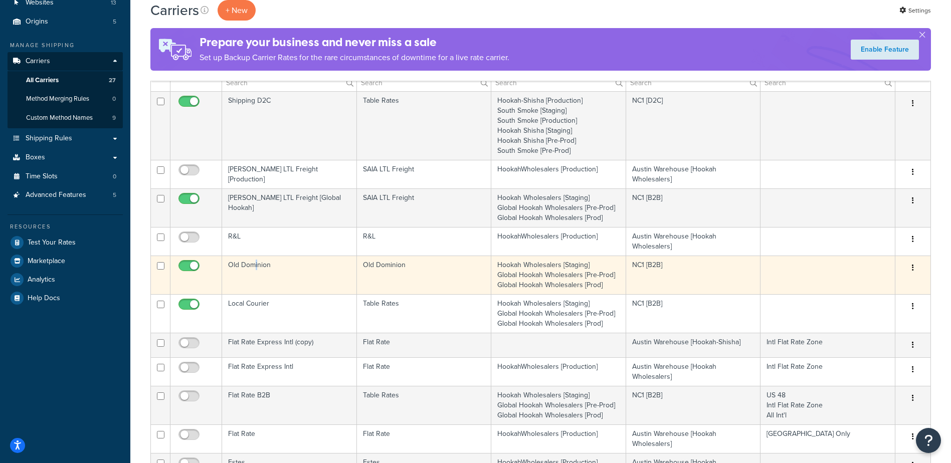
click at [257, 265] on td "Old Dominion" at bounding box center [289, 275] width 135 height 39
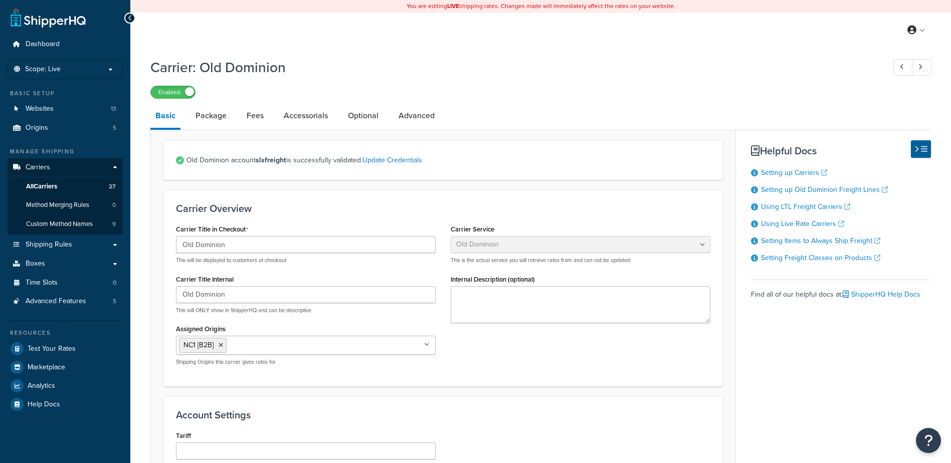
select select "dominionFreight"
click at [409, 117] on link "Advanced" at bounding box center [416, 116] width 46 height 24
select select "false"
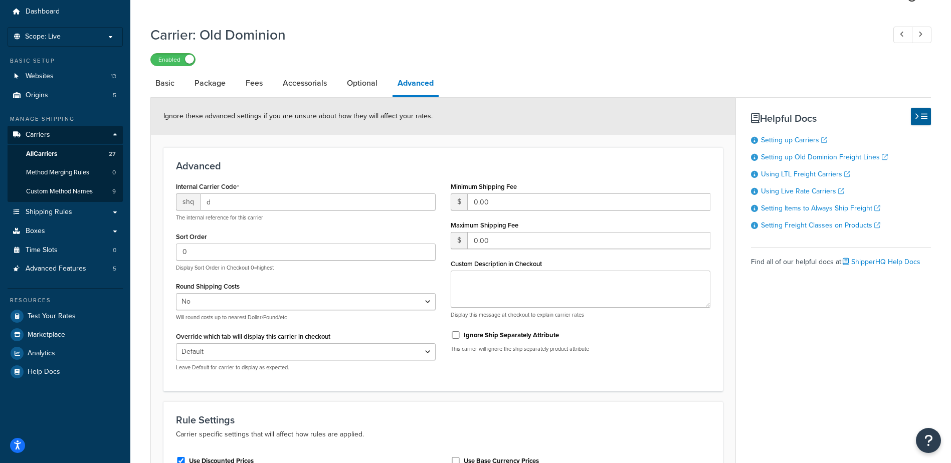
scroll to position [50, 0]
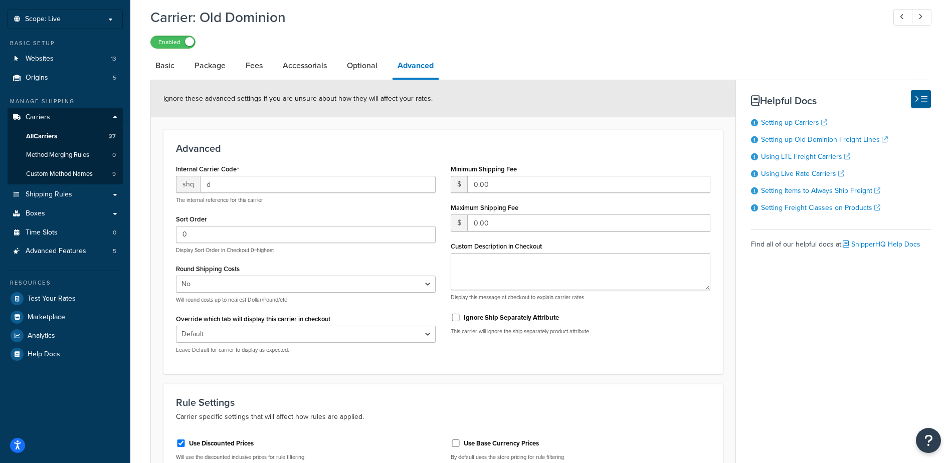
click at [688, 334] on p "This carrier will ignore the ship separately product attribute" at bounding box center [581, 332] width 260 height 8
drag, startPoint x: 206, startPoint y: 188, endPoint x: 216, endPoint y: 191, distance: 10.9
click at [206, 188] on input "d" at bounding box center [318, 184] width 236 height 17
drag, startPoint x: 386, startPoint y: 151, endPoint x: 392, endPoint y: 156, distance: 7.9
click at [386, 151] on h3 "Advanced" at bounding box center [443, 148] width 534 height 11
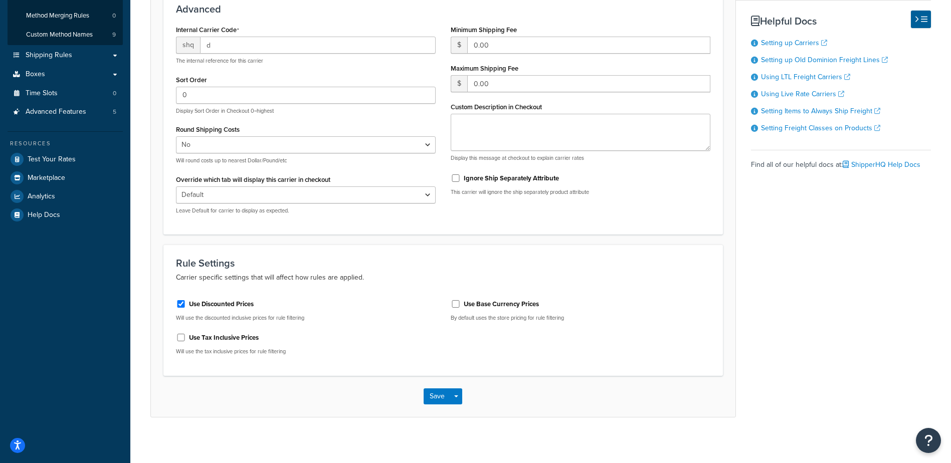
scroll to position [195, 0]
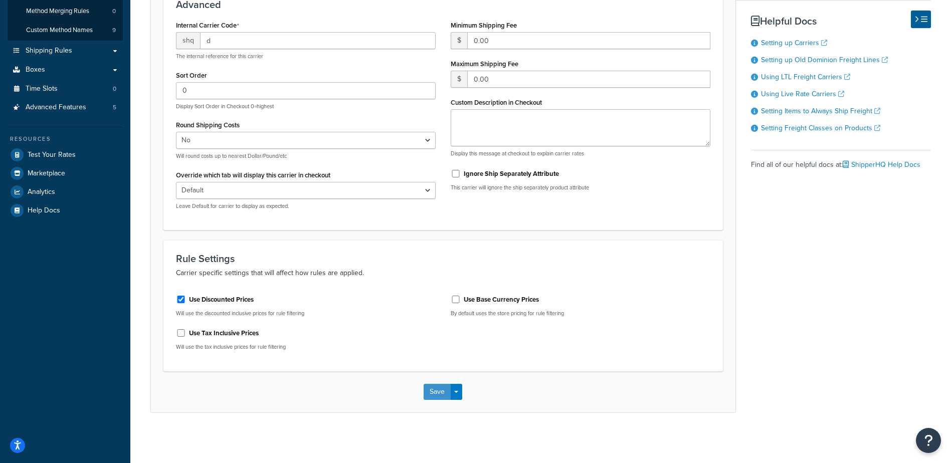
click at [433, 397] on button "Save" at bounding box center [436, 392] width 27 height 16
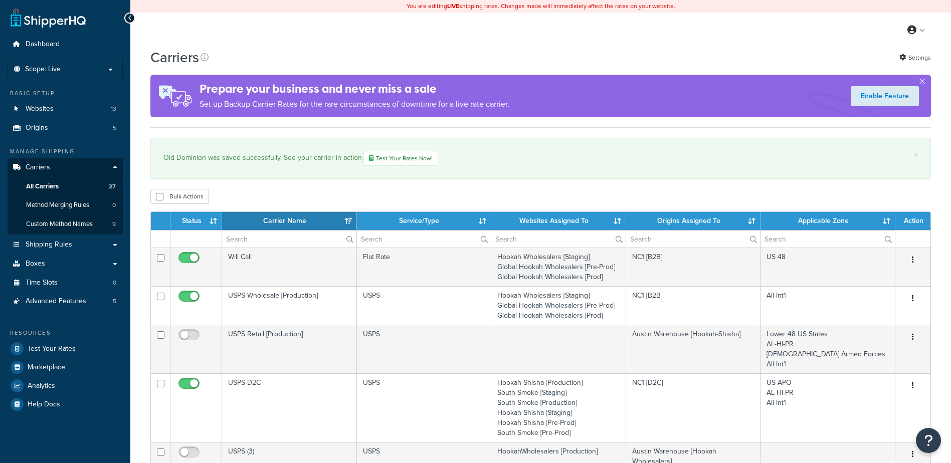
select select "15"
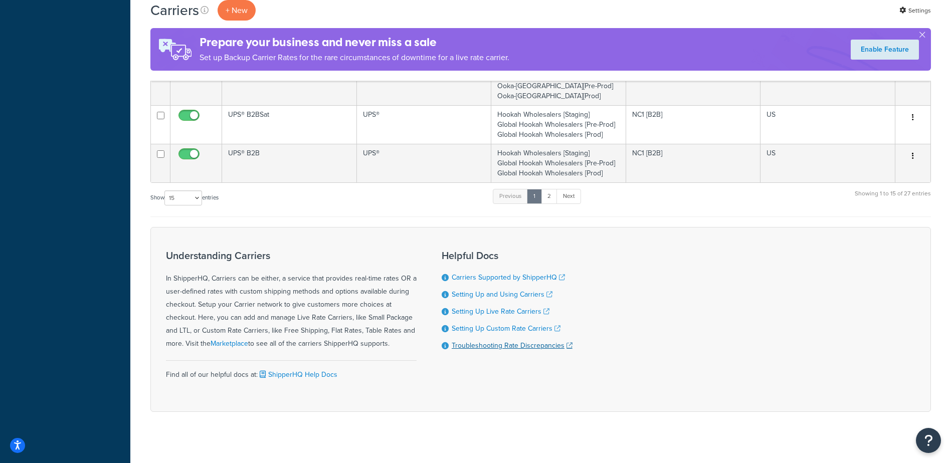
scroll to position [764, 0]
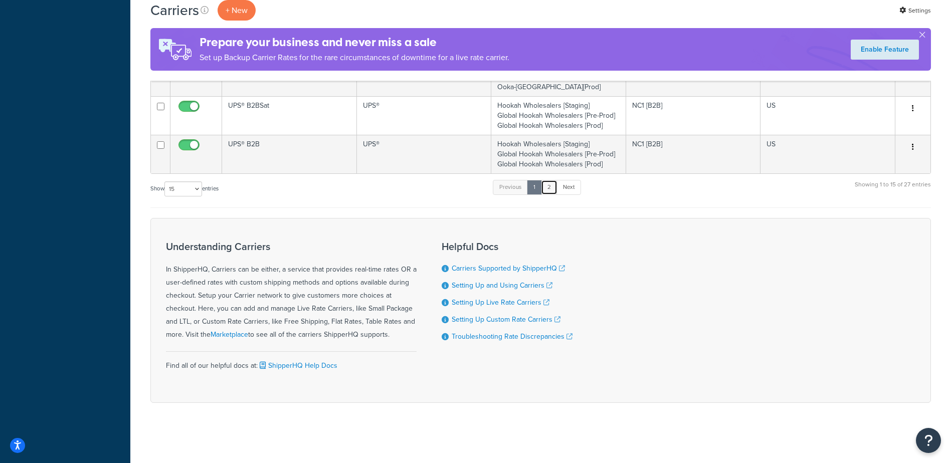
click at [556, 187] on link "2" at bounding box center [549, 187] width 17 height 15
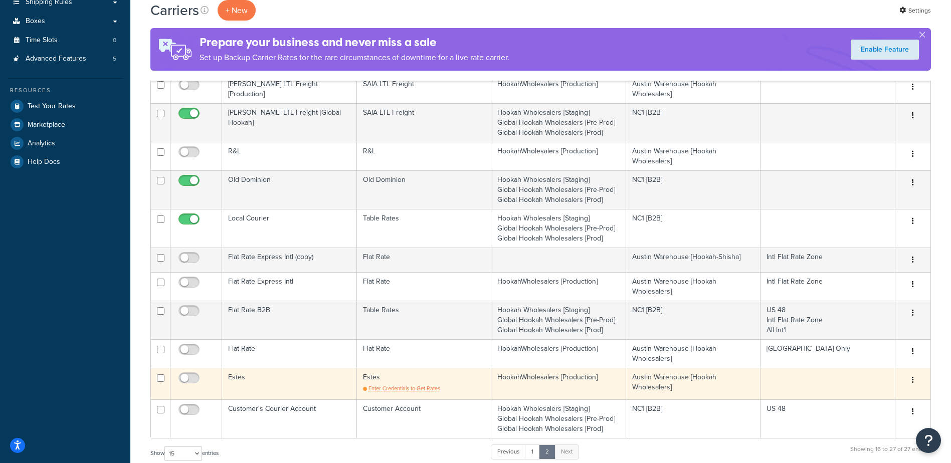
scroll to position [100, 0]
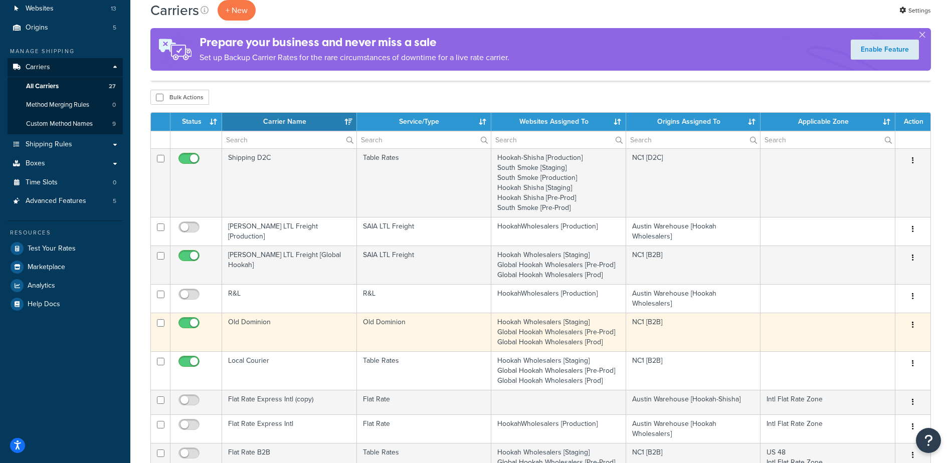
click at [274, 327] on td "Old Dominion" at bounding box center [289, 332] width 135 height 39
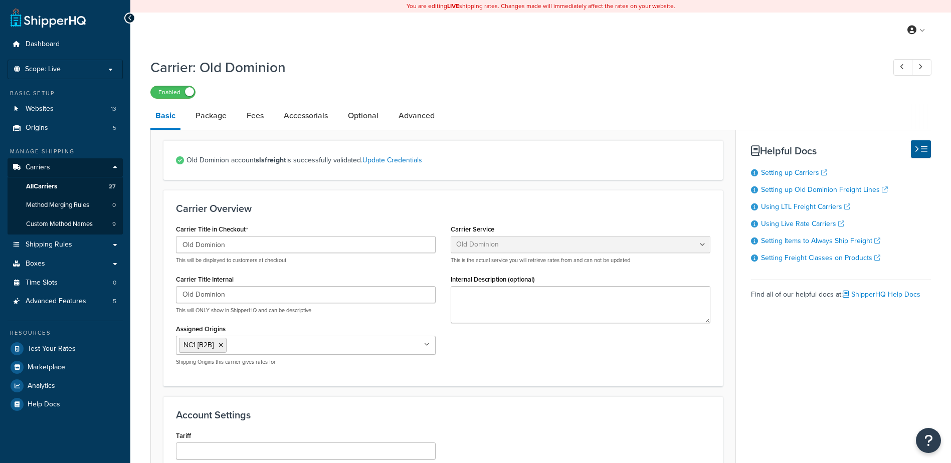
select select "dominionFreight"
click at [415, 117] on link "Advanced" at bounding box center [416, 116] width 46 height 24
select select "false"
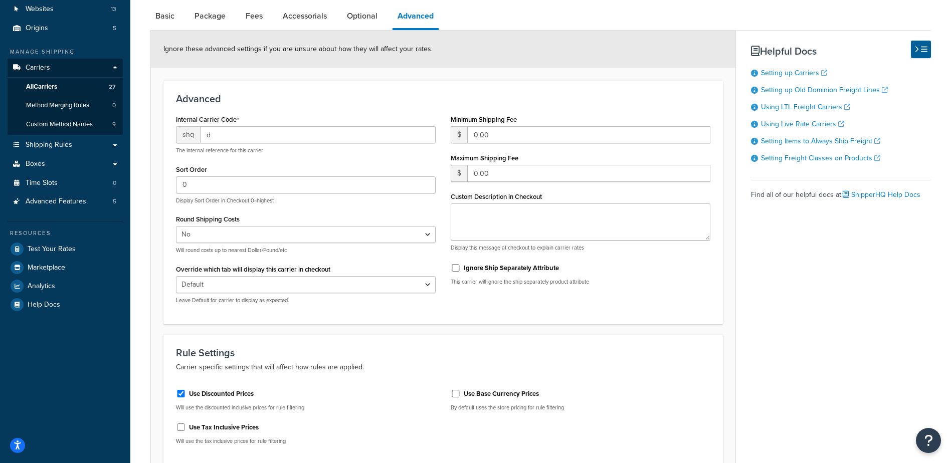
scroll to position [100, 0]
click at [65, 86] on link "All Carriers 27" at bounding box center [65, 86] width 115 height 19
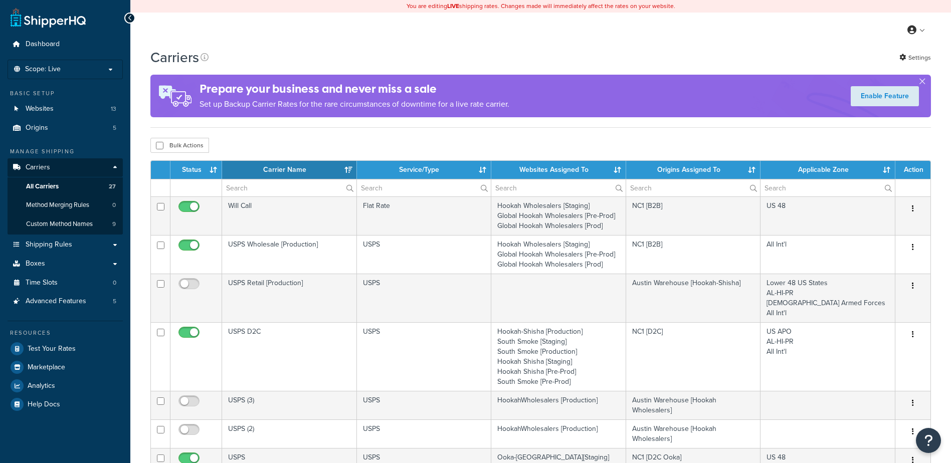
select select "15"
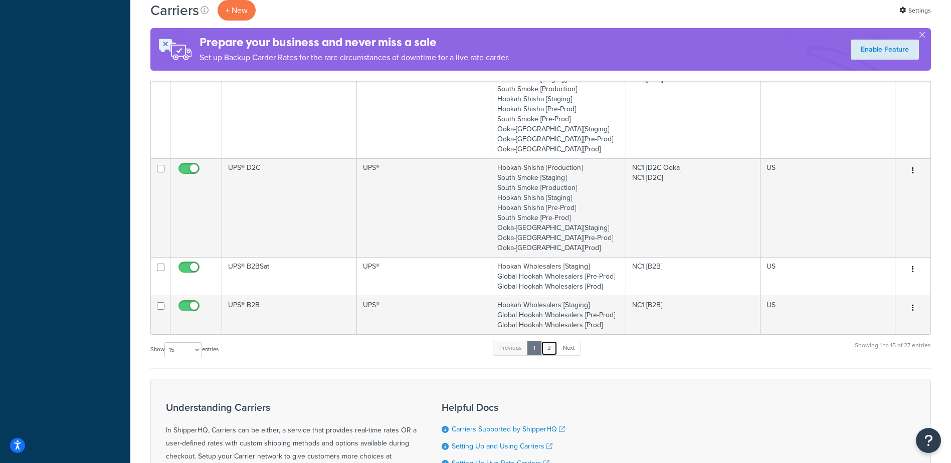
click at [554, 351] on link "2" at bounding box center [549, 348] width 17 height 15
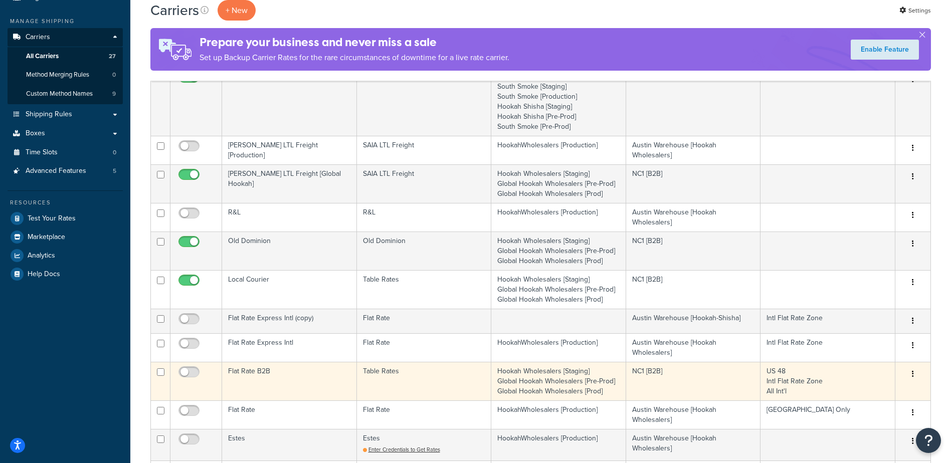
scroll to position [6, 0]
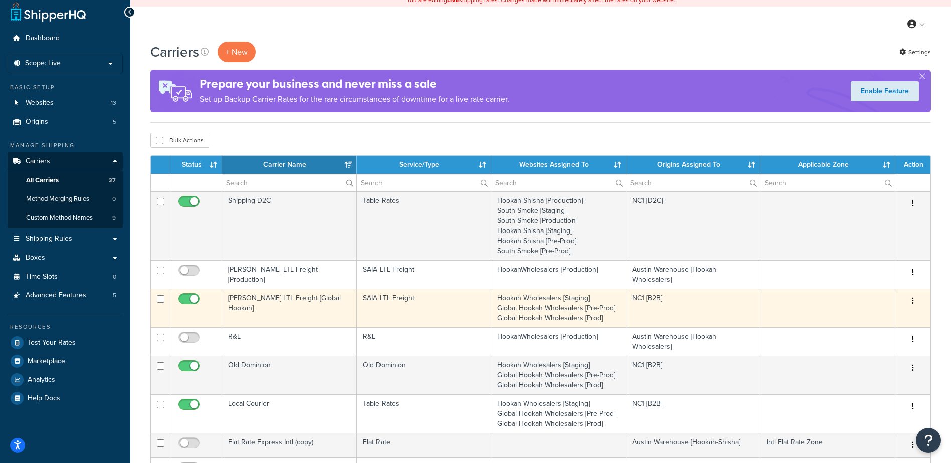
click at [185, 298] on input "checkbox" at bounding box center [190, 301] width 28 height 13
checkbox input "false"
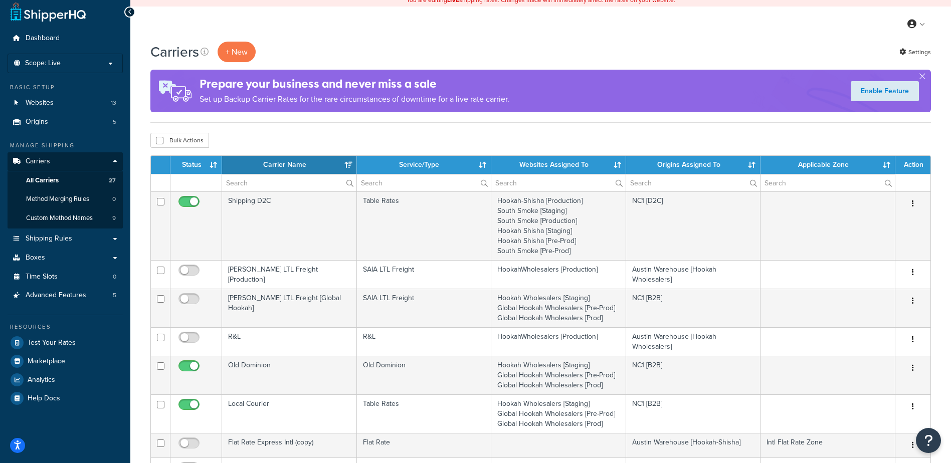
click at [242, 127] on div "Carriers + New Settings Prepare your business and never miss a sale Set up Back…" at bounding box center [540, 465] width 820 height 847
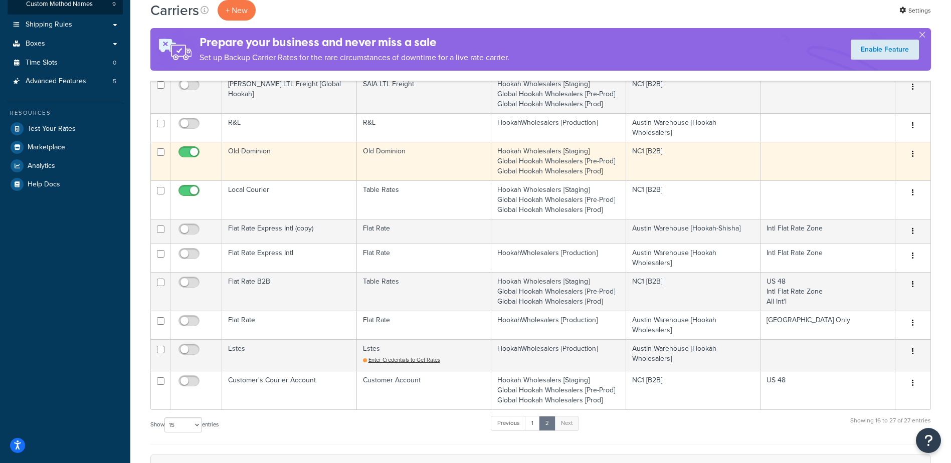
scroll to position [0, 0]
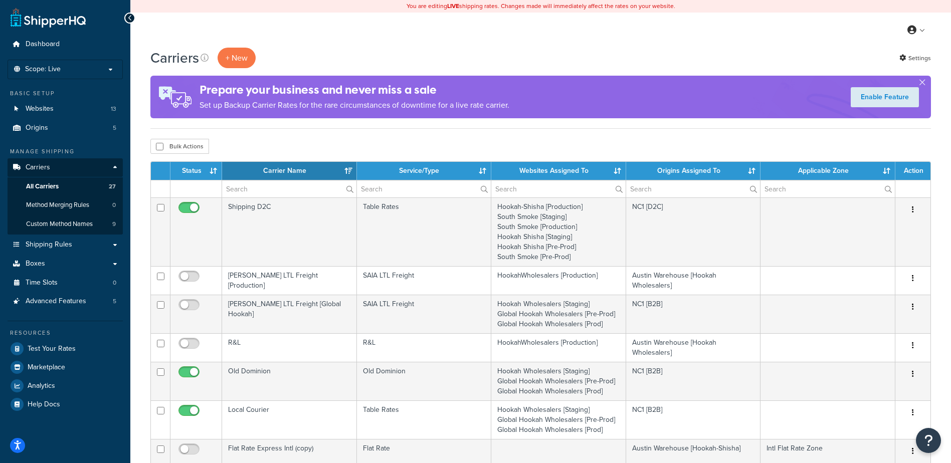
click at [323, 139] on div "Bulk Actions Duplicate [GEOGRAPHIC_DATA]" at bounding box center [540, 146] width 780 height 15
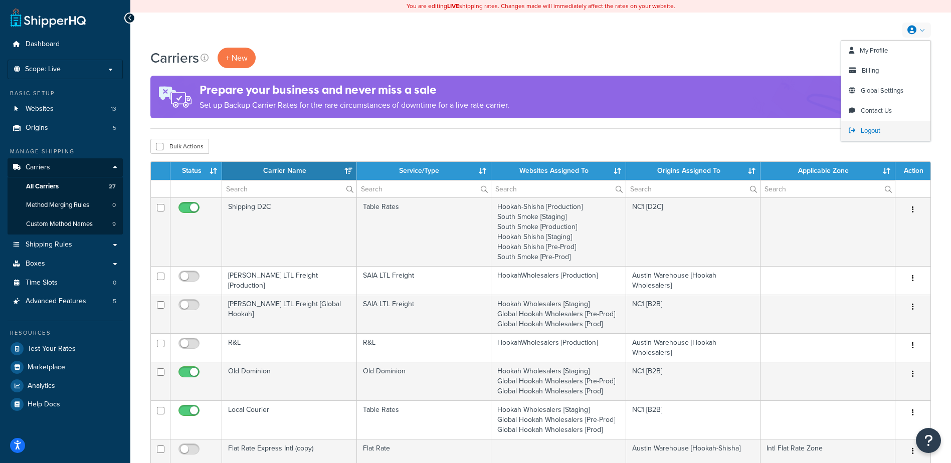
click at [874, 130] on span "Logout" at bounding box center [870, 131] width 20 height 10
